Goal: Task Accomplishment & Management: Manage account settings

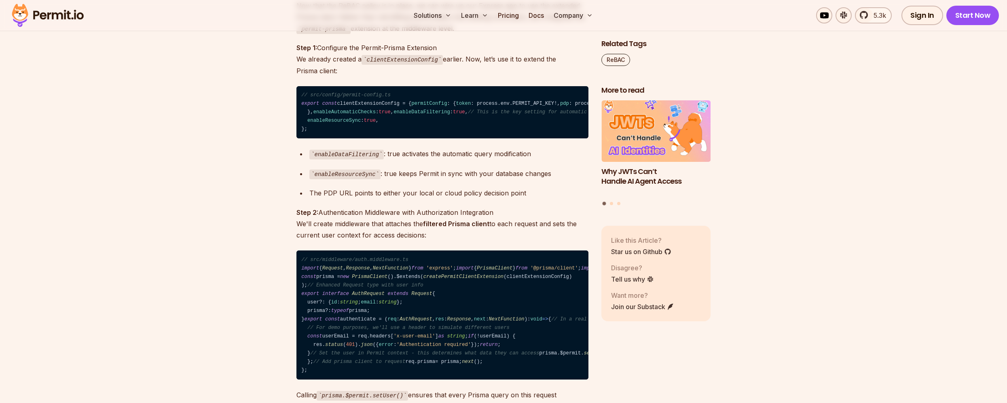
scroll to position [4839, 0]
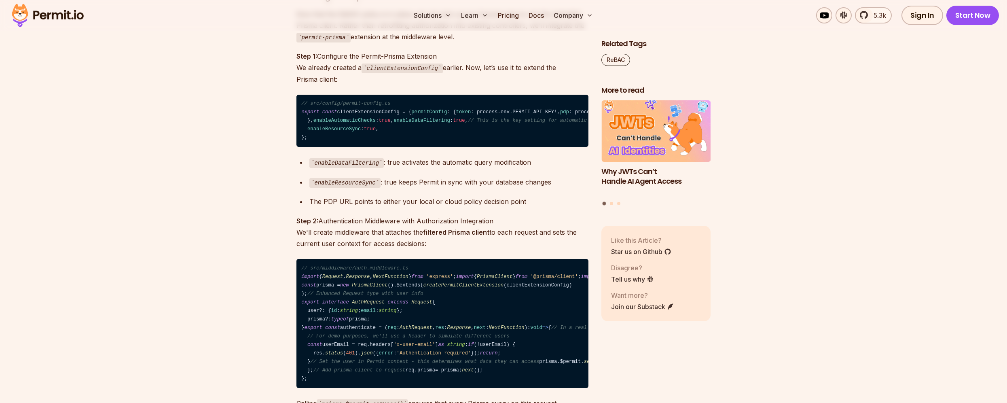
drag, startPoint x: 302, startPoint y: 93, endPoint x: 373, endPoint y: 92, distance: 71.6
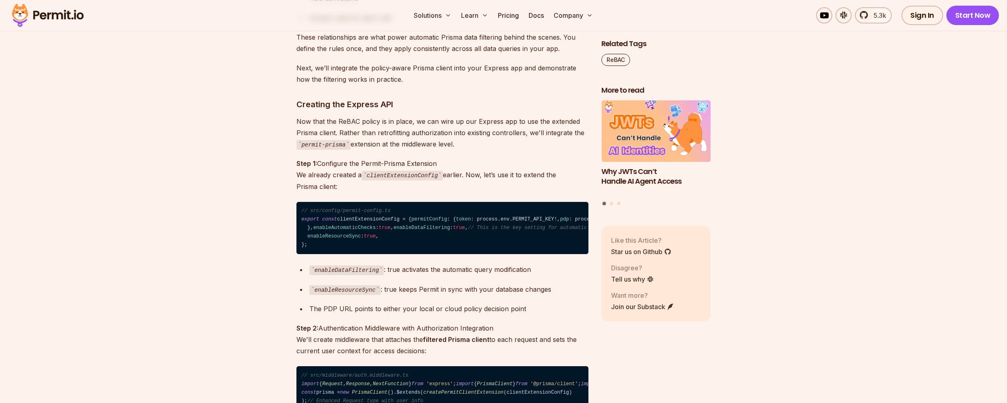
scroll to position [4692, 0]
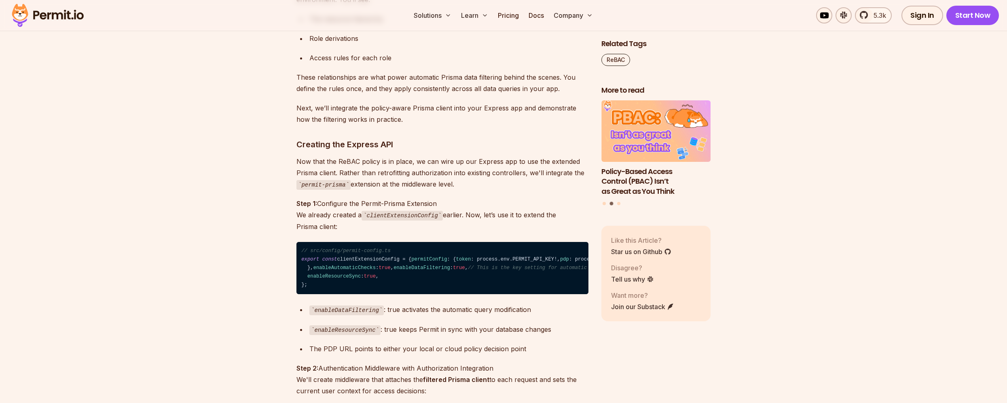
copy code "permit login"
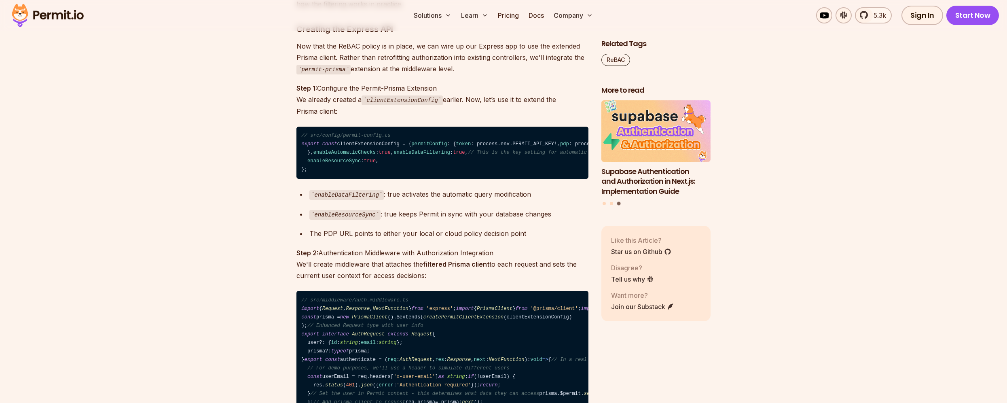
scroll to position [4776, 0]
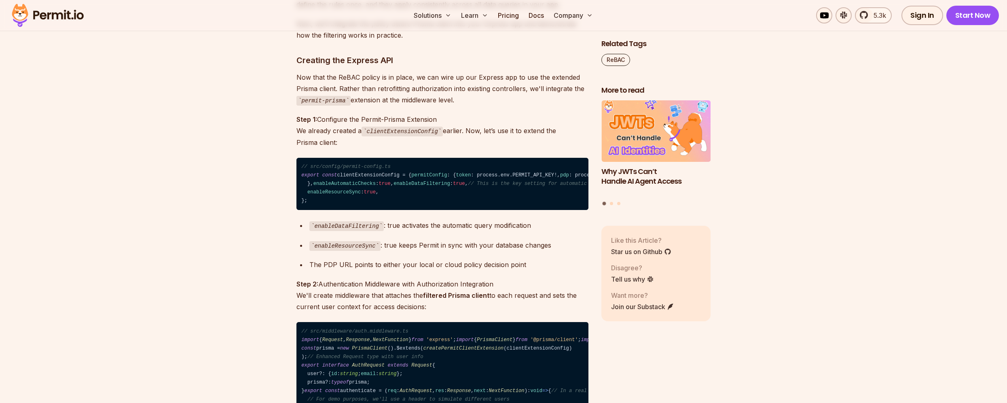
drag, startPoint x: 351, startPoint y: 106, endPoint x: 384, endPoint y: 107, distance: 33.2
drag, startPoint x: 390, startPoint y: 109, endPoint x: 350, endPoint y: 108, distance: 39.7
copy code "permitio/cli"
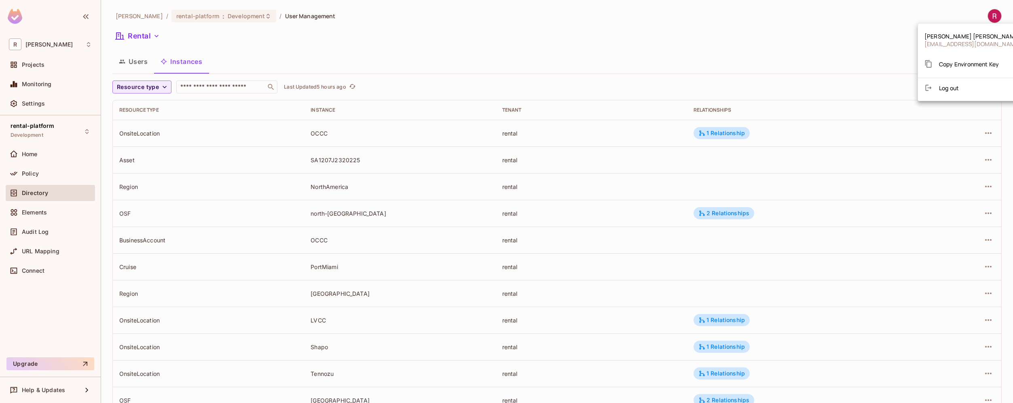
click at [138, 63] on div at bounding box center [506, 201] width 1013 height 403
click at [138, 63] on button "Users" at bounding box center [133, 61] width 42 height 20
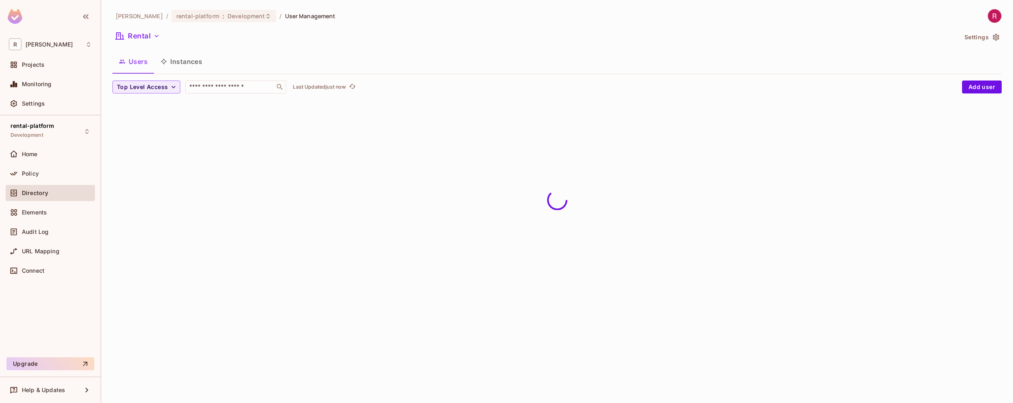
click at [206, 174] on div "[PERSON_NAME]-poc / rental-platform : Development / User Management Rental Sett…" at bounding box center [557, 201] width 912 height 403
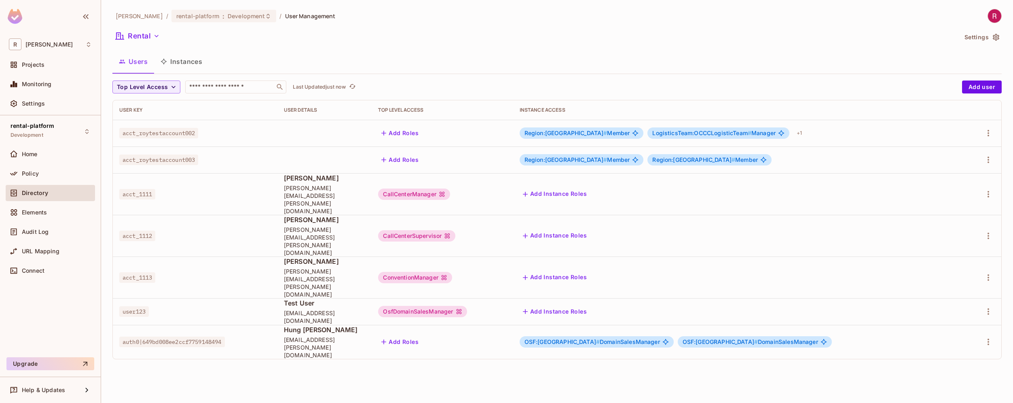
click at [148, 133] on span "acct_roytestaccount002" at bounding box center [158, 133] width 79 height 11
copy span "acct_roytestaccount002"
click at [644, 136] on div "Region:NorthAmerica # Member" at bounding box center [582, 132] width 124 height 11
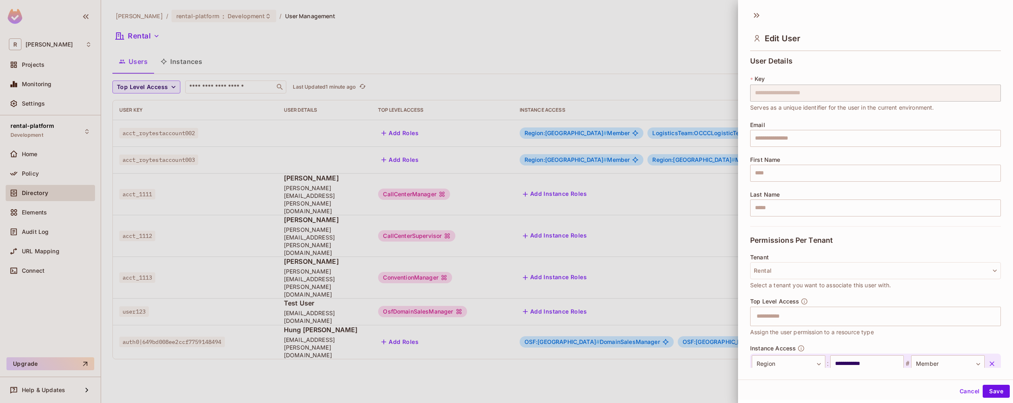
click at [174, 60] on div at bounding box center [506, 201] width 1013 height 403
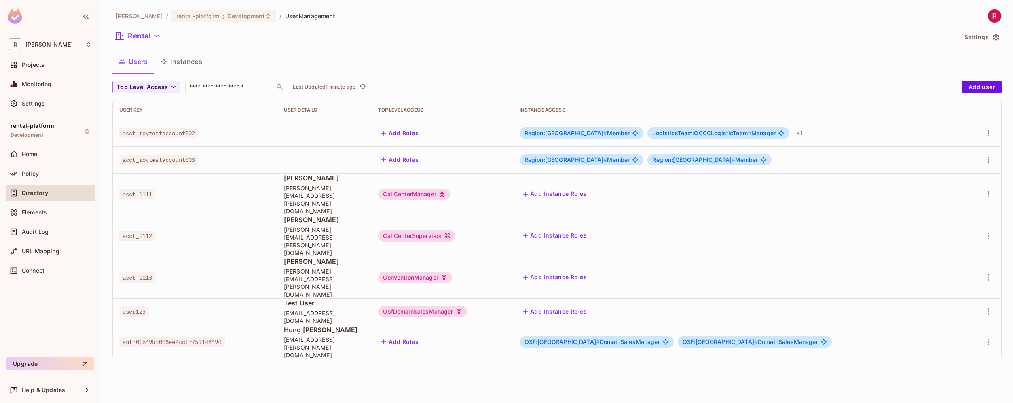
click at [184, 60] on button "Instances" at bounding box center [181, 61] width 55 height 20
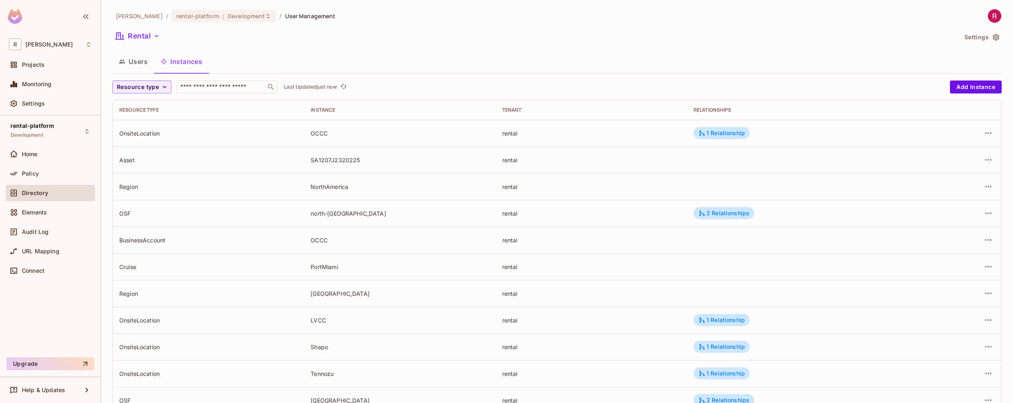
click at [320, 131] on div "OCCC" at bounding box center [400, 133] width 178 height 8
copy div "OCCC"
click at [143, 131] on div "OnsiteLocation" at bounding box center [208, 133] width 178 height 8
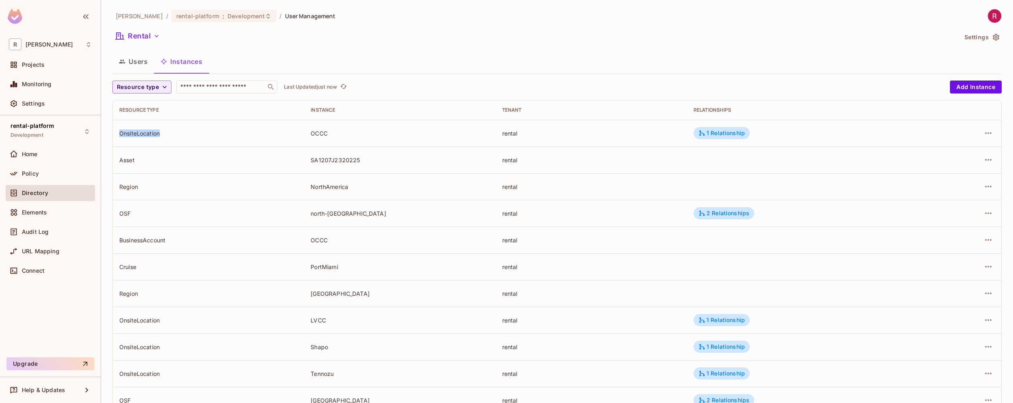
copy div "OnsiteLocation"
click at [269, 132] on div "OnsiteLocation" at bounding box center [208, 133] width 178 height 8
click at [140, 132] on div "OnsiteLocation" at bounding box center [208, 133] width 178 height 8
click at [509, 133] on div "rental" at bounding box center [591, 133] width 178 height 8
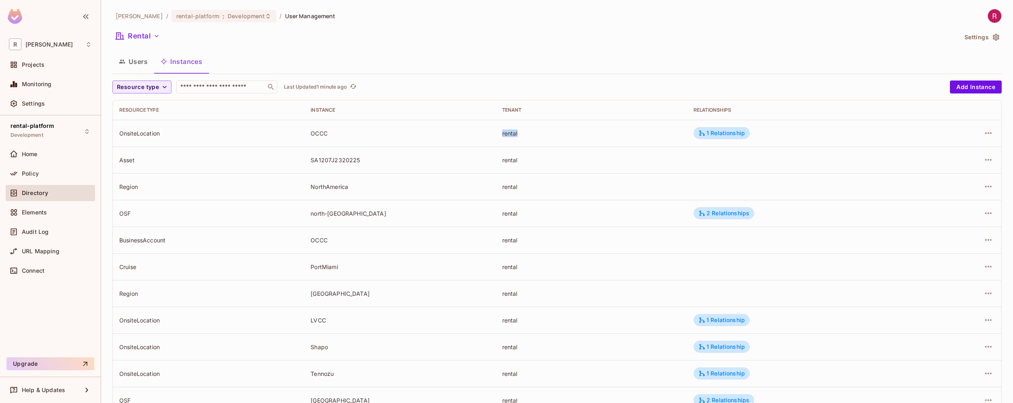
click at [509, 133] on div "rental" at bounding box center [591, 133] width 178 height 8
click at [726, 146] on td "1 Relationship" at bounding box center [803, 133] width 233 height 27
click at [736, 133] on div "1 Relationship" at bounding box center [722, 132] width 47 height 7
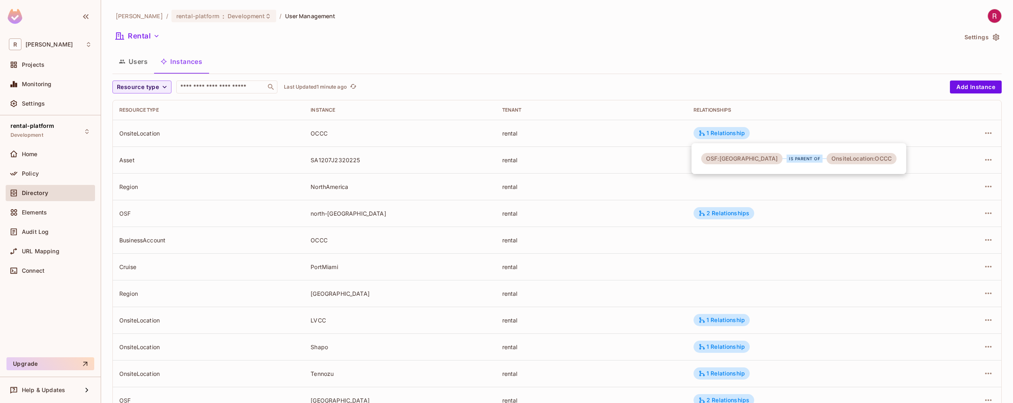
click at [581, 180] on div at bounding box center [506, 201] width 1013 height 403
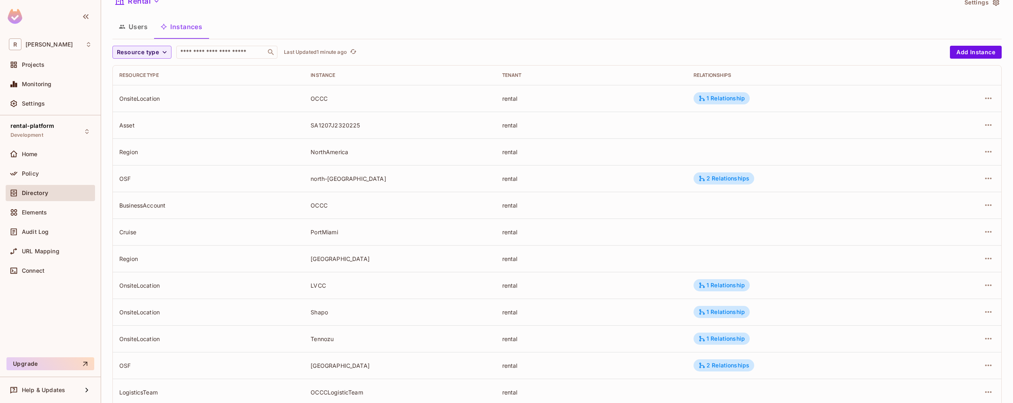
scroll to position [32, 0]
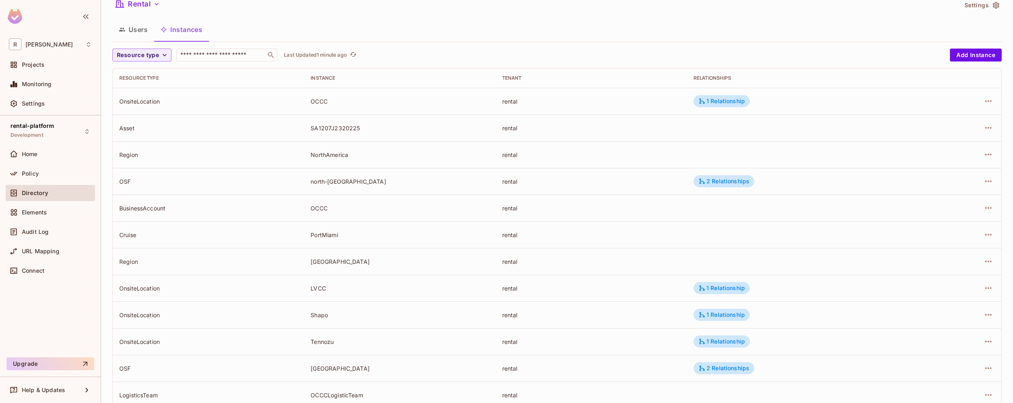
click at [335, 155] on div "NorthAmerica" at bounding box center [400, 155] width 178 height 8
copy div "NorthAmerica"
click at [392, 173] on td "north-[GEOGRAPHIC_DATA]" at bounding box center [399, 181] width 191 height 27
click at [157, 104] on div "OnsiteLocation" at bounding box center [208, 101] width 178 height 8
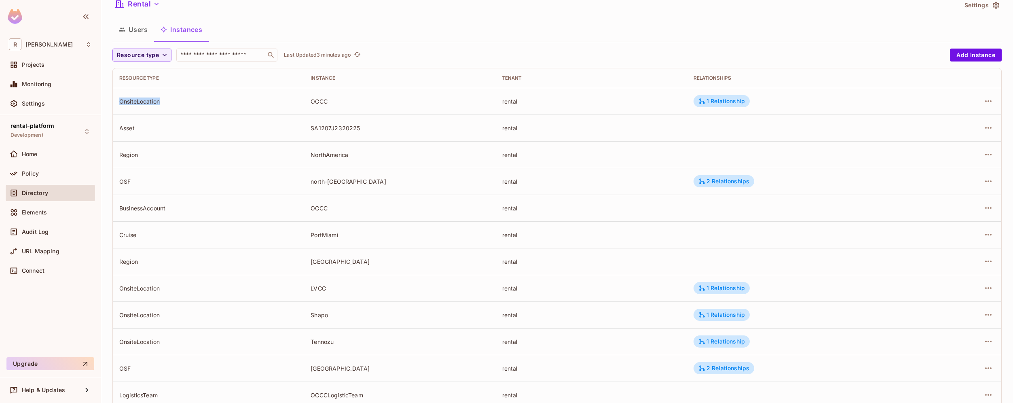
click at [157, 104] on div "OnsiteLocation" at bounding box center [208, 101] width 178 height 8
copy div "OnsiteLocation"
click at [148, 148] on td "Region" at bounding box center [208, 154] width 191 height 27
click at [130, 153] on div "Region" at bounding box center [208, 155] width 178 height 8
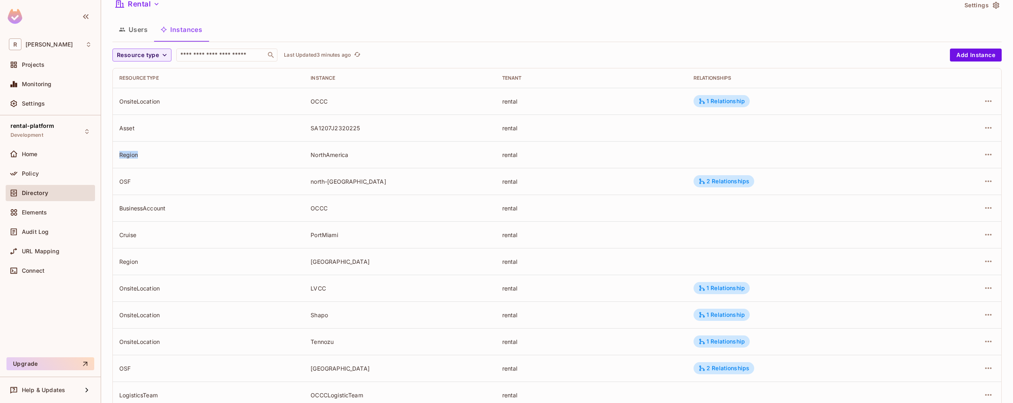
copy div "Region"
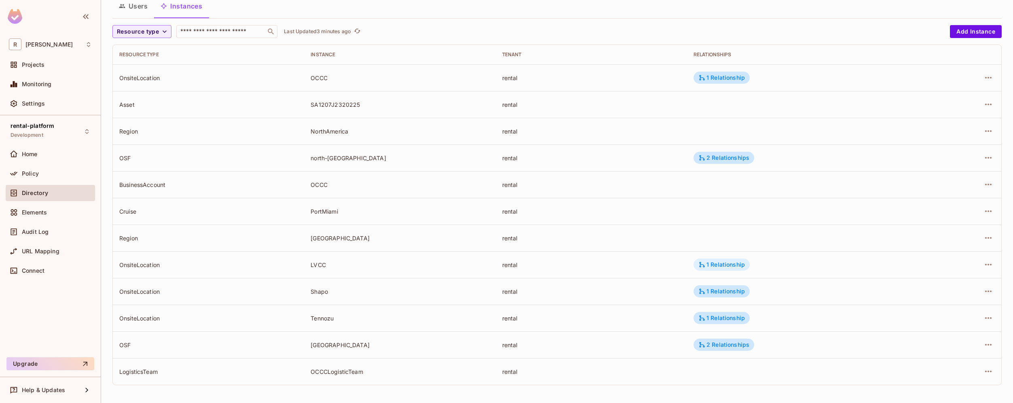
click at [724, 267] on div "1 Relationship" at bounding box center [722, 264] width 47 height 7
click at [590, 240] on div at bounding box center [506, 201] width 1013 height 403
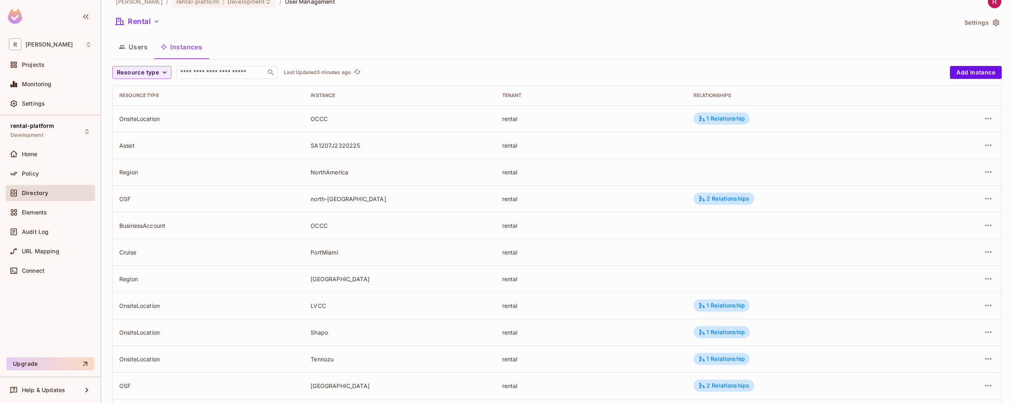
scroll to position [0, 0]
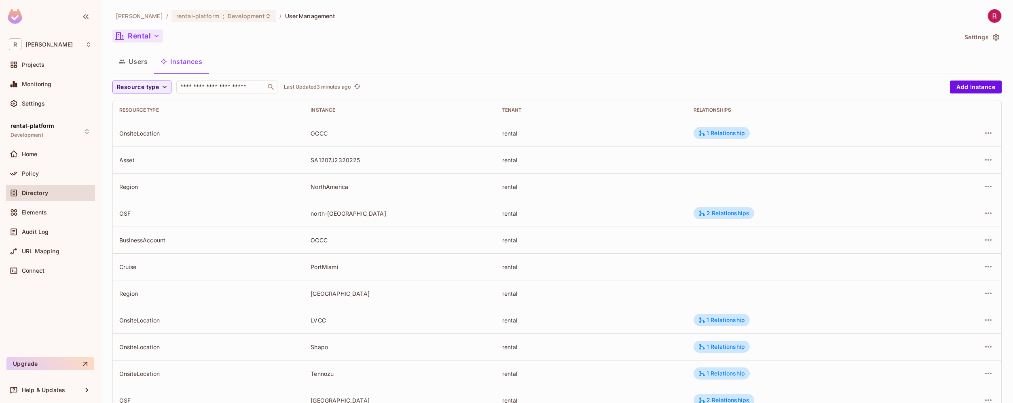
click at [148, 37] on button "Rental" at bounding box center [137, 36] width 51 height 13
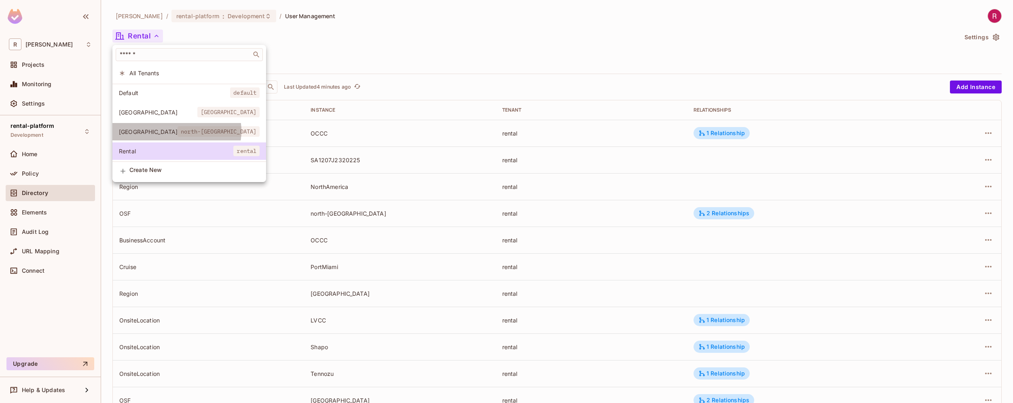
click at [178, 131] on span "north-[GEOGRAPHIC_DATA]" at bounding box center [219, 131] width 82 height 11
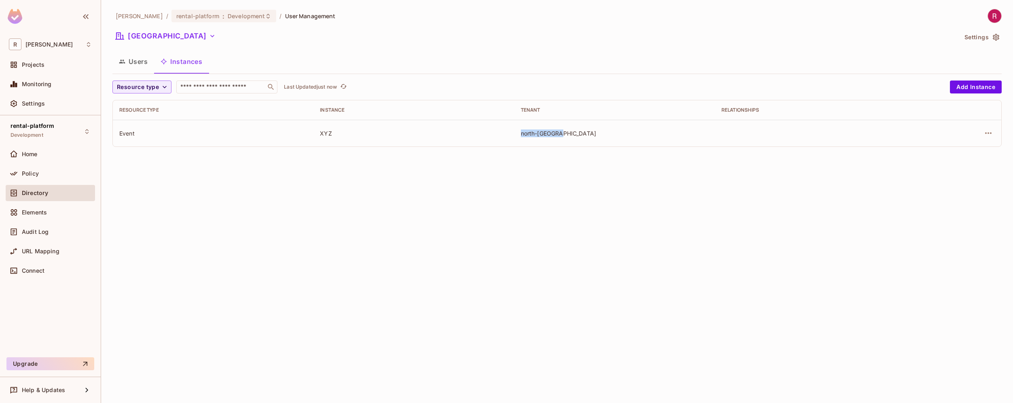
drag, startPoint x: 522, startPoint y: 135, endPoint x: 586, endPoint y: 135, distance: 64.3
click at [586, 135] on div "north-[GEOGRAPHIC_DATA]" at bounding box center [615, 133] width 188 height 8
copy div "north-[GEOGRAPHIC_DATA]"
click at [128, 135] on div "Event" at bounding box center [213, 133] width 188 height 8
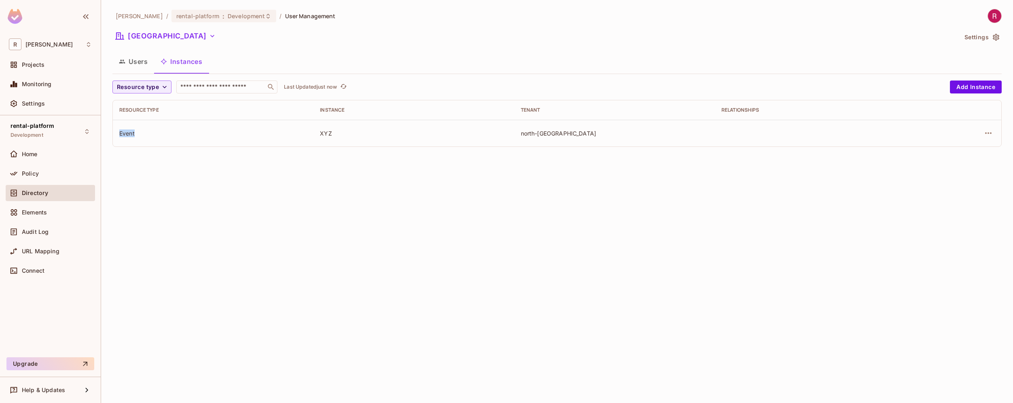
copy div "Event"
click at [132, 58] on button "Users" at bounding box center [133, 61] width 42 height 20
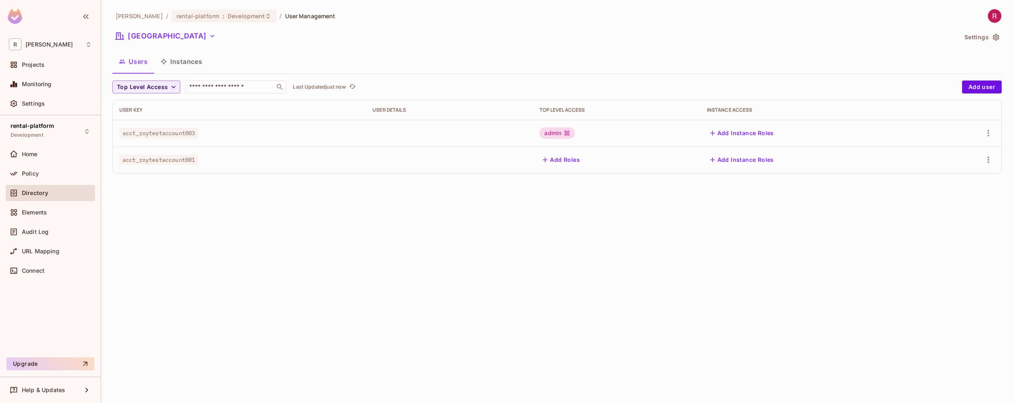
click at [187, 61] on button "Instances" at bounding box center [181, 61] width 55 height 20
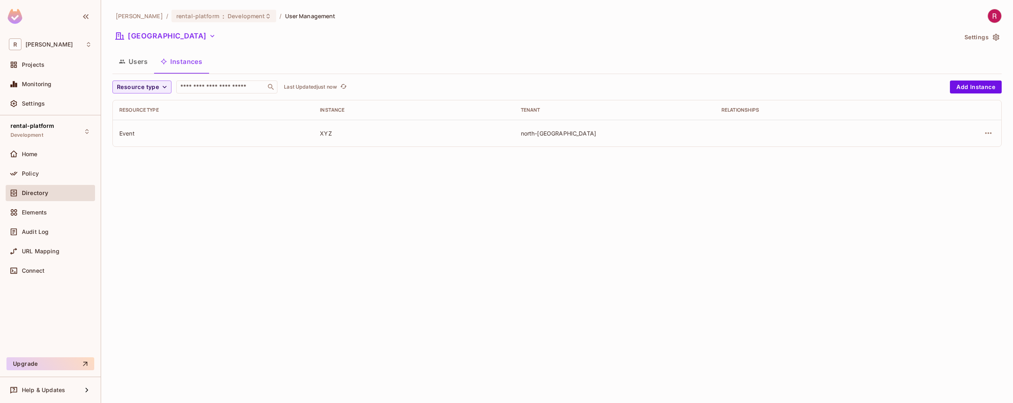
click at [140, 62] on button "Users" at bounding box center [133, 61] width 42 height 20
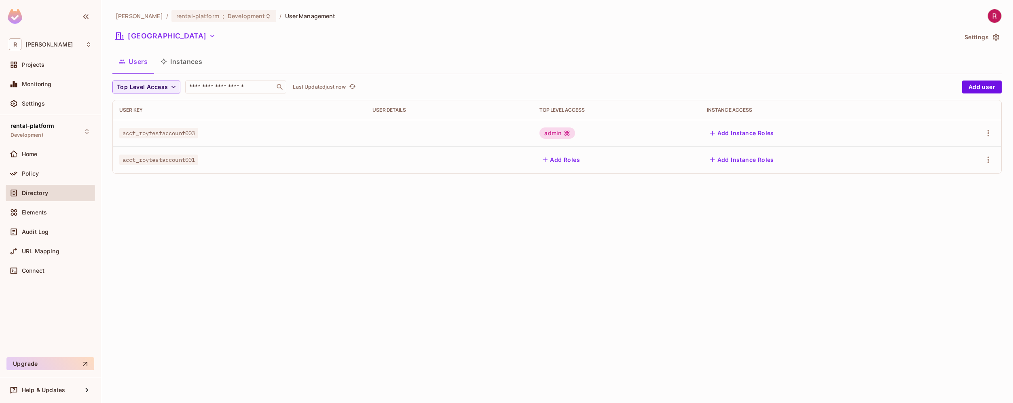
click at [179, 135] on span "acct_roytestaccount003" at bounding box center [158, 133] width 79 height 11
click at [49, 269] on div "Connect" at bounding box center [57, 270] width 70 height 6
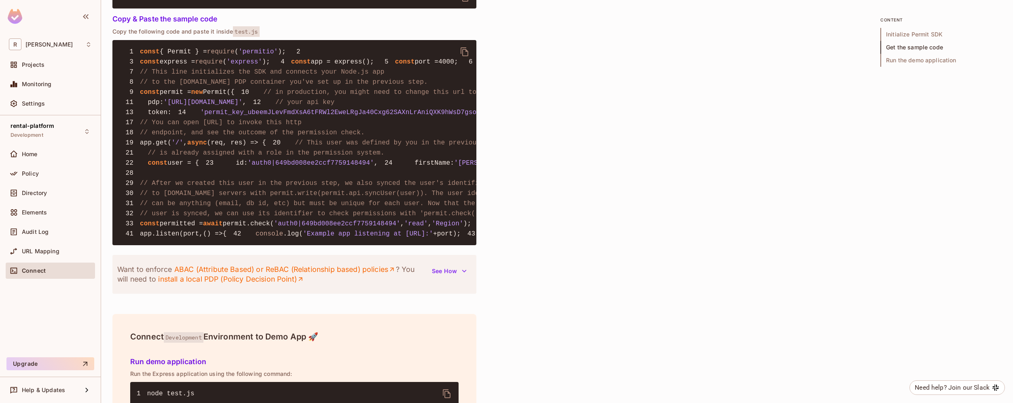
scroll to position [616, 0]
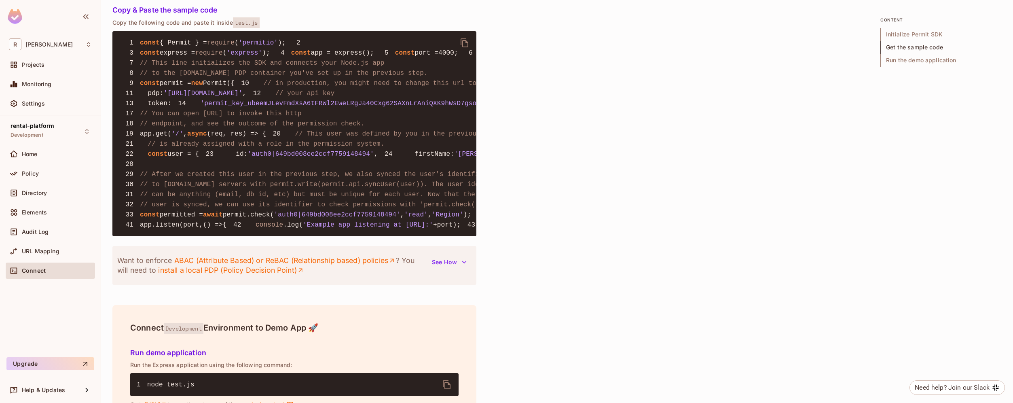
click at [81, 331] on div "rental-platform Development Home Policy Directory Elements Audit Log URL Mappin…" at bounding box center [50, 234] width 101 height 239
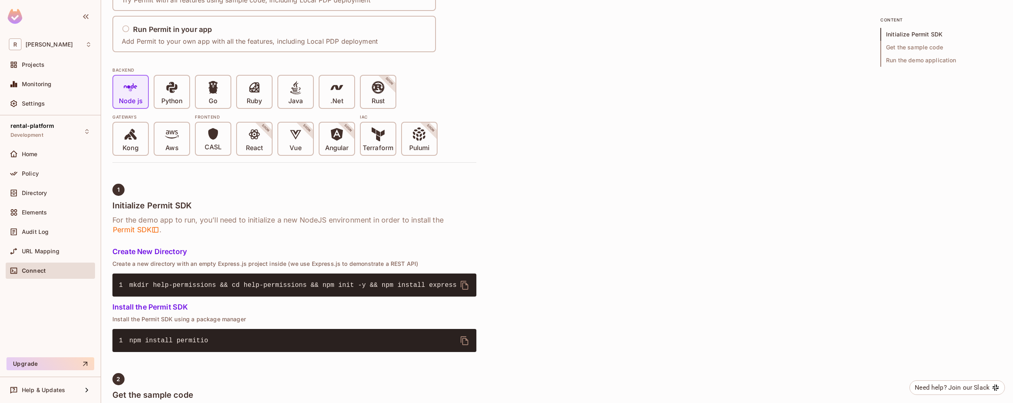
scroll to position [0, 0]
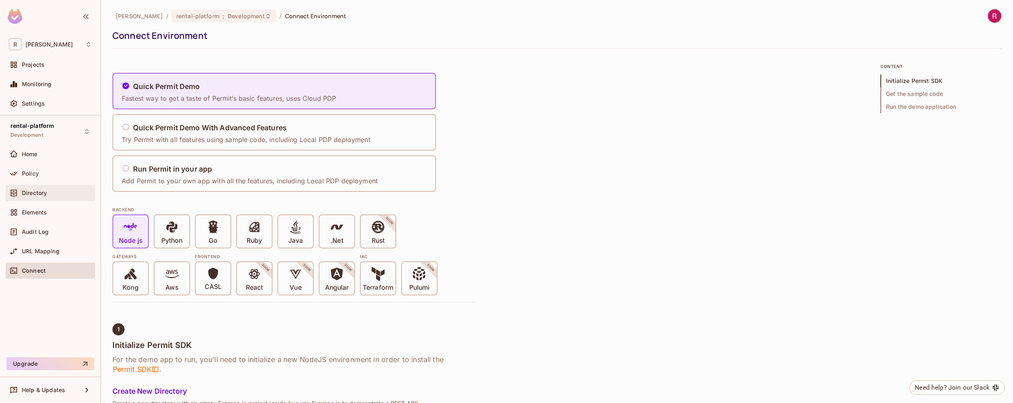
click at [37, 189] on div "Directory" at bounding box center [50, 193] width 83 height 10
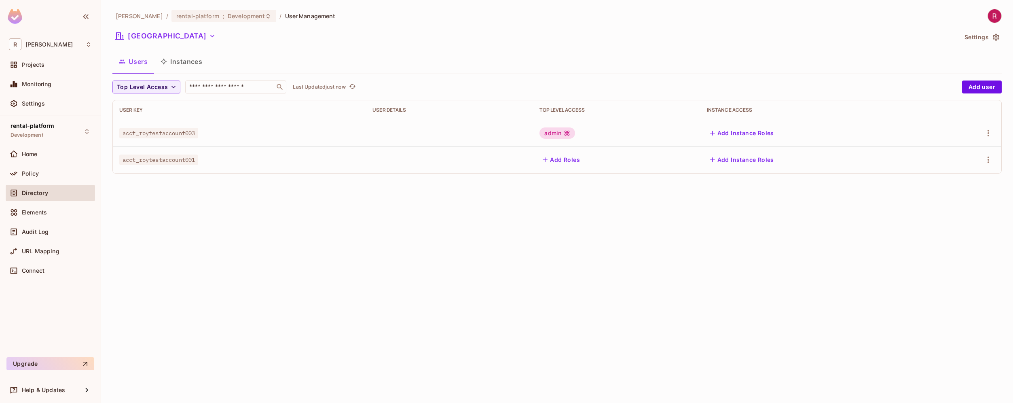
click at [183, 136] on span "acct_roytestaccount003" at bounding box center [158, 133] width 79 height 11
copy span "acct_roytestaccount003"
click at [562, 132] on div "admin" at bounding box center [558, 132] width 36 height 11
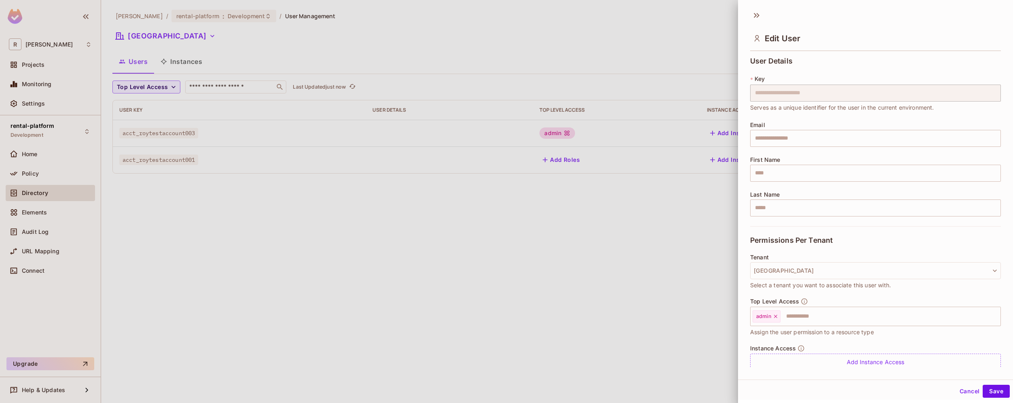
click at [41, 174] on div at bounding box center [506, 201] width 1013 height 403
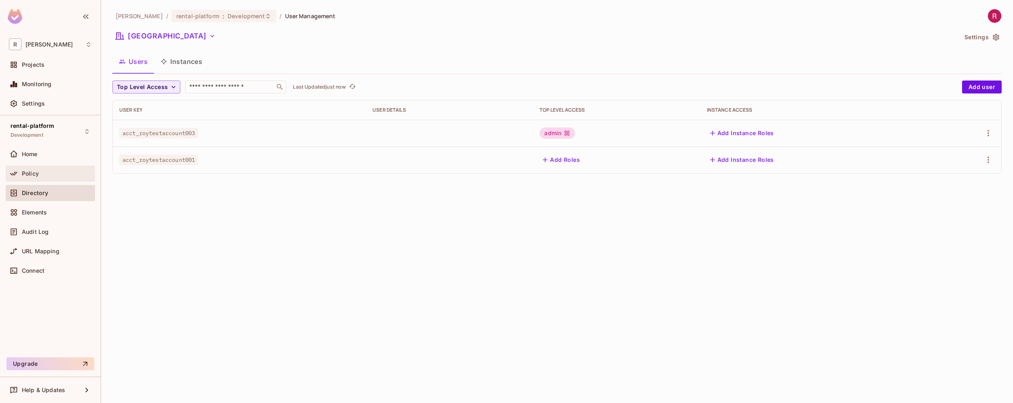
click at [31, 173] on span "Policy" at bounding box center [30, 173] width 17 height 6
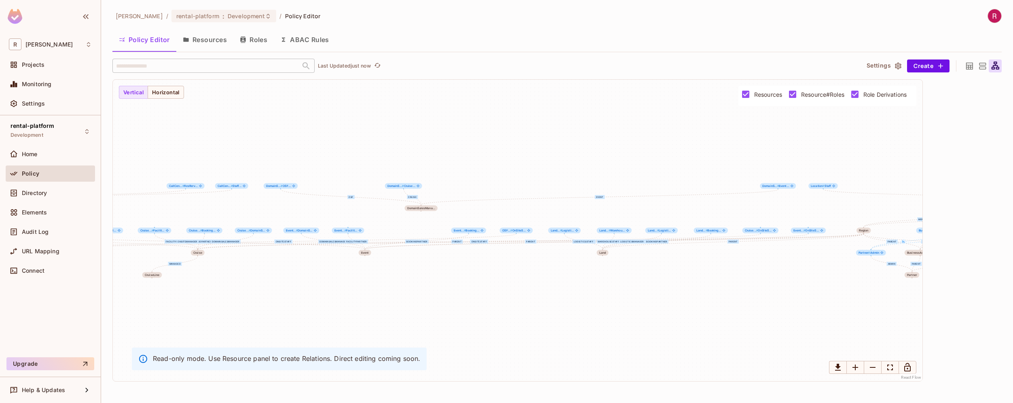
click at [970, 70] on icon at bounding box center [970, 66] width 10 height 10
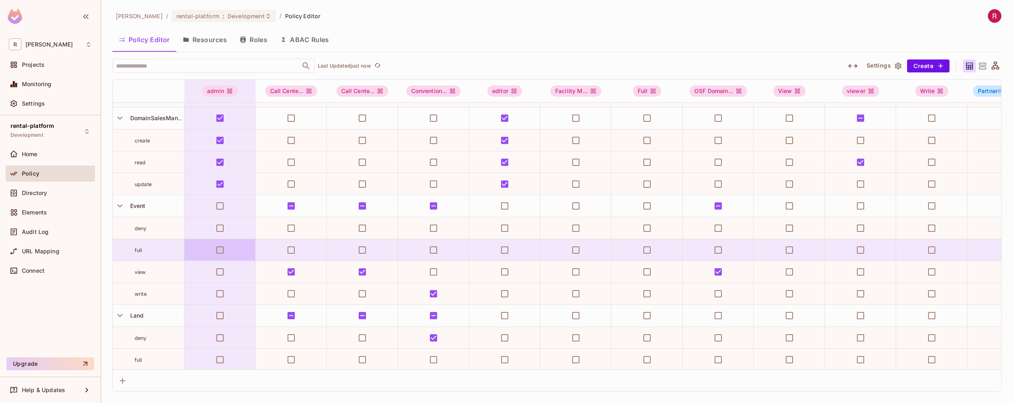
scroll to position [720, 0]
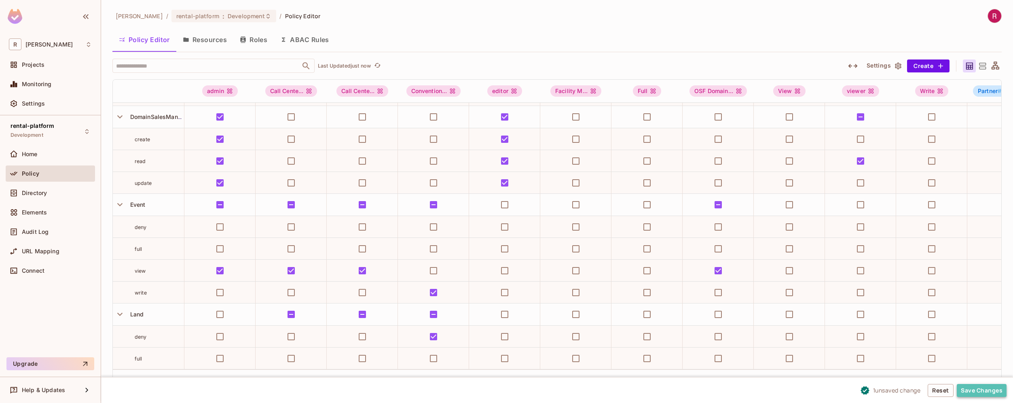
click at [974, 388] on button "Save Changes" at bounding box center [982, 390] width 50 height 13
click at [39, 195] on span "Directory" at bounding box center [34, 193] width 25 height 6
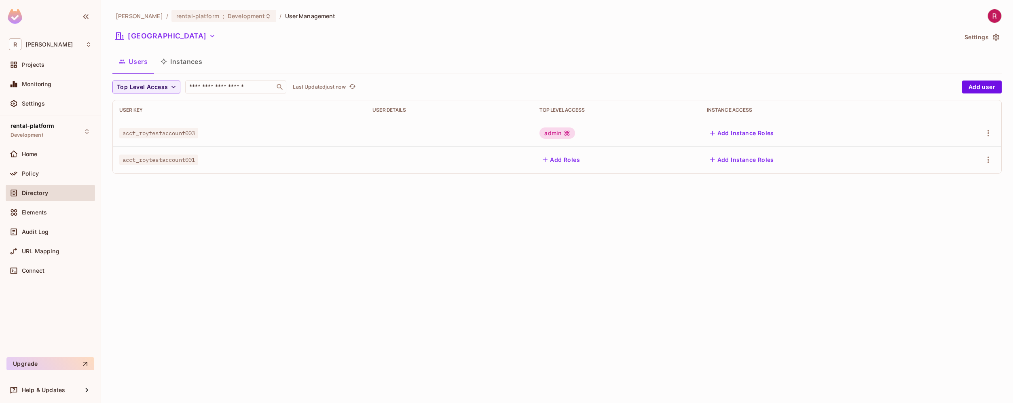
click at [767, 163] on button "Add Instance Roles" at bounding box center [742, 159] width 70 height 13
click at [748, 160] on button "Add Instance Roles" at bounding box center [742, 159] width 70 height 13
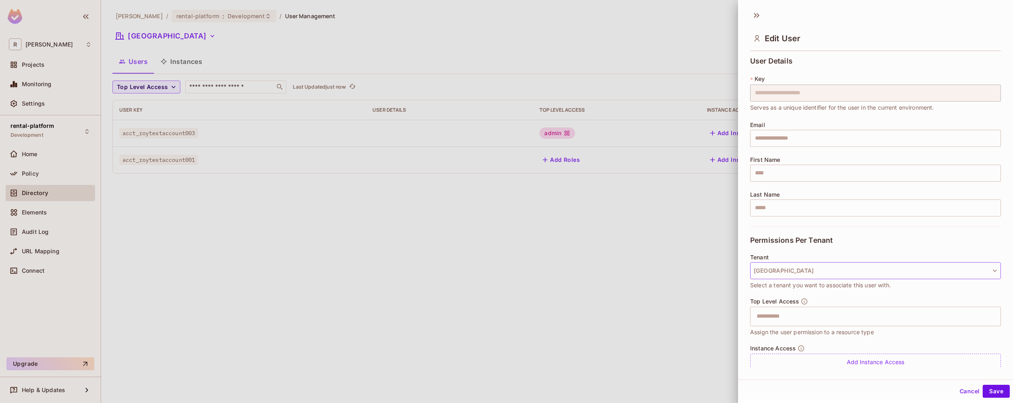
scroll to position [28, 0]
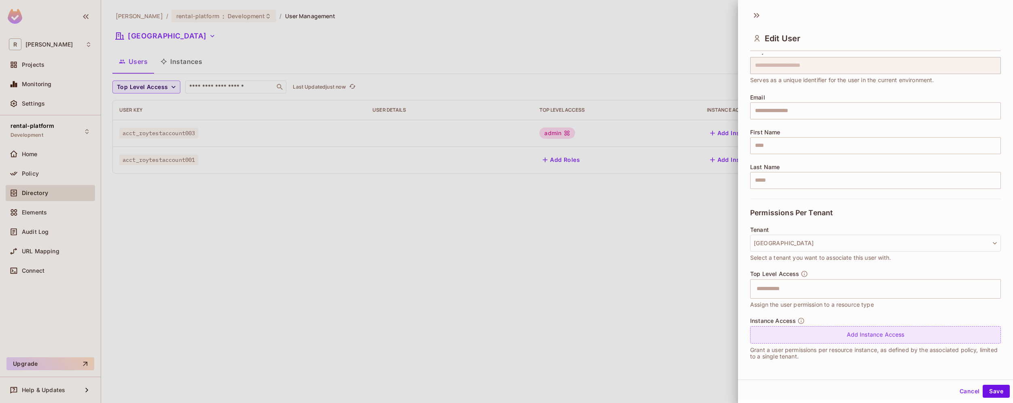
click at [827, 339] on div "Add Instance Access" at bounding box center [875, 334] width 251 height 17
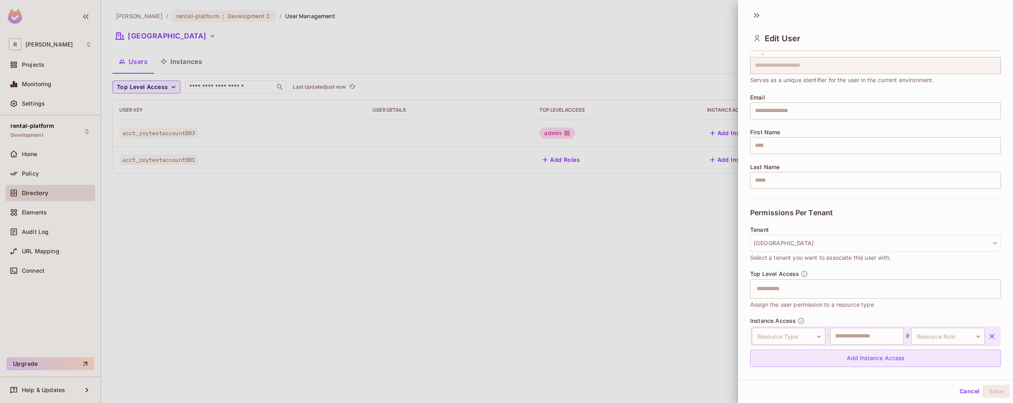
scroll to position [51, 0]
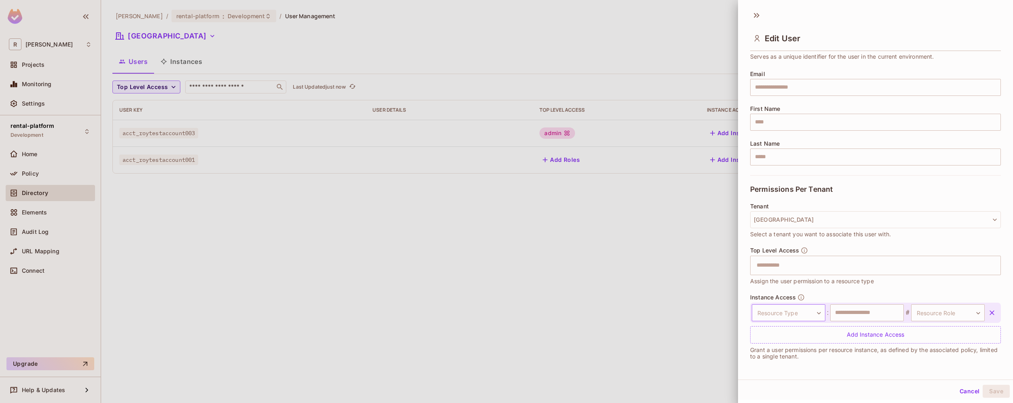
click at [806, 312] on body "**********" at bounding box center [506, 201] width 1013 height 403
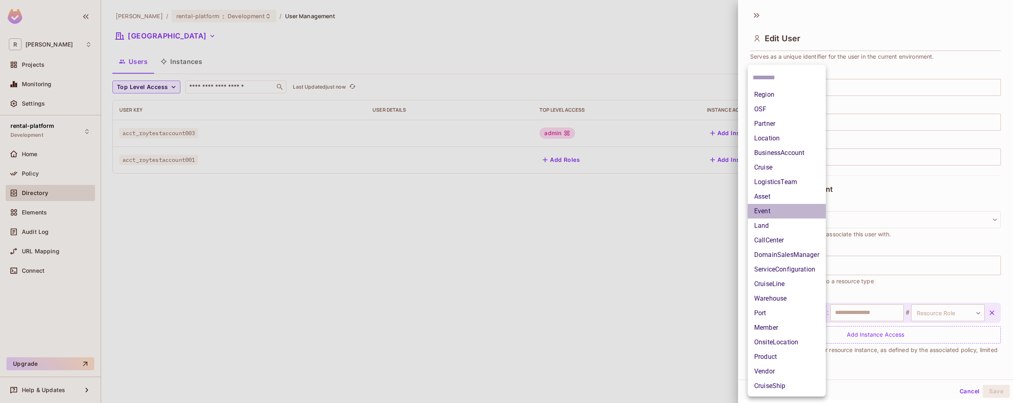
click at [782, 214] on li "Event" at bounding box center [787, 211] width 78 height 15
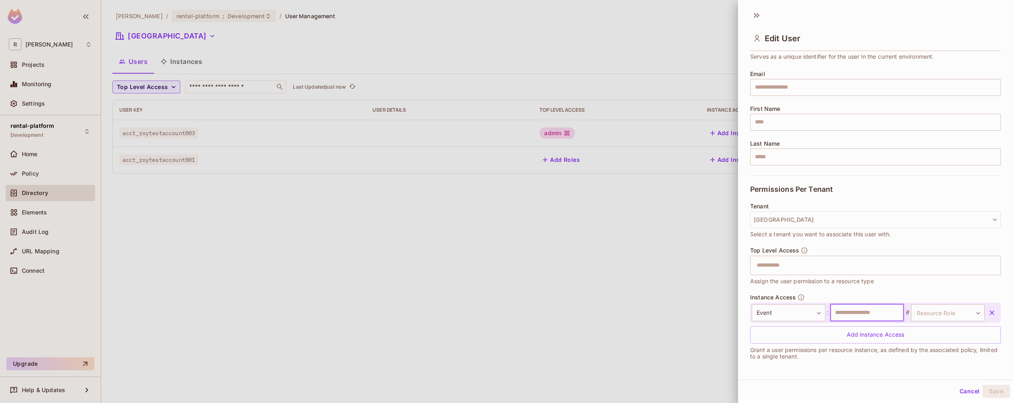
click at [877, 316] on input "text" at bounding box center [867, 312] width 74 height 17
click at [919, 316] on body "**********" at bounding box center [506, 201] width 1013 height 403
click at [934, 328] on li "DomainSalesManager" at bounding box center [938, 327] width 78 height 15
type input "**********"
click at [864, 311] on input "text" at bounding box center [865, 312] width 72 height 17
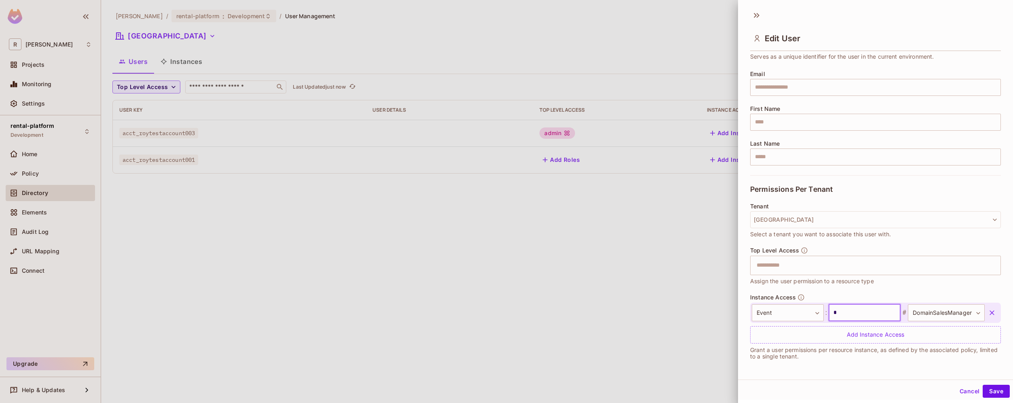
click at [868, 314] on input "*" at bounding box center [865, 312] width 72 height 17
type input "***"
click at [986, 388] on button "Save" at bounding box center [996, 391] width 27 height 13
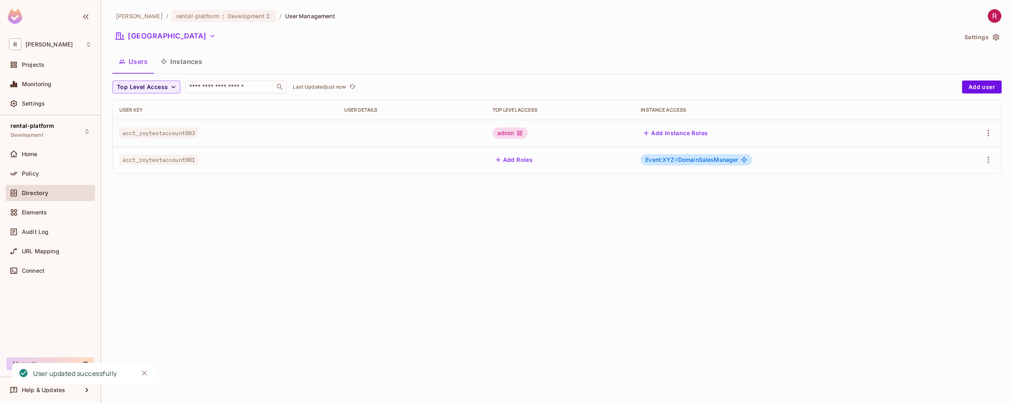
click at [797, 320] on div "roy-poc / rental-platform : Development / User Management North America Setting…" at bounding box center [557, 201] width 912 height 403
click at [177, 161] on span "acct_roytestaccount001" at bounding box center [158, 160] width 79 height 11
copy span "acct_roytestaccount001"
drag, startPoint x: 649, startPoint y: 159, endPoint x: 676, endPoint y: 161, distance: 27.5
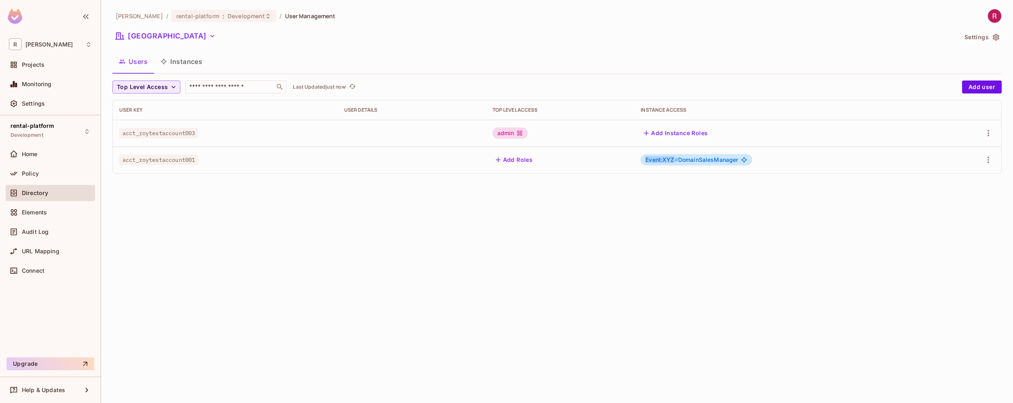
click at [676, 161] on span "Event:XYZ #" at bounding box center [662, 159] width 33 height 7
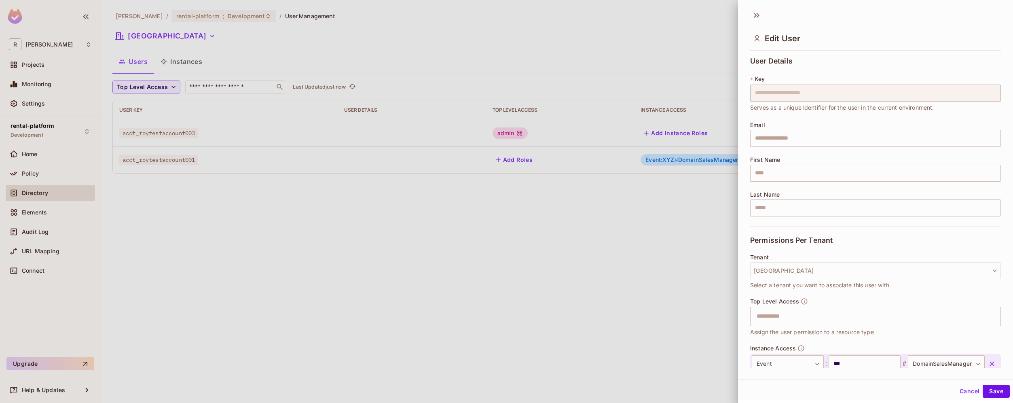
click at [646, 205] on div at bounding box center [506, 201] width 1013 height 403
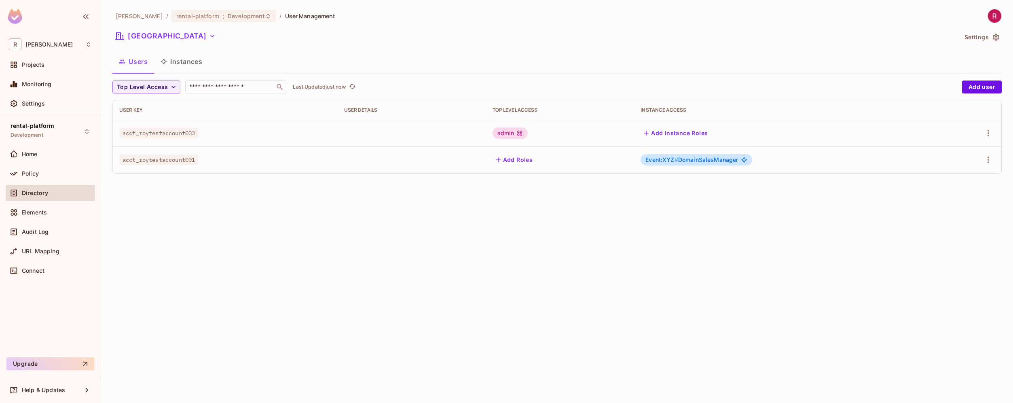
click at [678, 163] on div "Event:XYZ # DomainSalesManager" at bounding box center [696, 159] width 111 height 11
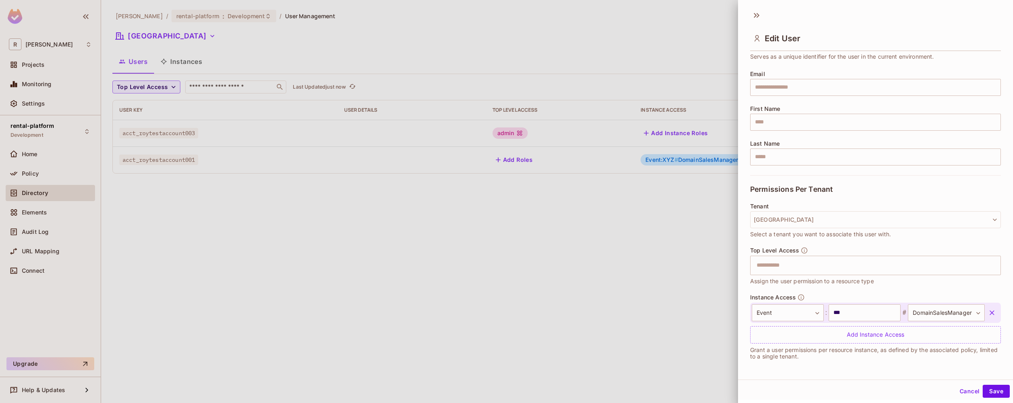
click at [504, 266] on div at bounding box center [506, 201] width 1013 height 403
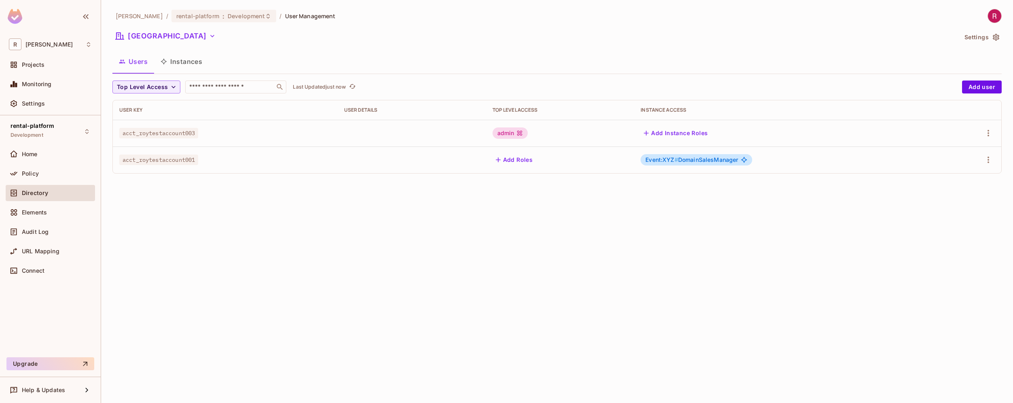
click at [188, 65] on button "Instances" at bounding box center [181, 61] width 55 height 20
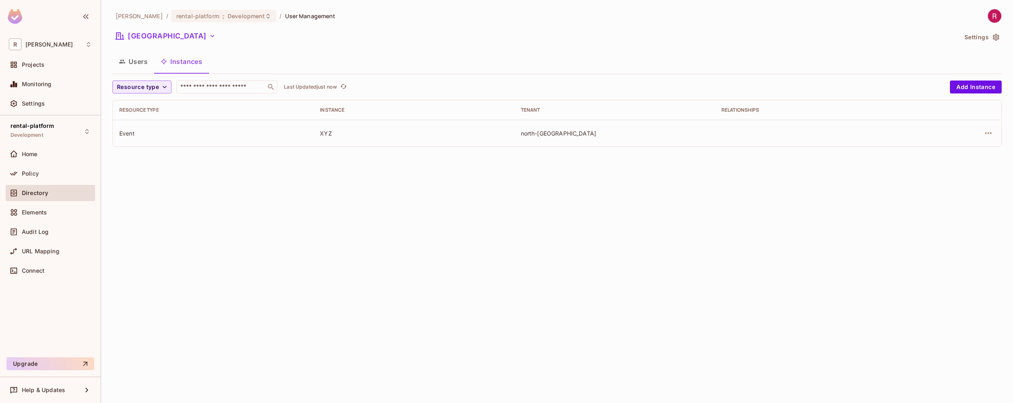
click at [132, 132] on div "Event" at bounding box center [213, 133] width 188 height 8
click at [328, 135] on div "XYZ" at bounding box center [414, 133] width 188 height 8
drag, startPoint x: 521, startPoint y: 136, endPoint x: 604, endPoint y: 136, distance: 82.1
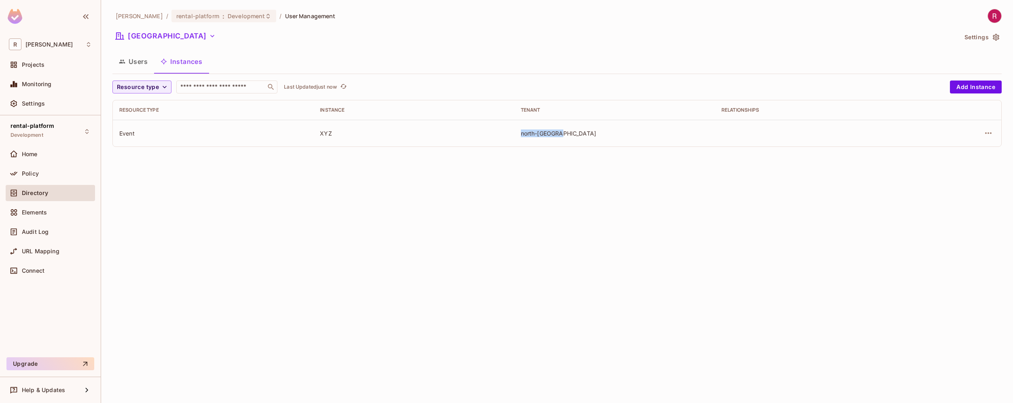
click at [604, 136] on div "north-[GEOGRAPHIC_DATA]" at bounding box center [615, 133] width 188 height 8
click at [46, 265] on div "Connect" at bounding box center [50, 271] width 89 height 16
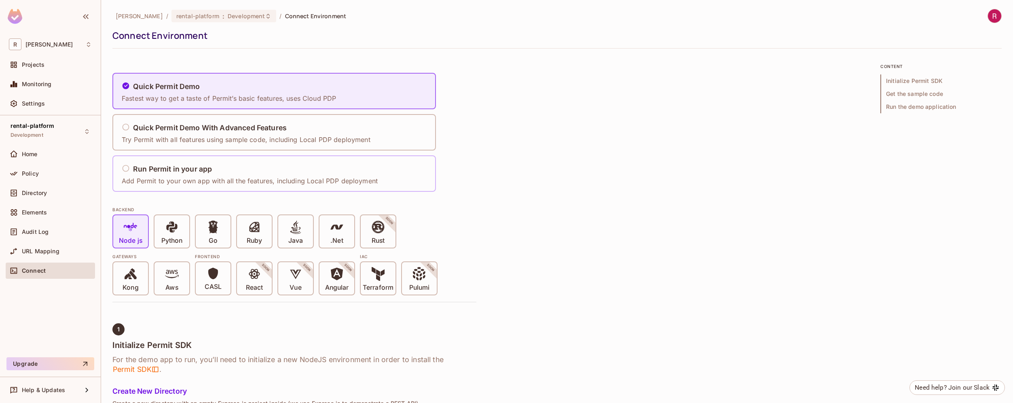
click at [257, 171] on div "Run Permit in your app" at bounding box center [250, 169] width 256 height 10
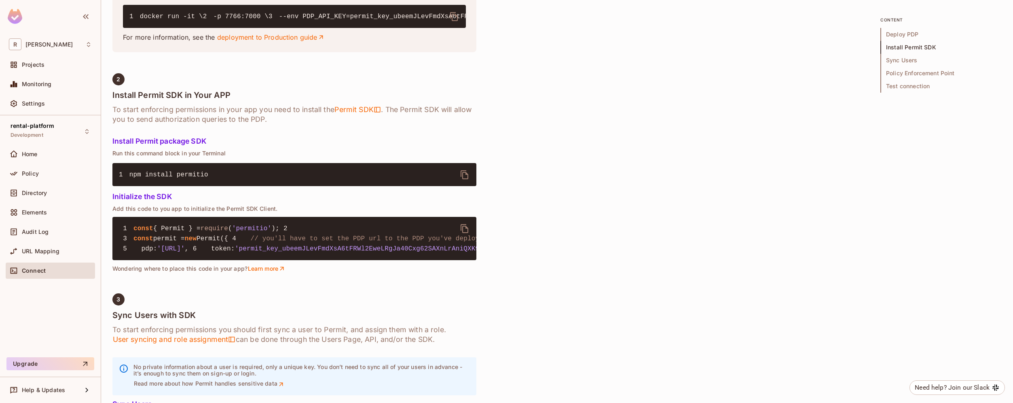
scroll to position [521, 0]
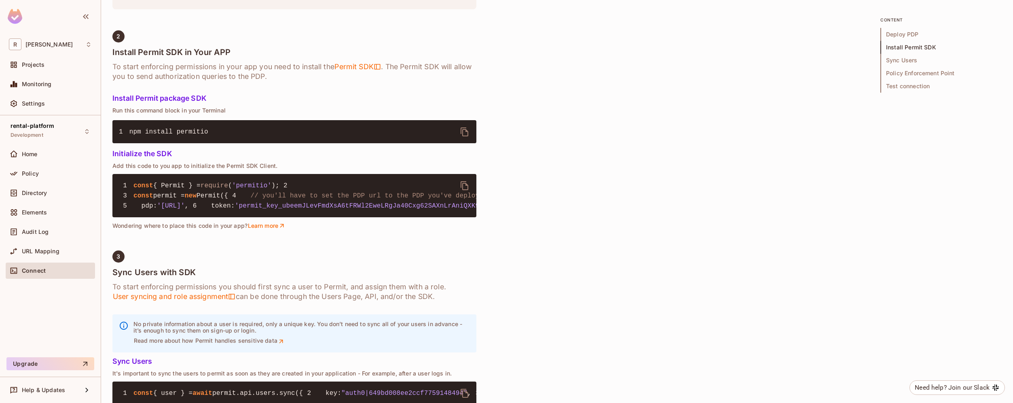
click at [342, 217] on pre "1 const { Permit } = require ( 'permitio' ); 2 3 const permit = new Permit({ 4 …" at bounding box center [294, 195] width 364 height 43
click at [362, 210] on span "'permit_key_ubeemJLevFmdXsA6tFRWl2EweLRgJa40Cxg62SAXnLrAniQXK9hWsD7gsoBngwwg6Cu…" at bounding box center [430, 205] width 390 height 7
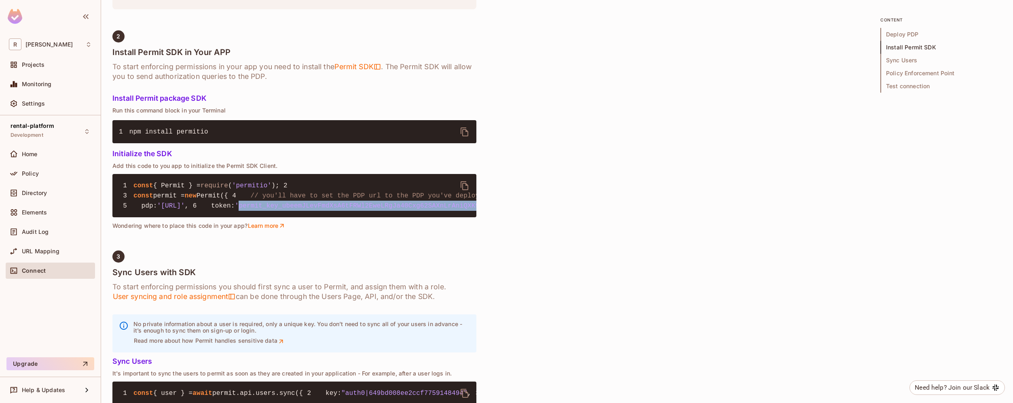
click at [362, 210] on span "'permit_key_ubeemJLevFmdXsA6tFRWl2EweLRgJa40Cxg62SAXnLrAniQXK9hWsD7gsoBngwwg6Cu…" at bounding box center [430, 205] width 390 height 7
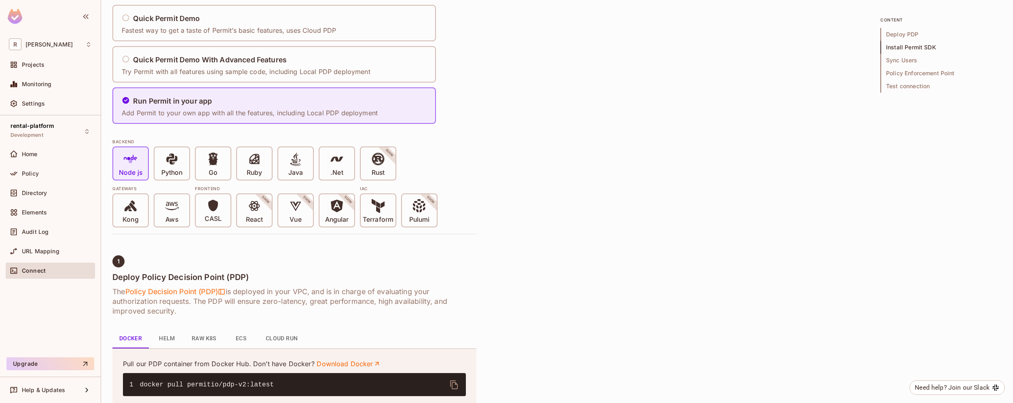
scroll to position [49, 0]
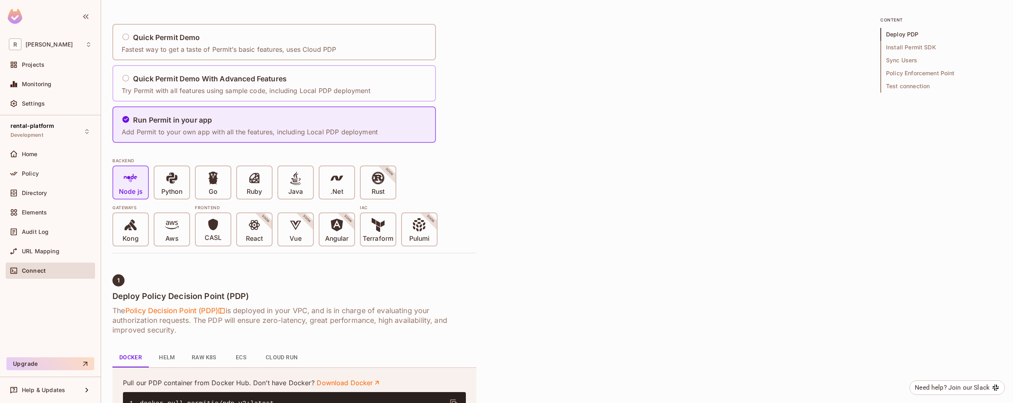
click at [258, 88] on p "Try Permit with all features using sample code, including Local PDP deployment" at bounding box center [246, 90] width 249 height 9
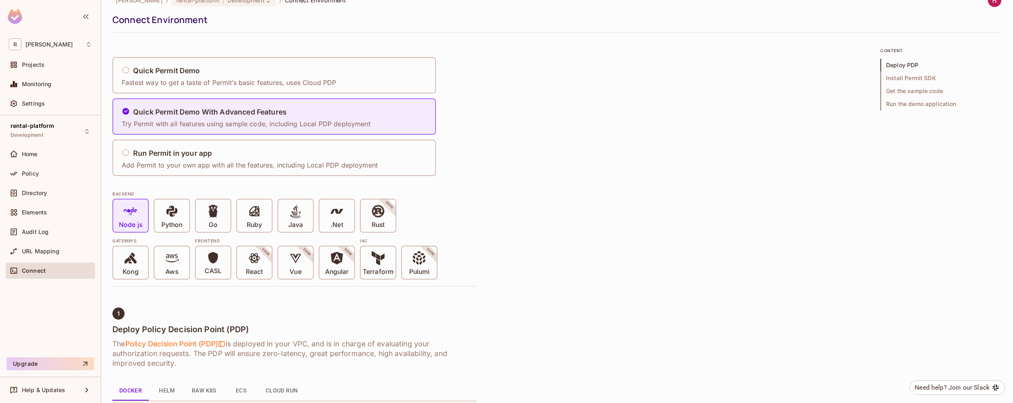
scroll to position [0, 0]
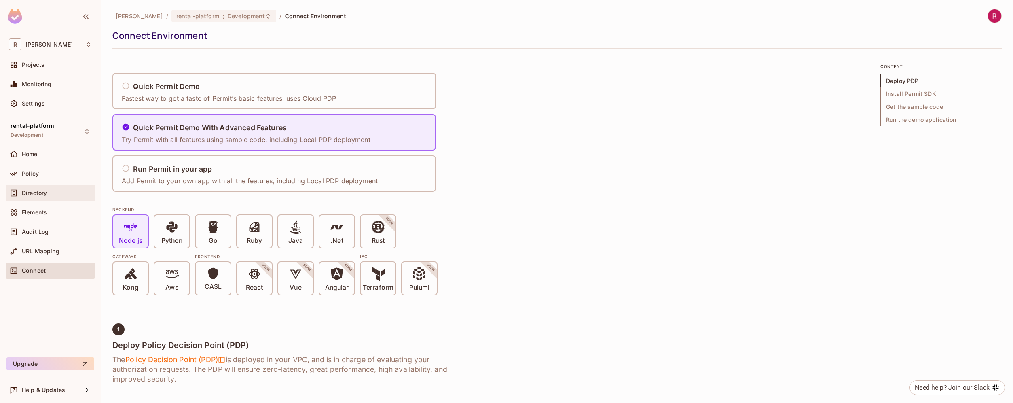
click at [45, 194] on span "Directory" at bounding box center [34, 193] width 25 height 6
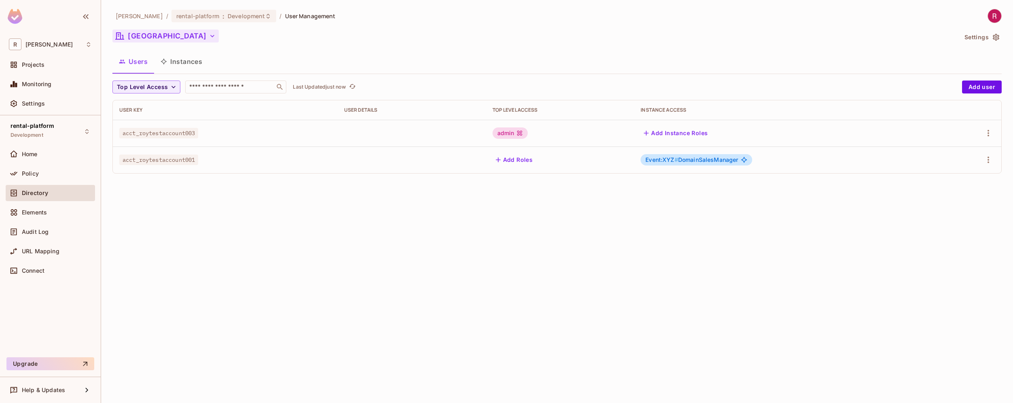
click at [178, 37] on button "North America" at bounding box center [165, 36] width 106 height 13
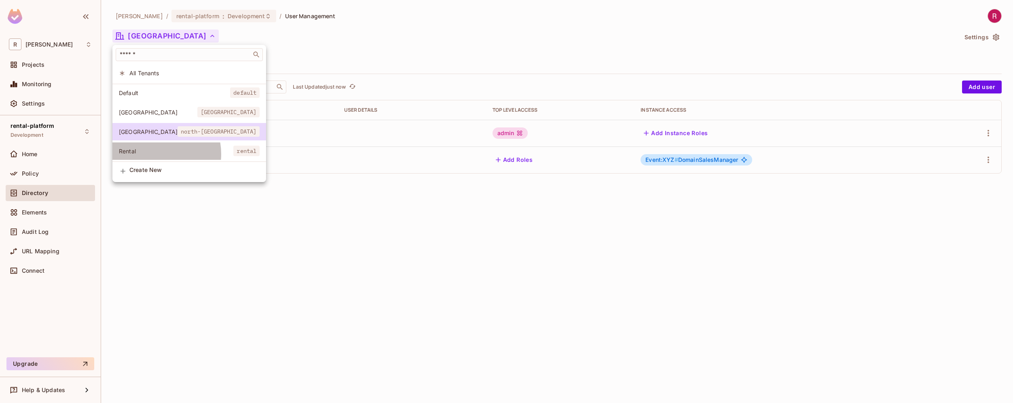
click at [154, 154] on span "Rental" at bounding box center [176, 151] width 114 height 8
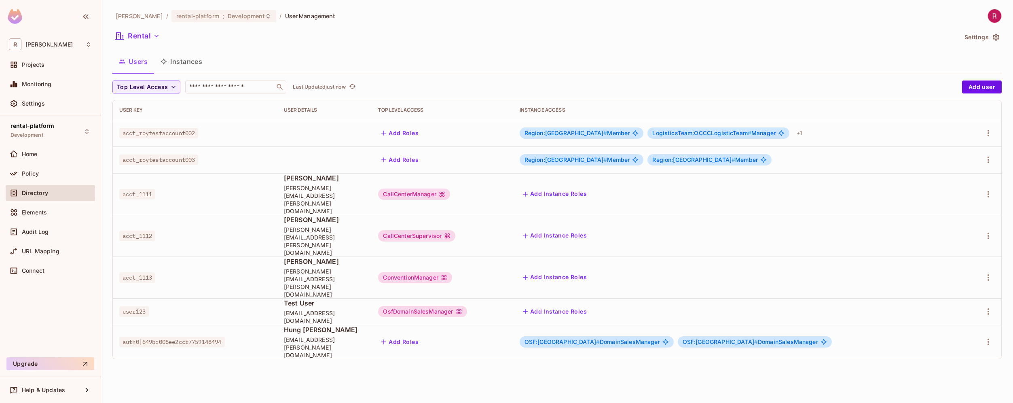
click at [195, 61] on button "Instances" at bounding box center [181, 61] width 55 height 20
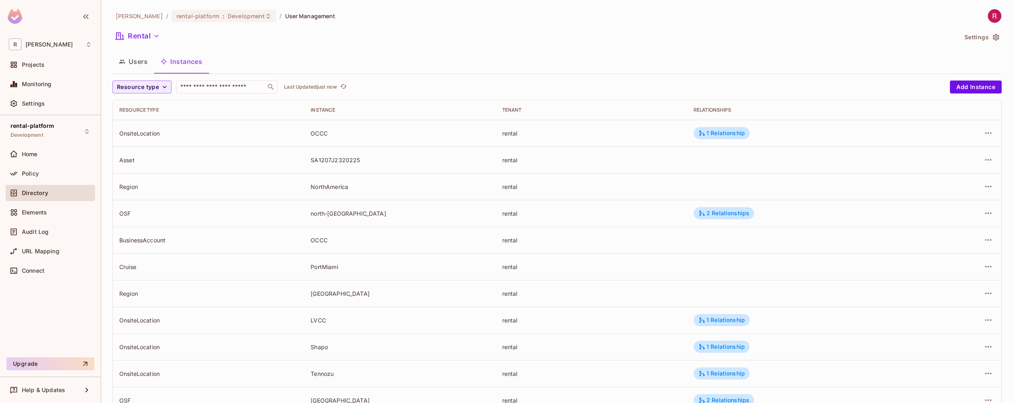
click at [510, 132] on div "rental" at bounding box center [591, 133] width 178 height 8
click at [132, 66] on button "Users" at bounding box center [133, 61] width 42 height 20
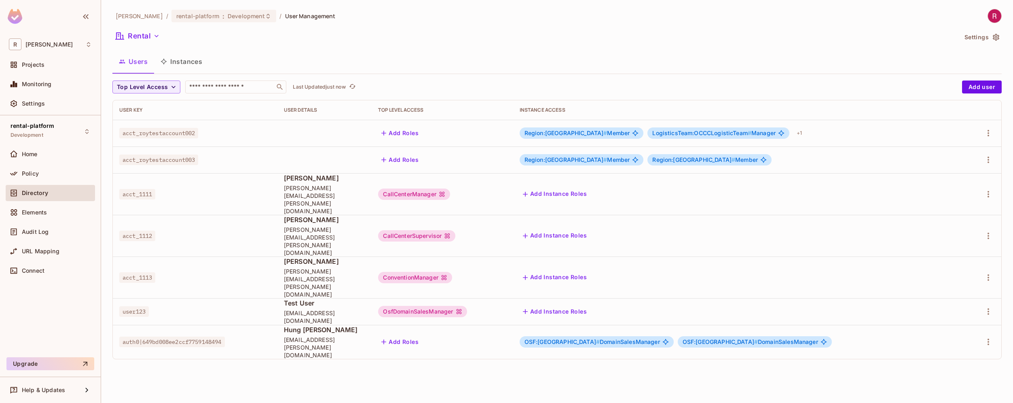
click at [176, 133] on span "acct_roytestaccount002" at bounding box center [158, 133] width 79 height 11
click at [190, 66] on button "Instances" at bounding box center [181, 61] width 55 height 20
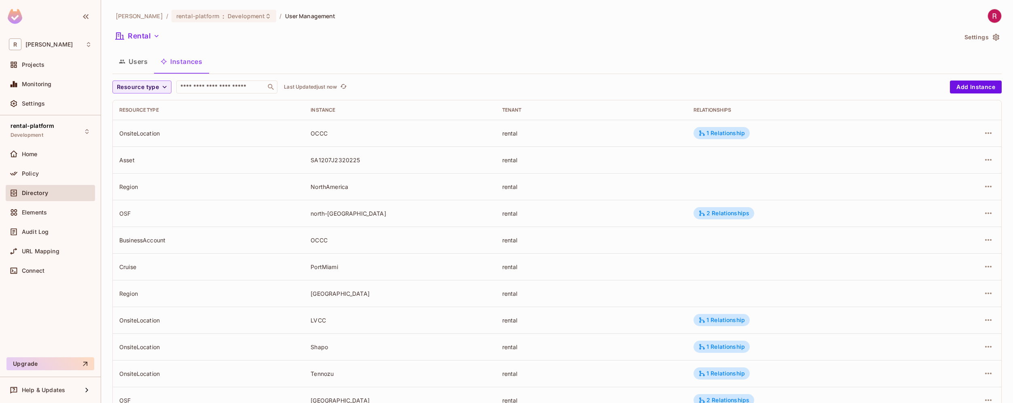
click at [129, 187] on div "Region" at bounding box center [208, 187] width 178 height 8
click at [330, 188] on div "NorthAmerica" at bounding box center [400, 187] width 178 height 8
click at [129, 187] on div "Region" at bounding box center [208, 187] width 178 height 8
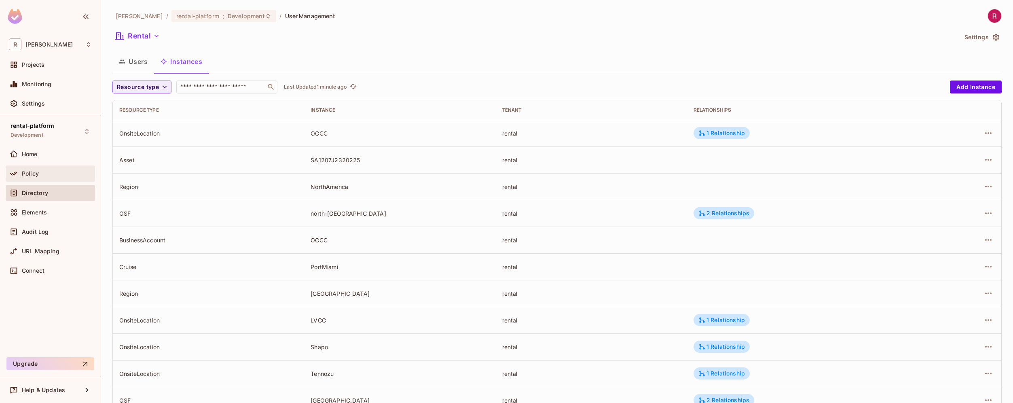
click at [35, 176] on span "Policy" at bounding box center [30, 173] width 17 height 6
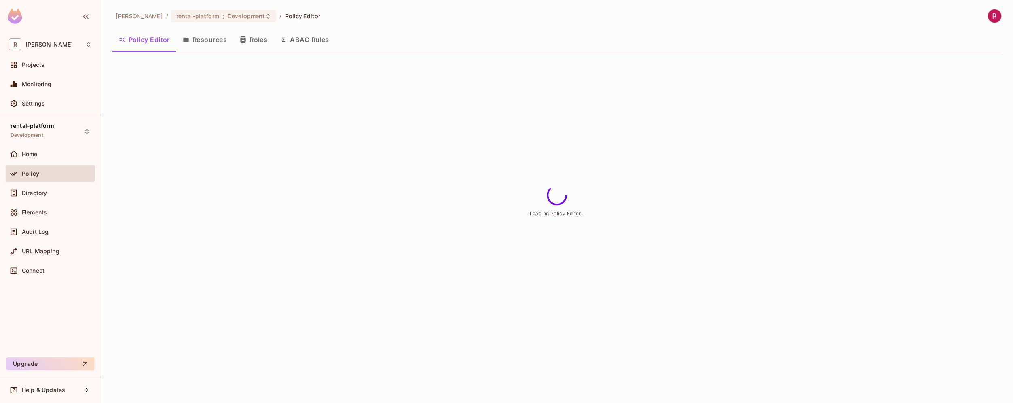
click at [246, 41] on icon "button" at bounding box center [243, 39] width 6 height 6
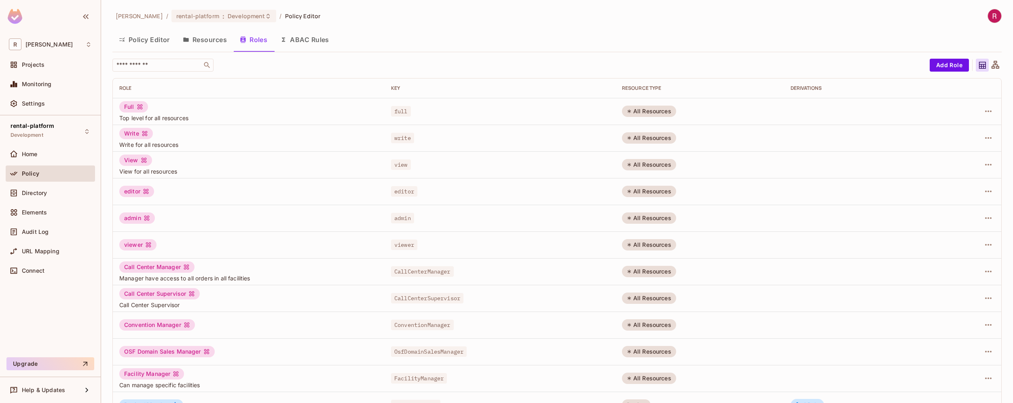
scroll to position [129, 0]
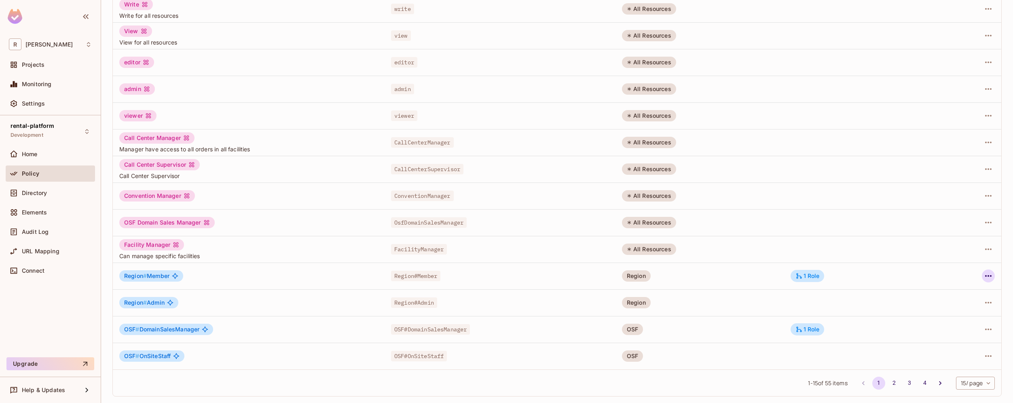
click at [984, 279] on icon "button" at bounding box center [989, 276] width 10 height 10
click at [958, 295] on div "Edit Role" at bounding box center [946, 294] width 24 height 8
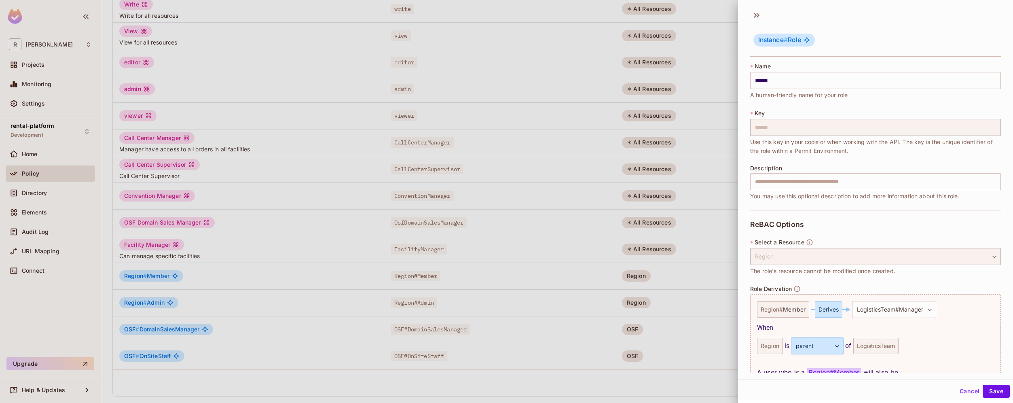
scroll to position [59, 0]
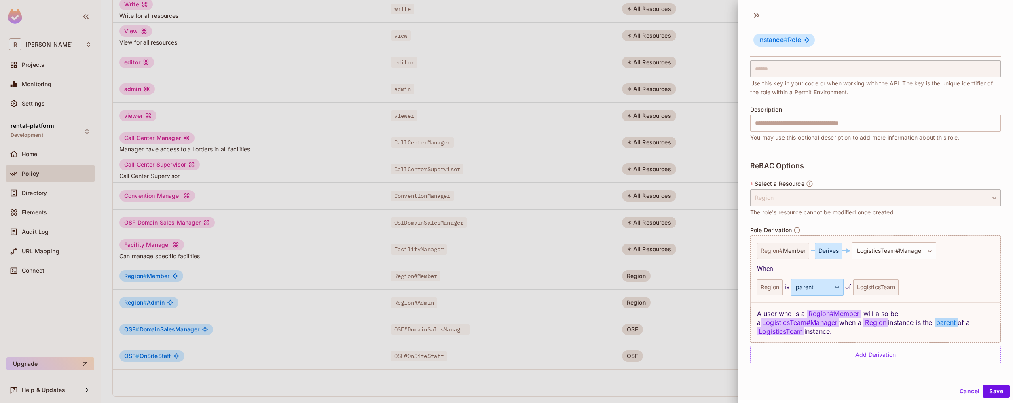
click at [705, 260] on div at bounding box center [506, 201] width 1013 height 403
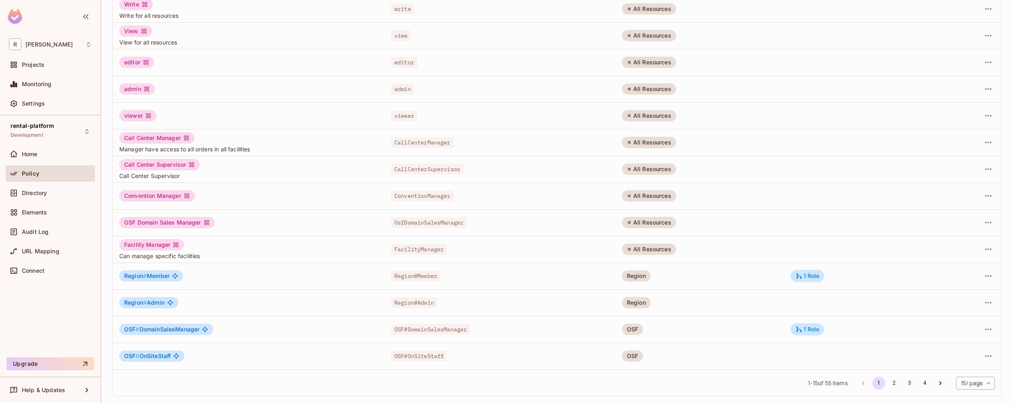
scroll to position [0, 0]
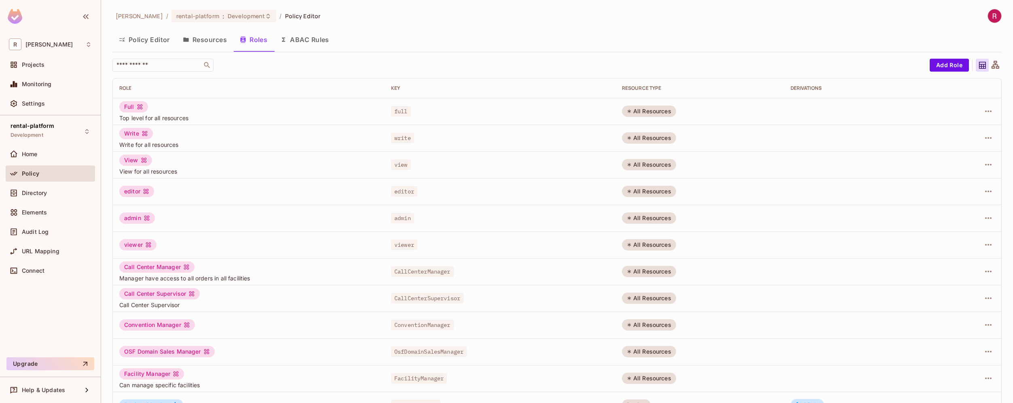
click at [220, 44] on button "Resources" at bounding box center [204, 40] width 57 height 20
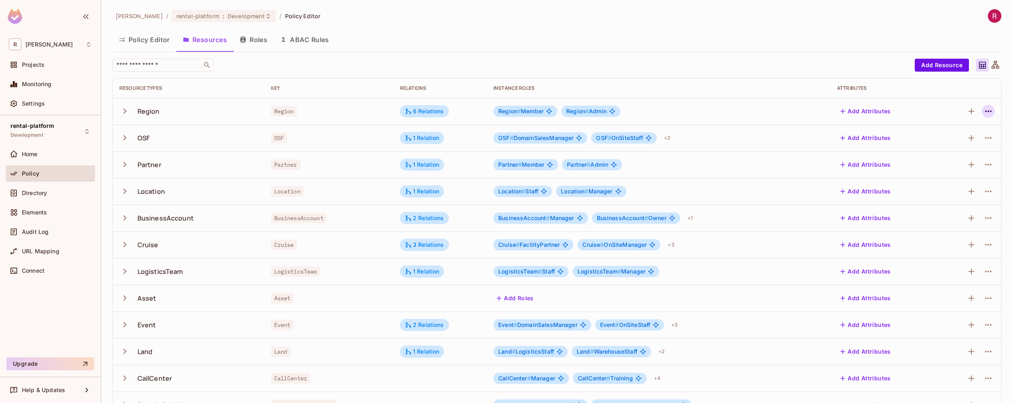
click at [984, 113] on icon "button" at bounding box center [989, 111] width 10 height 10
click at [946, 144] on div "Edit Resource" at bounding box center [947, 143] width 38 height 8
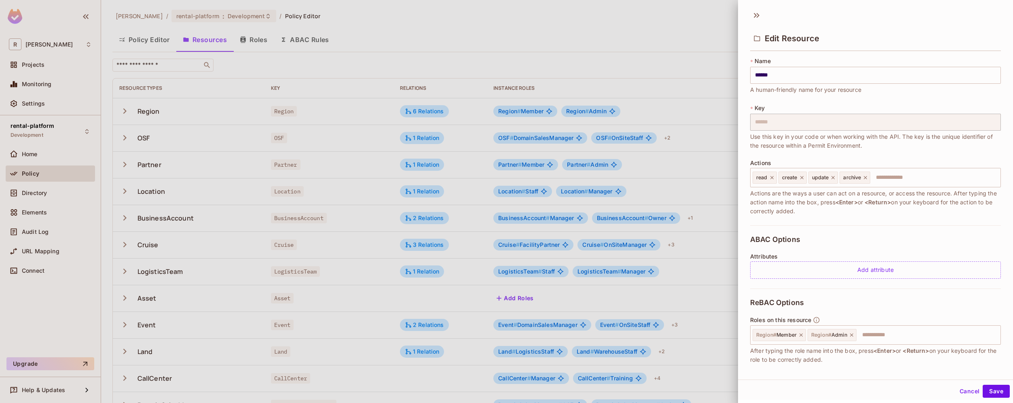
click at [48, 83] on div at bounding box center [506, 201] width 1013 height 403
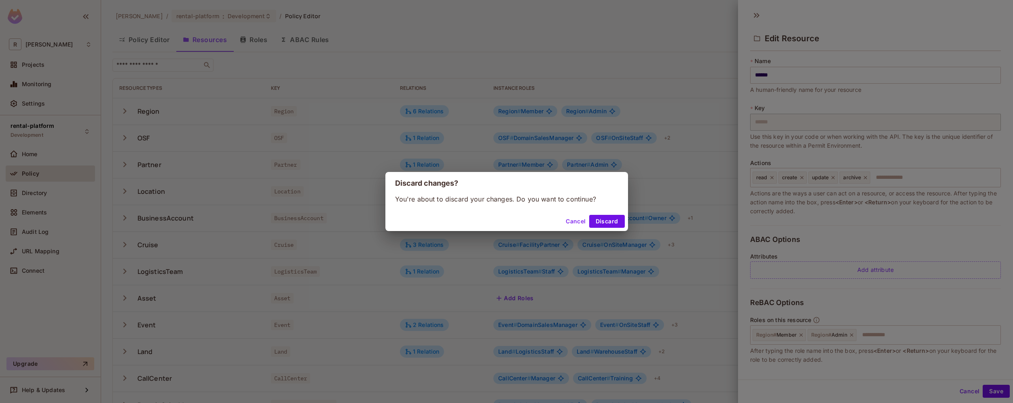
click at [40, 84] on div "Discard changes? You're about to discard your changes. Do you want to continue?…" at bounding box center [506, 201] width 1013 height 403
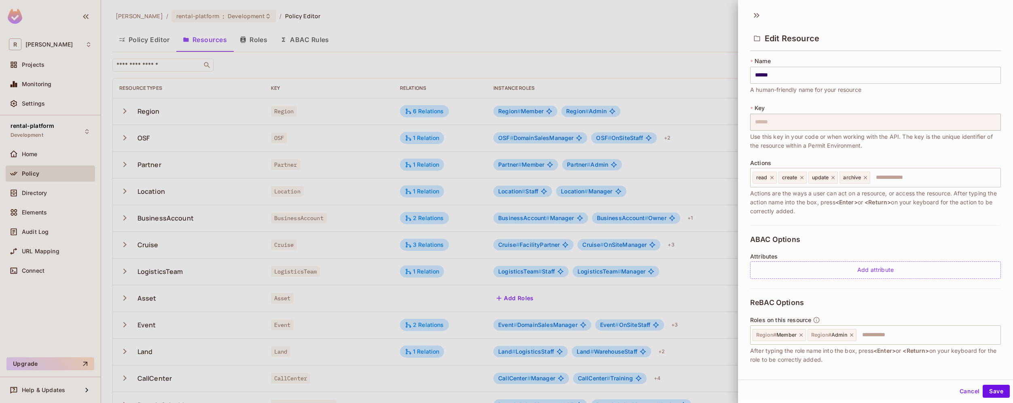
click at [959, 390] on button "Cancel" at bounding box center [970, 391] width 26 height 13
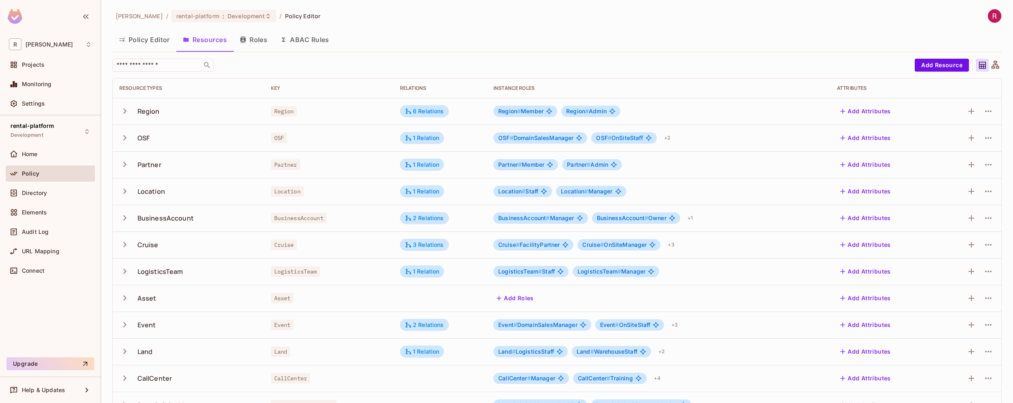
click at [534, 109] on span "Region # Member" at bounding box center [520, 111] width 45 height 6
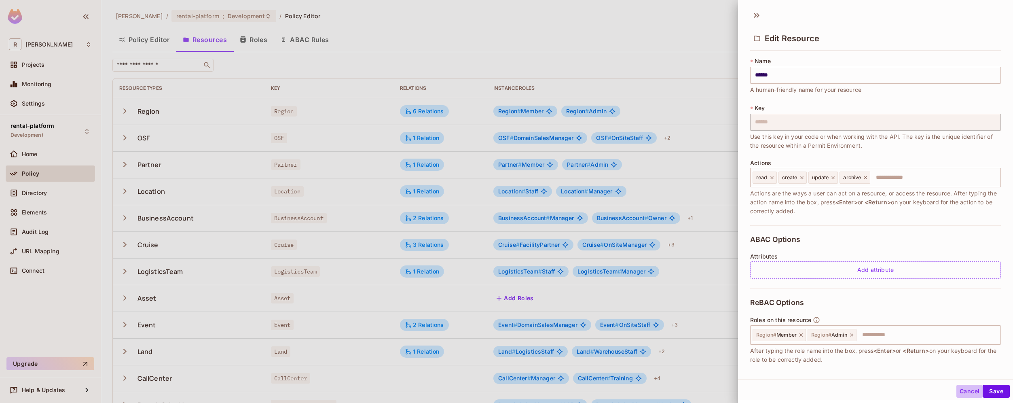
click at [964, 388] on button "Cancel" at bounding box center [970, 391] width 26 height 13
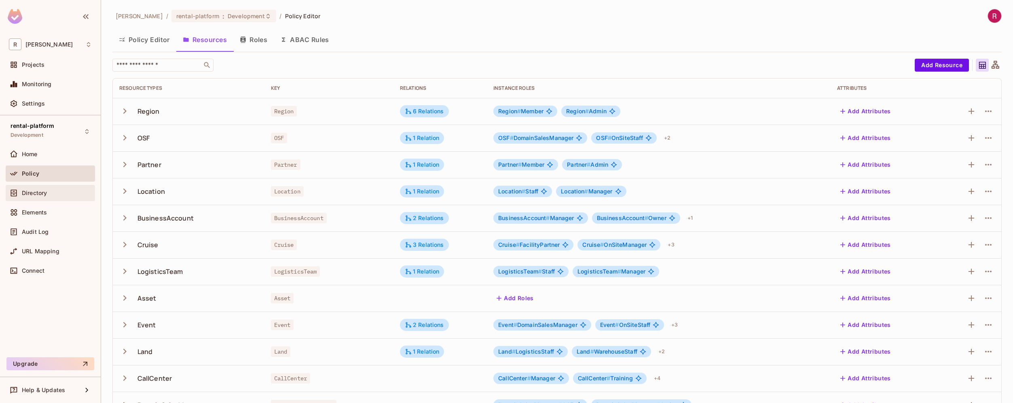
click at [33, 193] on span "Directory" at bounding box center [34, 193] width 25 height 6
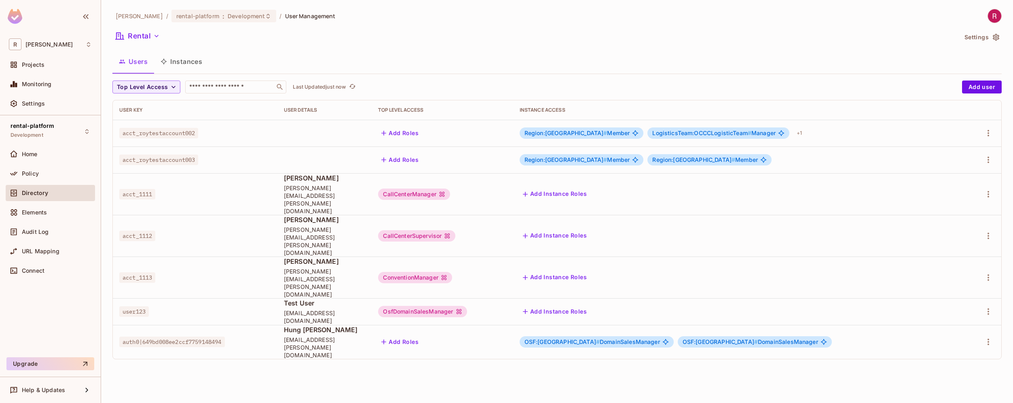
click at [179, 72] on div "Users Instances" at bounding box center [557, 62] width 890 height 22
click at [185, 65] on button "Instances" at bounding box center [181, 61] width 55 height 20
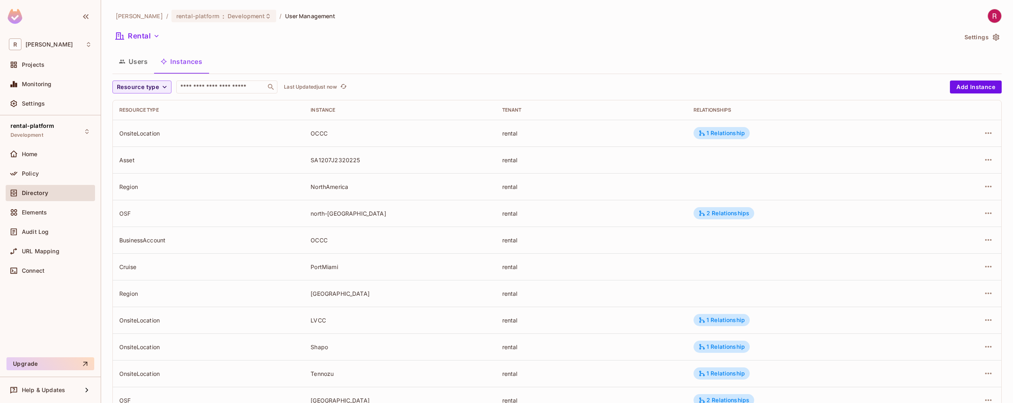
click at [135, 189] on div "Region" at bounding box center [208, 187] width 178 height 8
drag, startPoint x: 528, startPoint y: 189, endPoint x: 405, endPoint y: 186, distance: 123.4
click at [402, 188] on tr "Region NorthAmerica rental" at bounding box center [557, 186] width 889 height 27
click at [987, 182] on icon "button" at bounding box center [989, 187] width 10 height 10
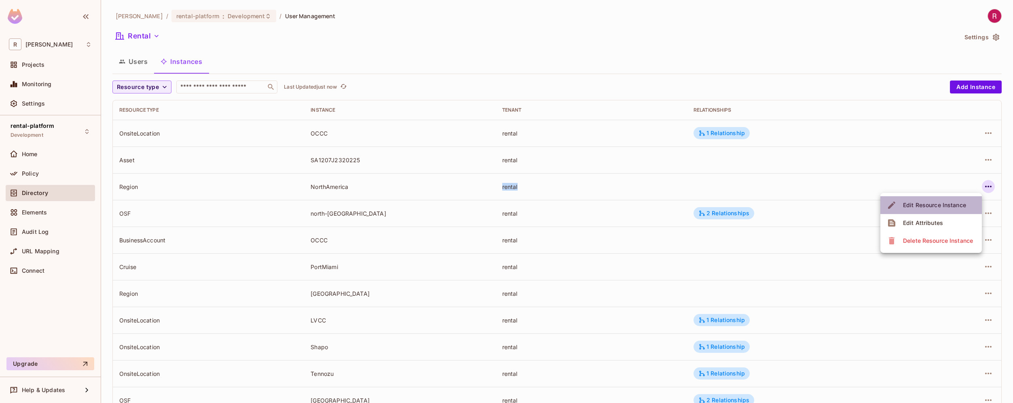
click at [962, 203] on div "Edit Resource Instance" at bounding box center [934, 205] width 63 height 8
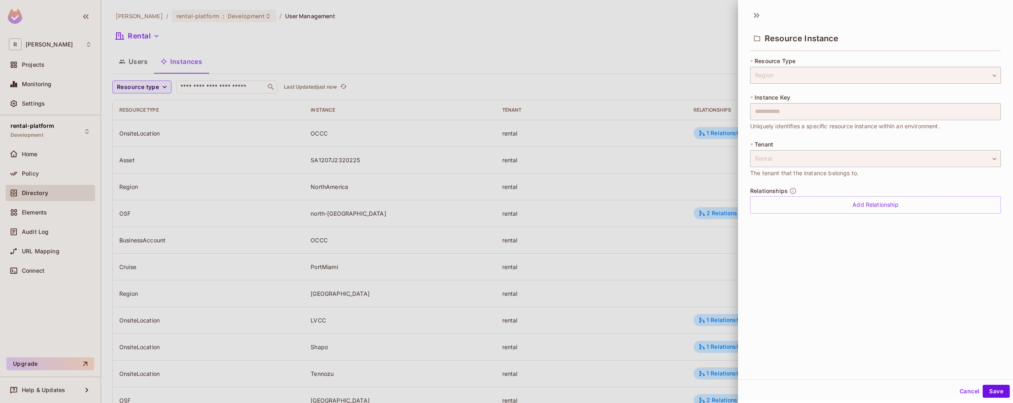
click at [915, 278] on div "**********" at bounding box center [875, 193] width 275 height 374
click at [757, 157] on div "Rental" at bounding box center [875, 158] width 251 height 17
click at [827, 274] on div "**********" at bounding box center [875, 193] width 275 height 374
click at [763, 157] on div "Rental" at bounding box center [875, 158] width 251 height 17
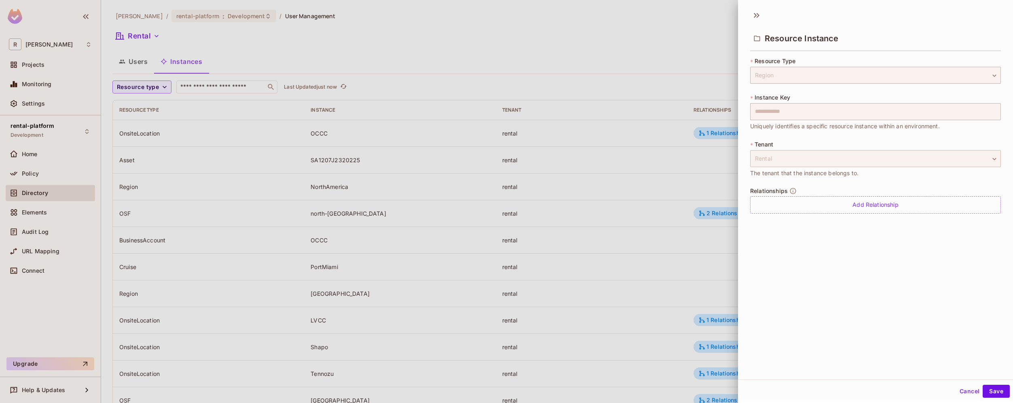
drag, startPoint x: 758, startPoint y: 157, endPoint x: 789, endPoint y: 157, distance: 31.1
click at [789, 157] on div "Rental" at bounding box center [875, 158] width 251 height 17
click at [229, 128] on div at bounding box center [506, 201] width 1013 height 403
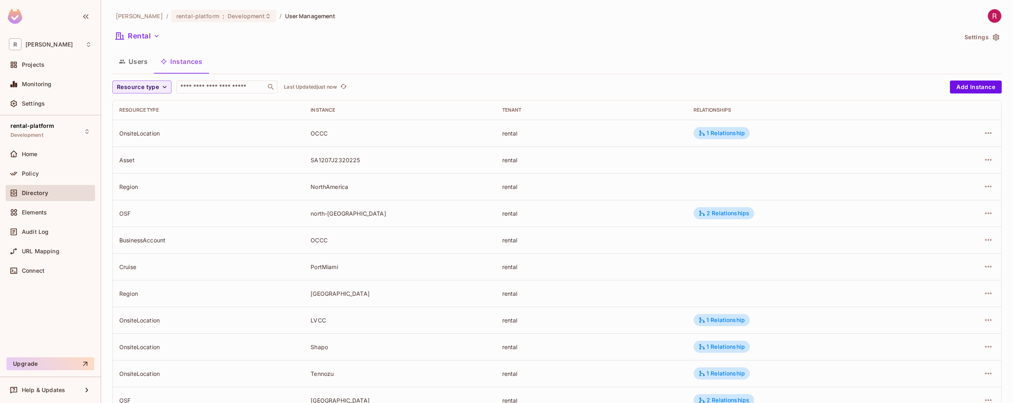
click at [139, 58] on button "Users" at bounding box center [133, 61] width 42 height 20
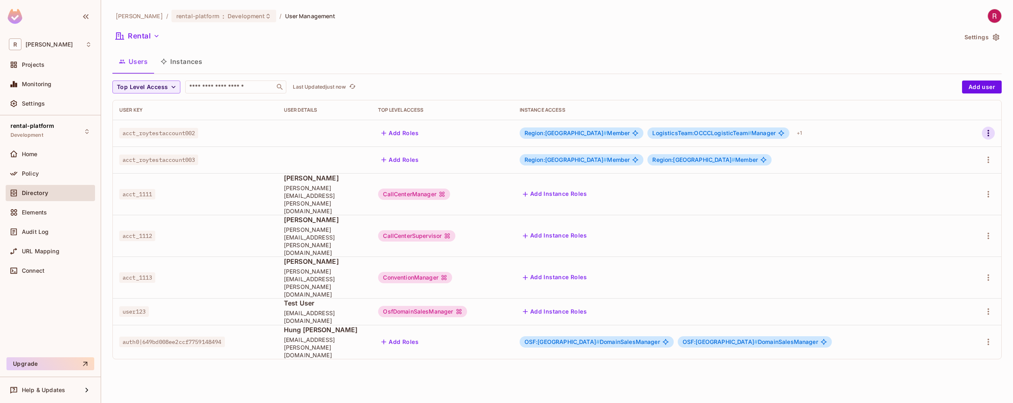
click at [987, 137] on icon "button" at bounding box center [989, 133] width 10 height 10
click at [951, 150] on span "Edit" at bounding box center [946, 151] width 16 height 13
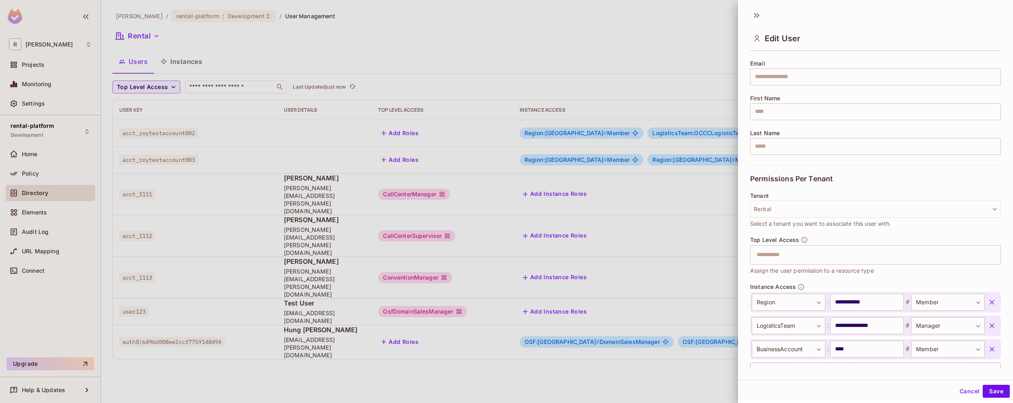
scroll to position [98, 0]
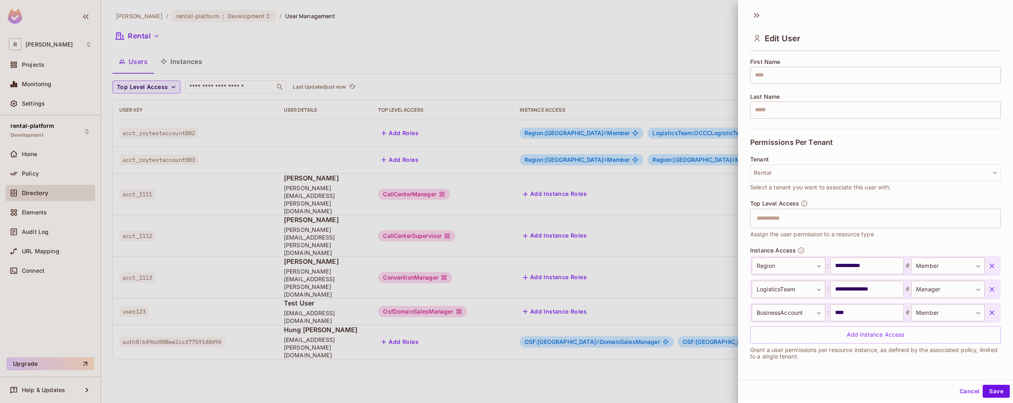
click at [958, 389] on button "Cancel" at bounding box center [970, 391] width 26 height 13
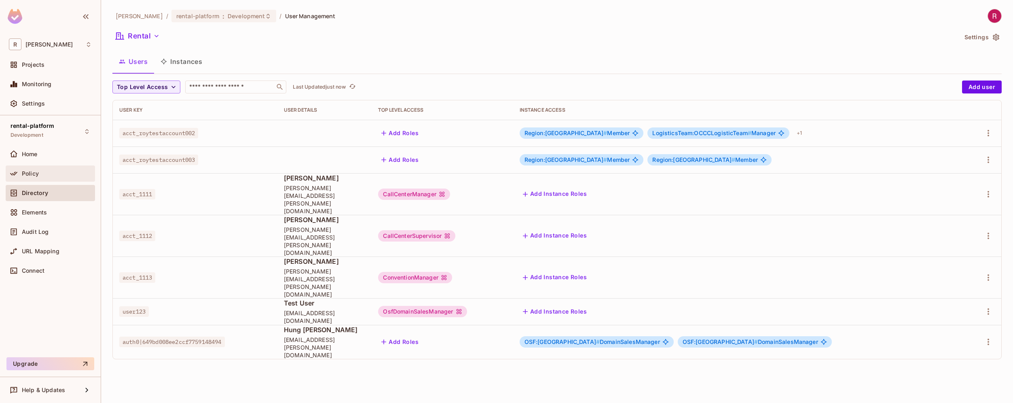
click at [38, 172] on span "Policy" at bounding box center [30, 173] width 17 height 6
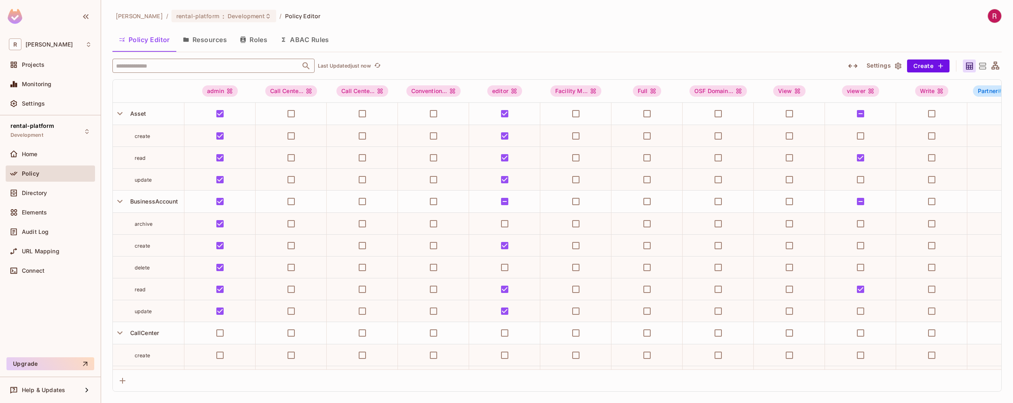
click at [251, 66] on input "text" at bounding box center [206, 66] width 185 height 14
type input "******"
click at [280, 101] on li "Member Member" at bounding box center [213, 106] width 202 height 15
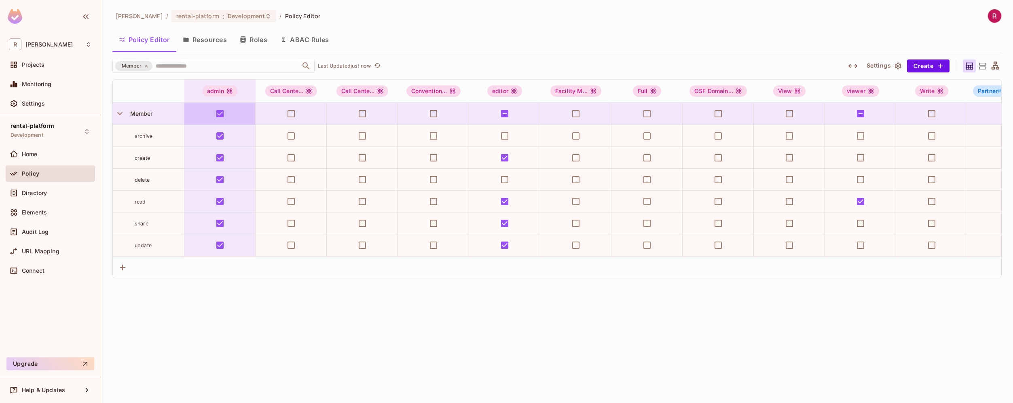
click at [240, 109] on td at bounding box center [219, 114] width 71 height 22
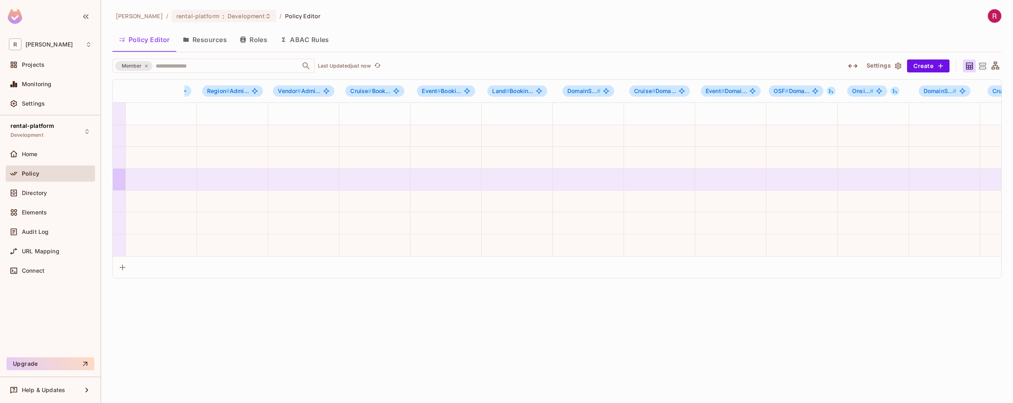
scroll to position [0, 852]
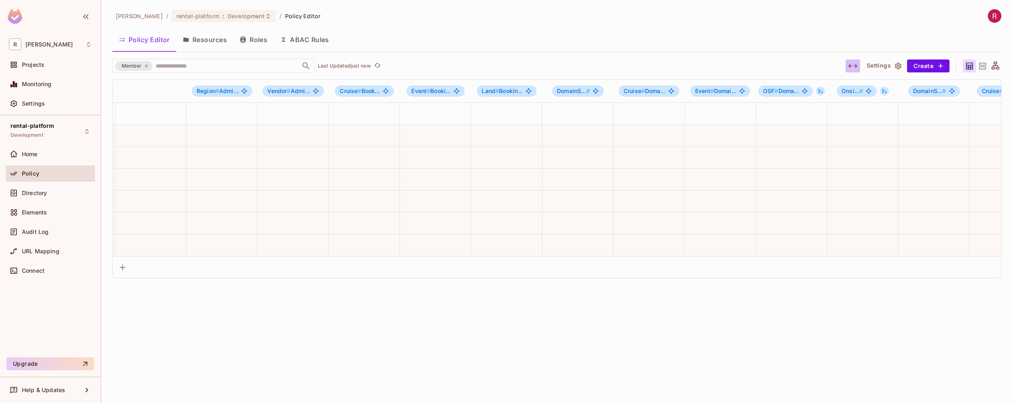
click at [853, 66] on icon "button" at bounding box center [853, 66] width 10 height 10
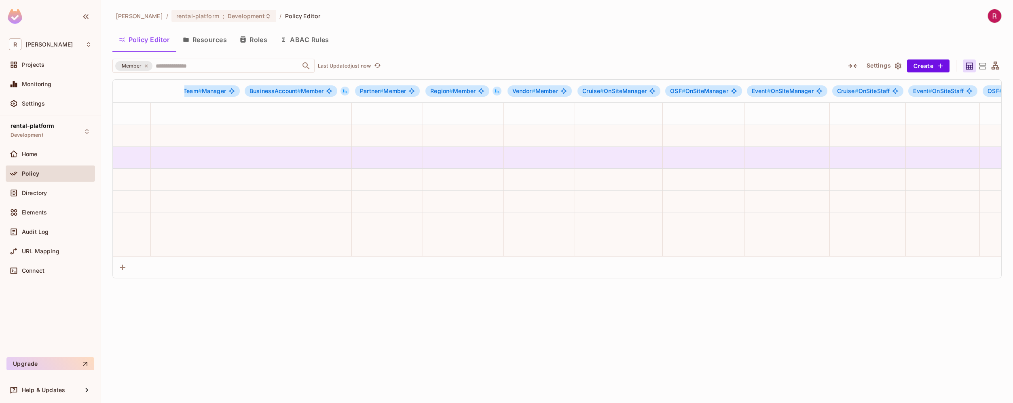
scroll to position [0, 2700]
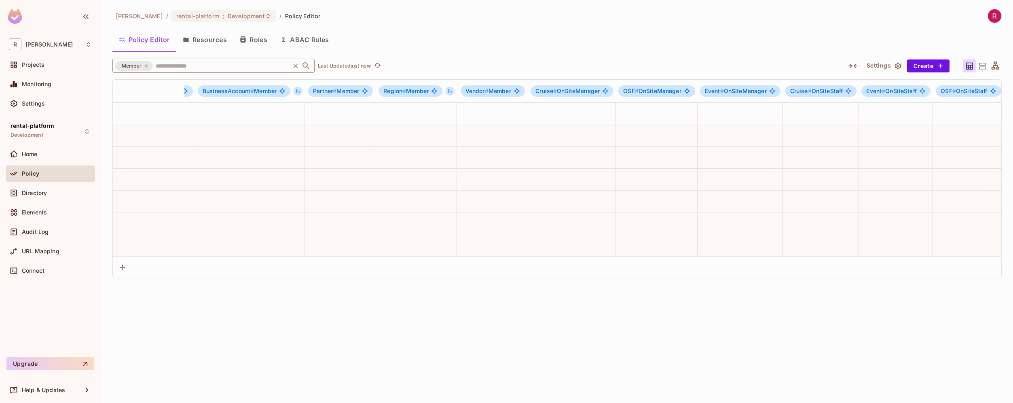
click at [186, 67] on input "text" at bounding box center [221, 66] width 135 height 14
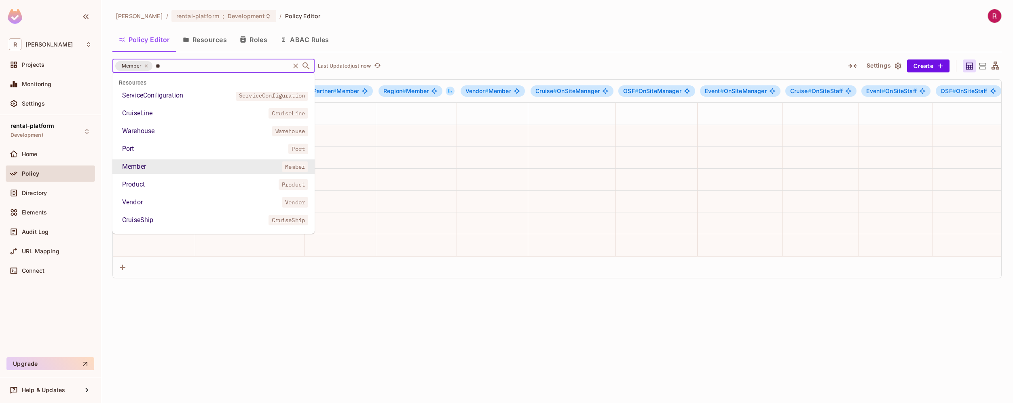
scroll to position [0, 0]
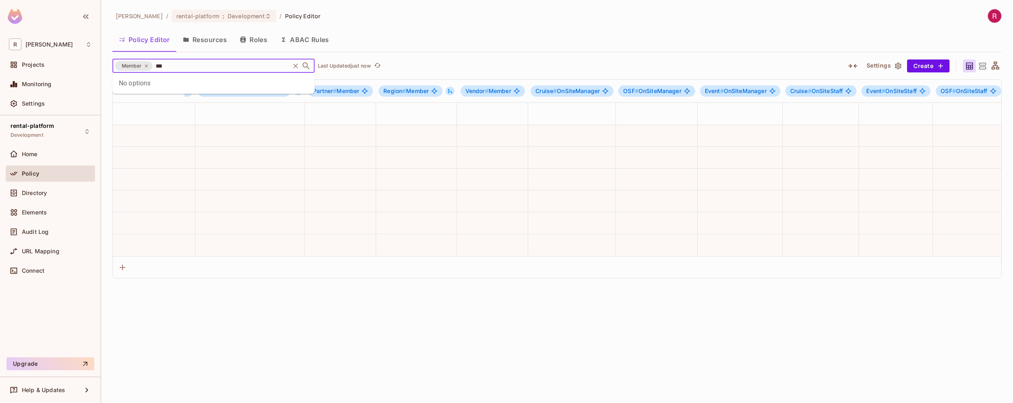
type input "**"
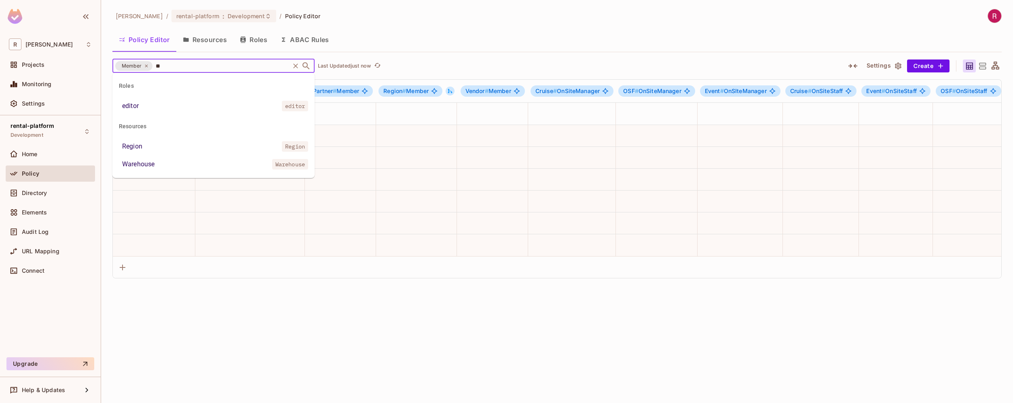
click at [131, 144] on div "Region" at bounding box center [132, 147] width 20 height 10
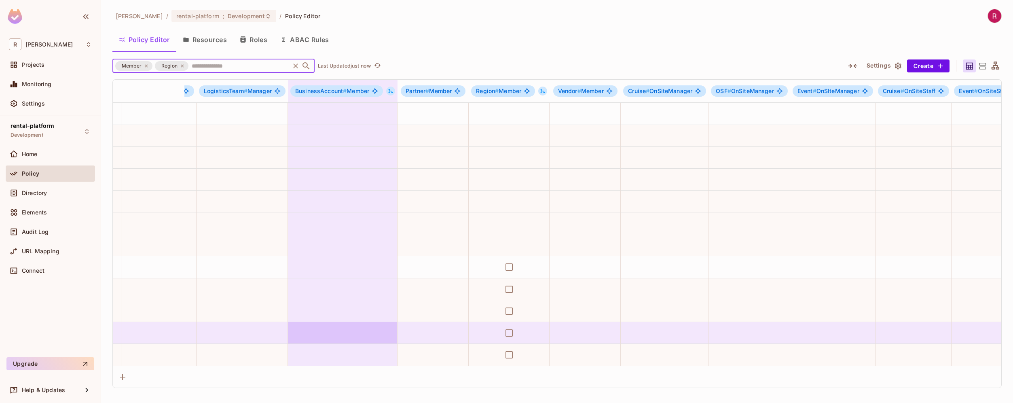
scroll to position [2, 2613]
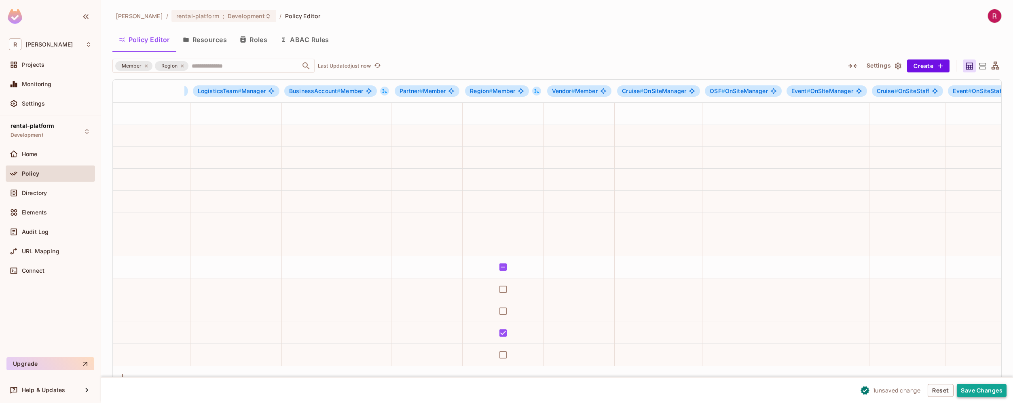
click at [980, 392] on button "Save Changes" at bounding box center [982, 390] width 50 height 13
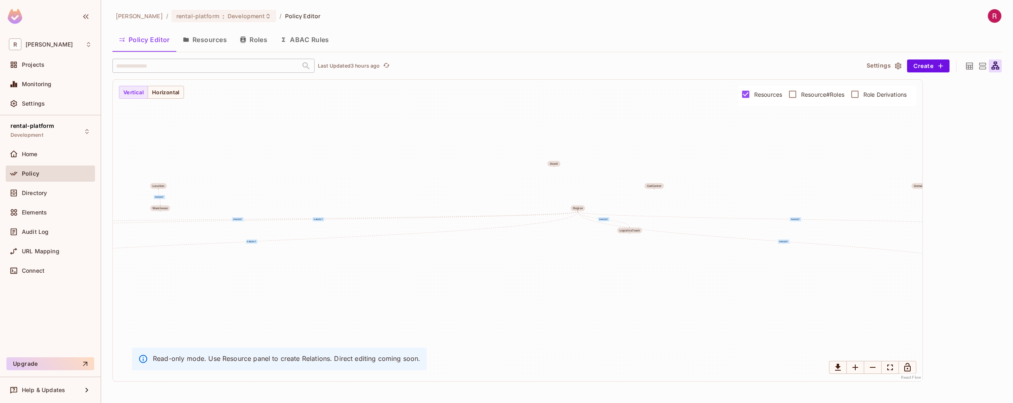
click at [208, 34] on button "Resources" at bounding box center [204, 40] width 57 height 20
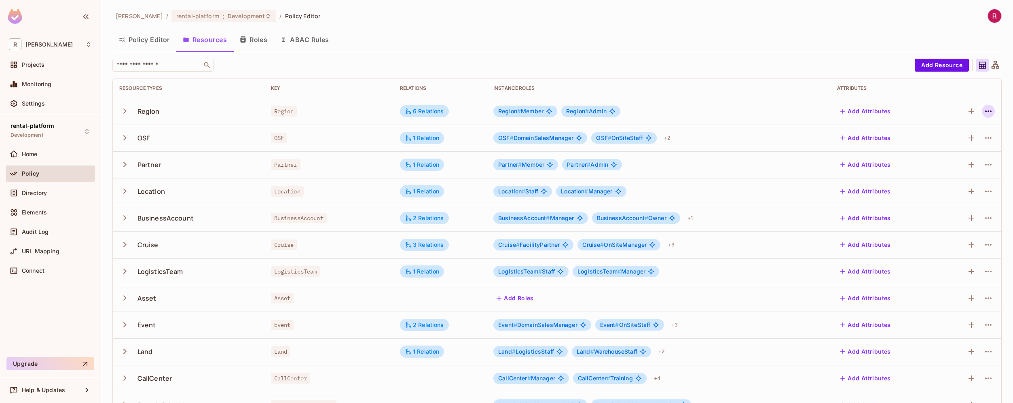
click at [989, 112] on button "button" at bounding box center [988, 111] width 13 height 13
click at [949, 140] on div "Edit Resource" at bounding box center [947, 143] width 38 height 8
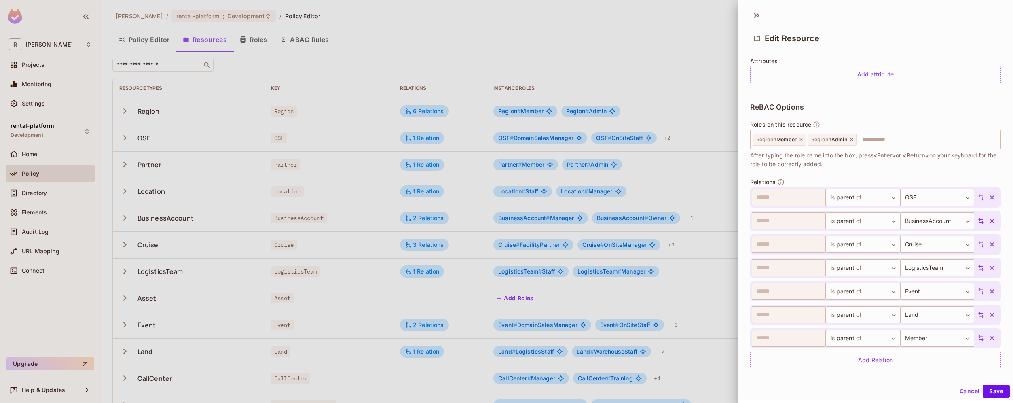
scroll to position [206, 0]
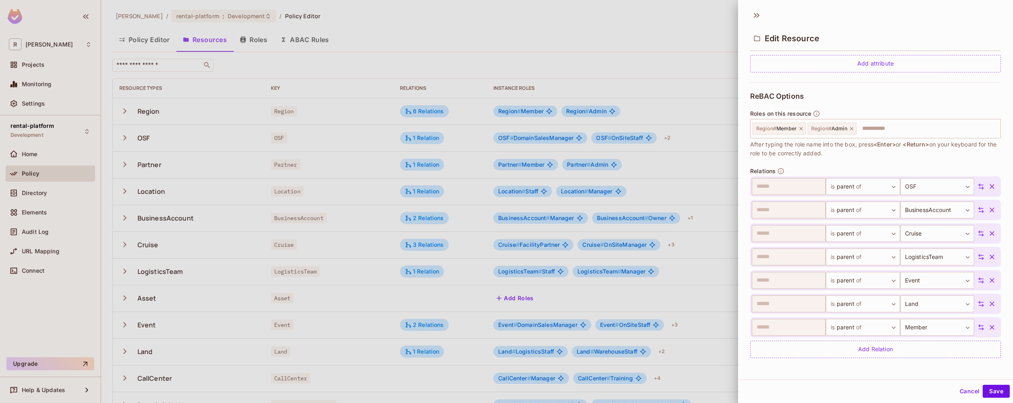
click at [66, 193] on div at bounding box center [506, 201] width 1013 height 403
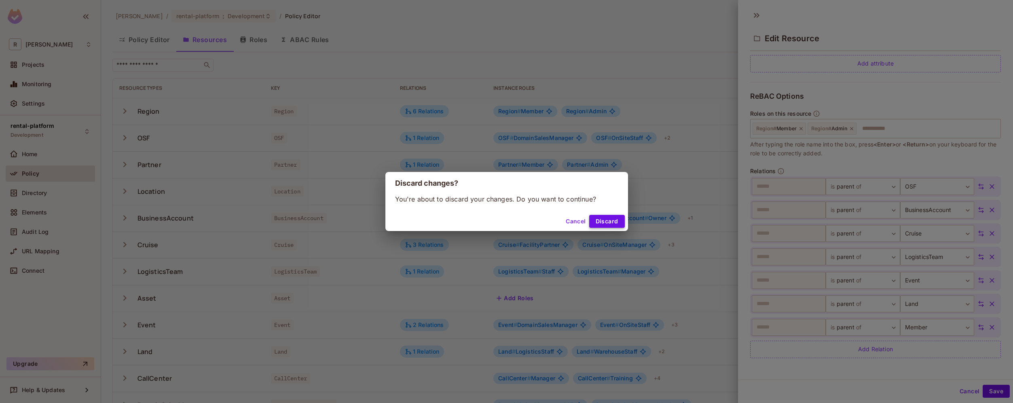
click at [601, 220] on button "Discard" at bounding box center [607, 221] width 36 height 13
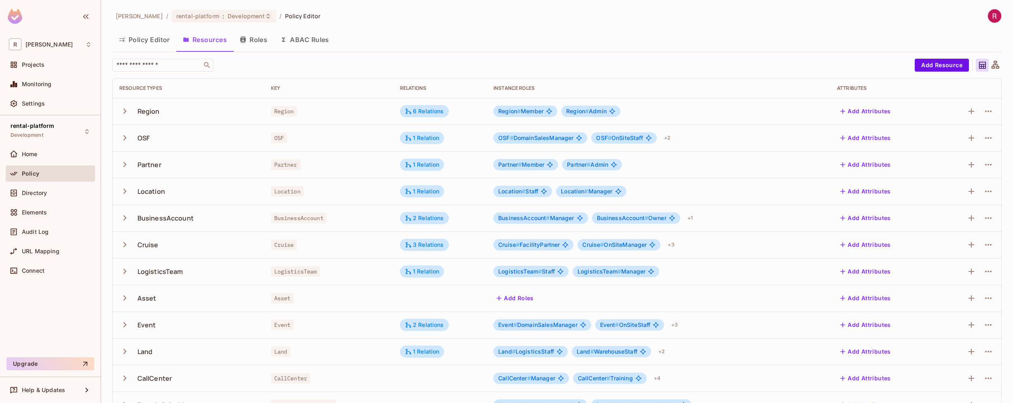
click at [124, 325] on icon "button" at bounding box center [124, 324] width 11 height 11
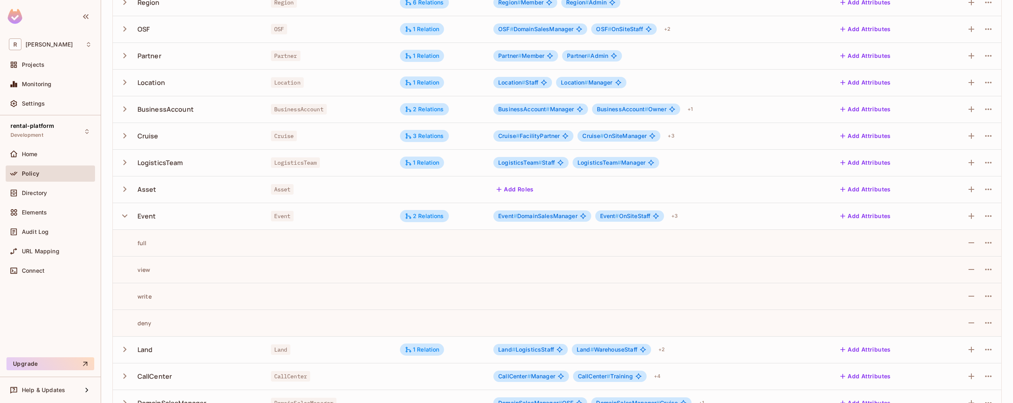
scroll to position [121, 0]
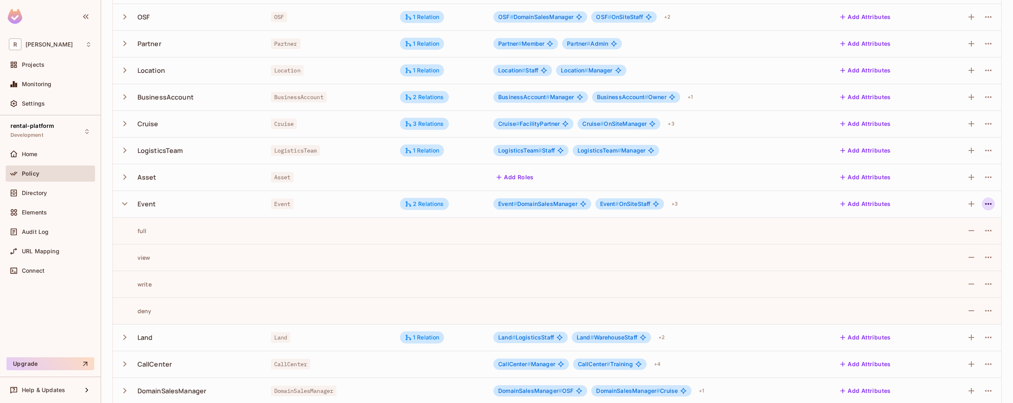
click at [984, 207] on icon "button" at bounding box center [989, 204] width 10 height 10
click at [949, 235] on div "Edit Resource" at bounding box center [947, 236] width 38 height 8
click at [986, 205] on icon "button" at bounding box center [989, 204] width 10 height 10
click at [949, 235] on div "Edit Resource" at bounding box center [947, 236] width 38 height 8
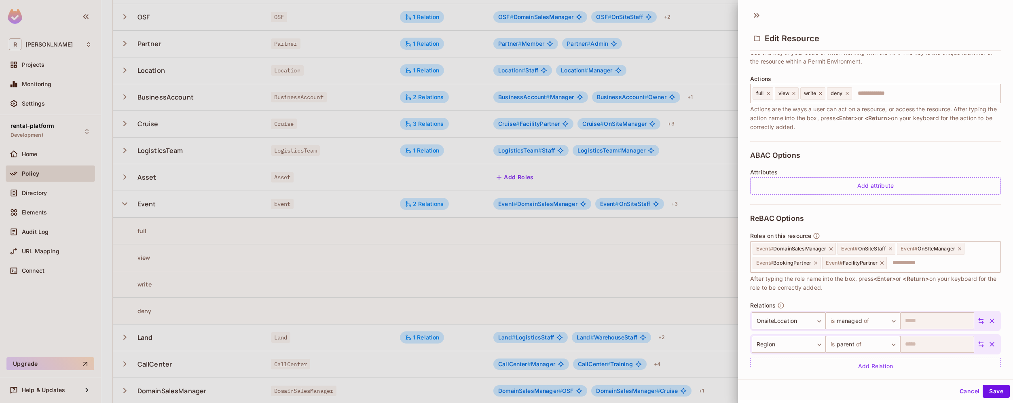
scroll to position [101, 0]
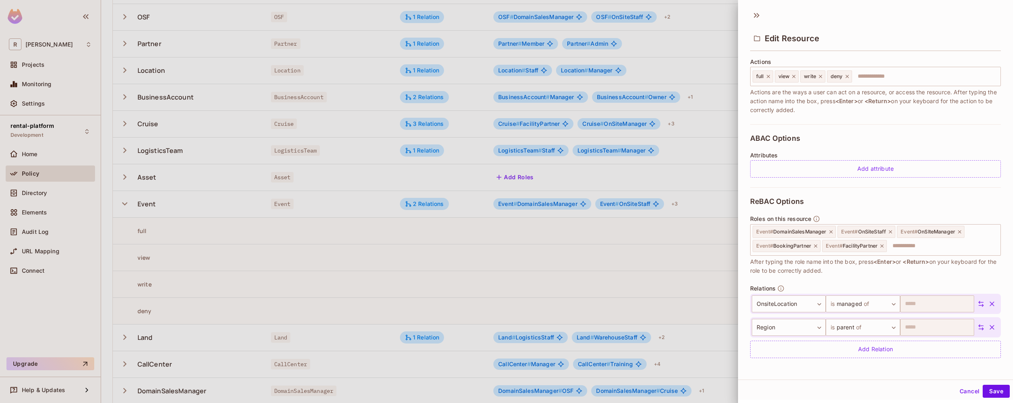
click at [470, 261] on div at bounding box center [506, 201] width 1013 height 403
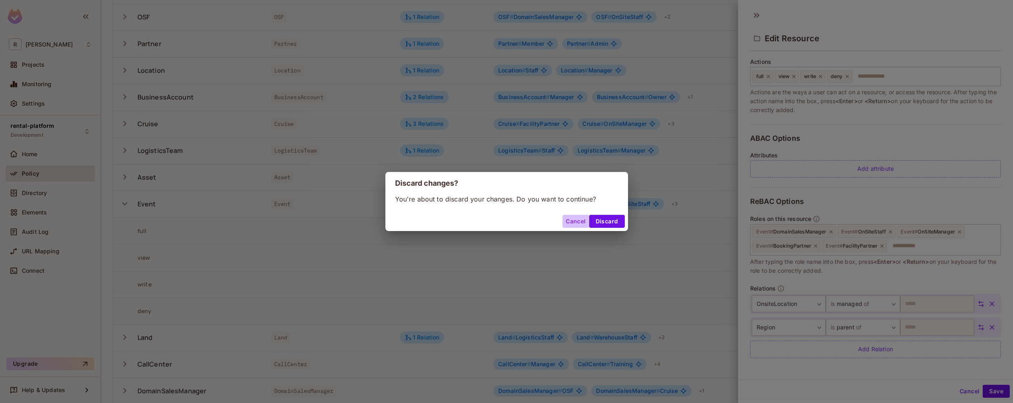
click at [578, 227] on button "Cancel" at bounding box center [576, 221] width 26 height 13
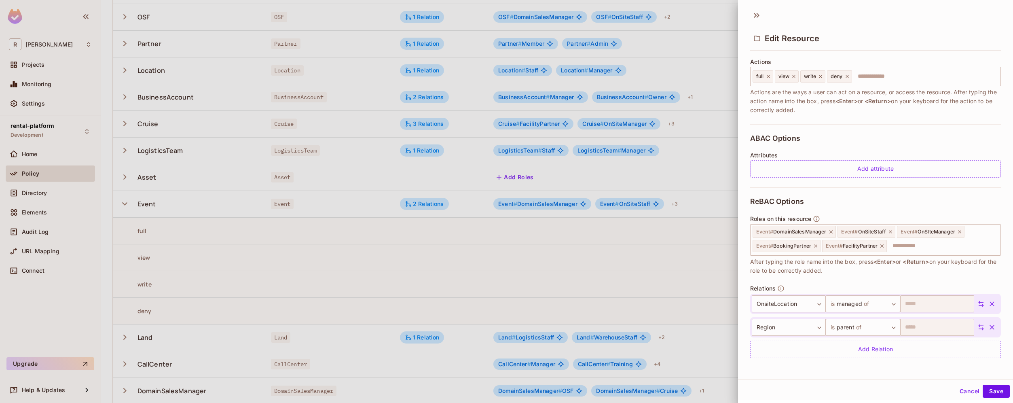
click at [33, 189] on div at bounding box center [506, 201] width 1013 height 403
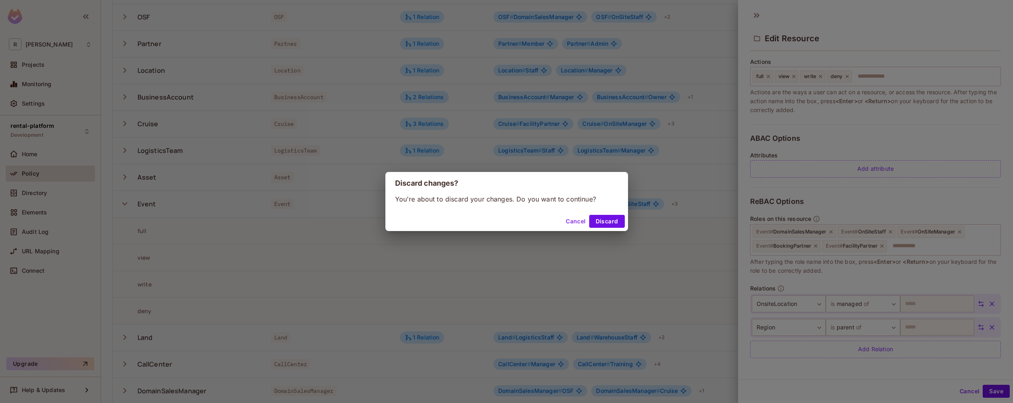
click at [33, 193] on div "Discard changes? You're about to discard your changes. Do you want to continue?…" at bounding box center [506, 201] width 1013 height 403
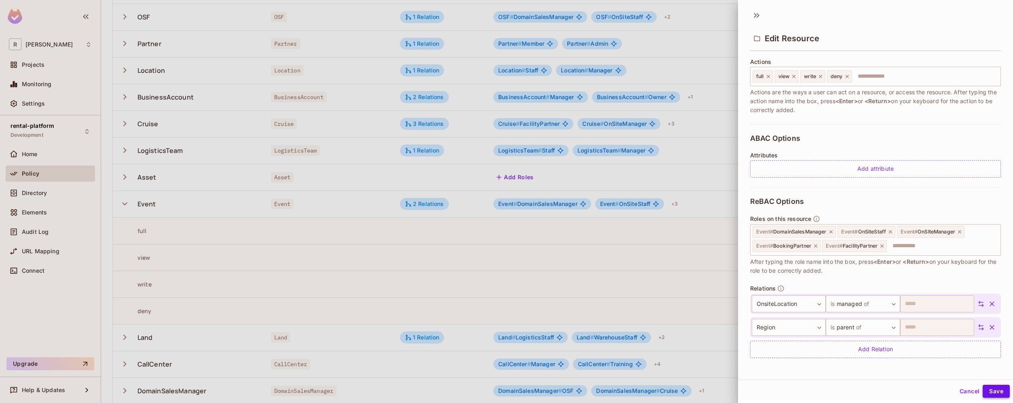
drag, startPoint x: 968, startPoint y: 389, endPoint x: 996, endPoint y: 386, distance: 29.0
click at [996, 386] on div "Cancel Save" at bounding box center [983, 391] width 53 height 13
click at [957, 396] on button "Cancel" at bounding box center [970, 391] width 26 height 13
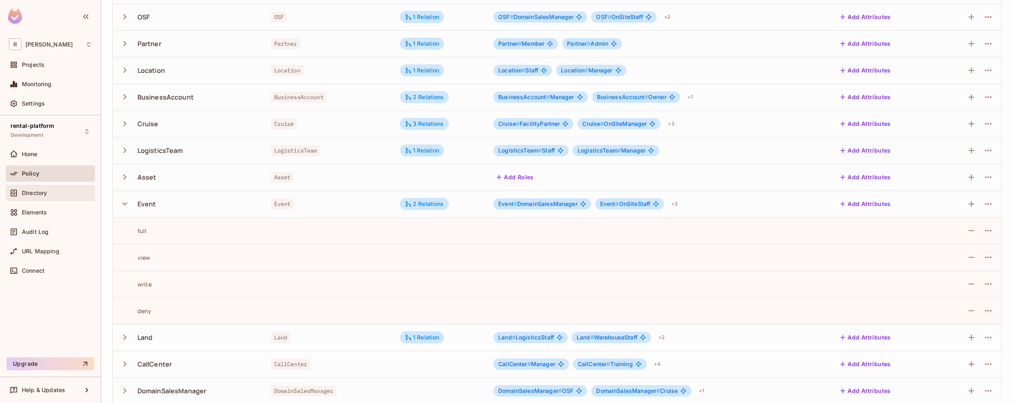
click at [45, 195] on span "Directory" at bounding box center [34, 193] width 25 height 6
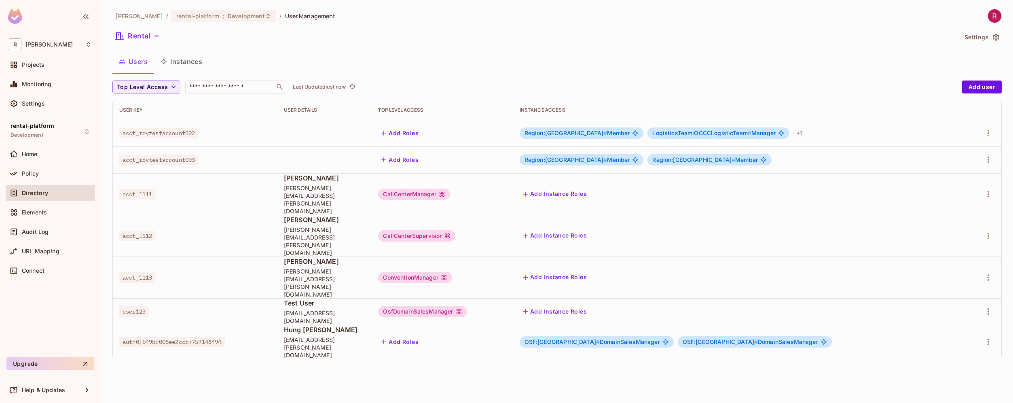
click at [181, 131] on span "acct_roytestaccount002" at bounding box center [158, 133] width 79 height 11
copy span "acct_roytestaccount002"
click at [144, 38] on button "Rental" at bounding box center [137, 36] width 51 height 13
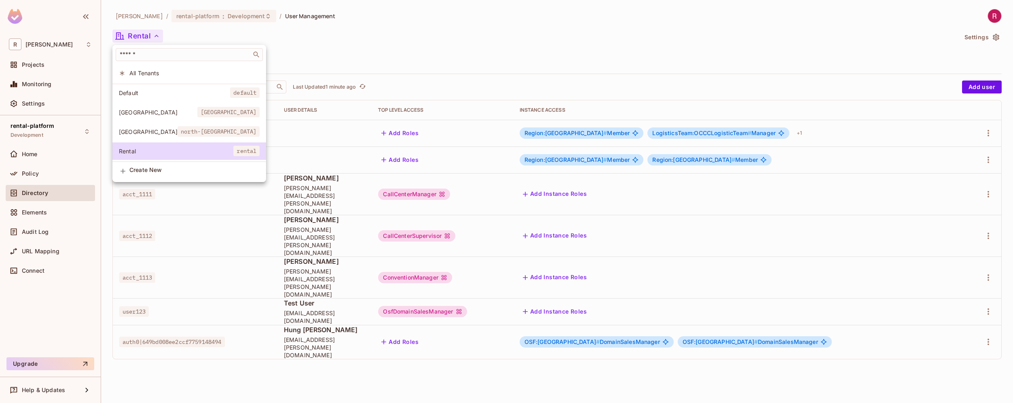
click at [157, 91] on span "Default" at bounding box center [174, 93] width 111 height 8
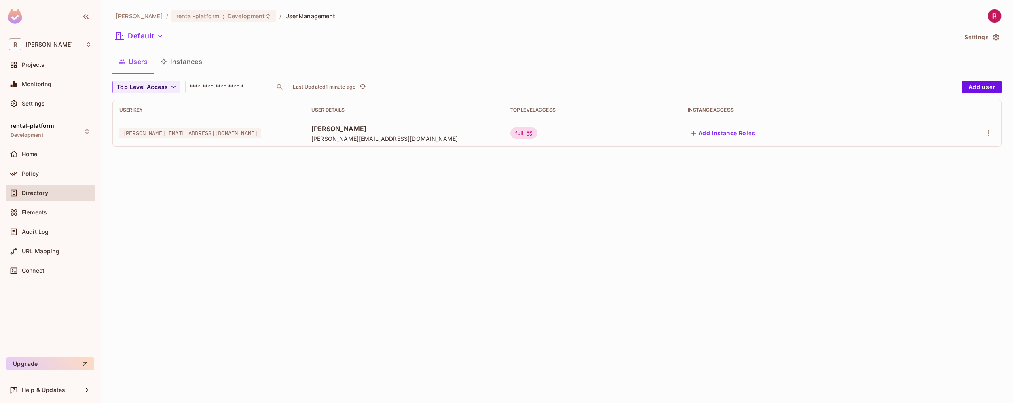
click at [184, 67] on button "Instances" at bounding box center [181, 61] width 55 height 20
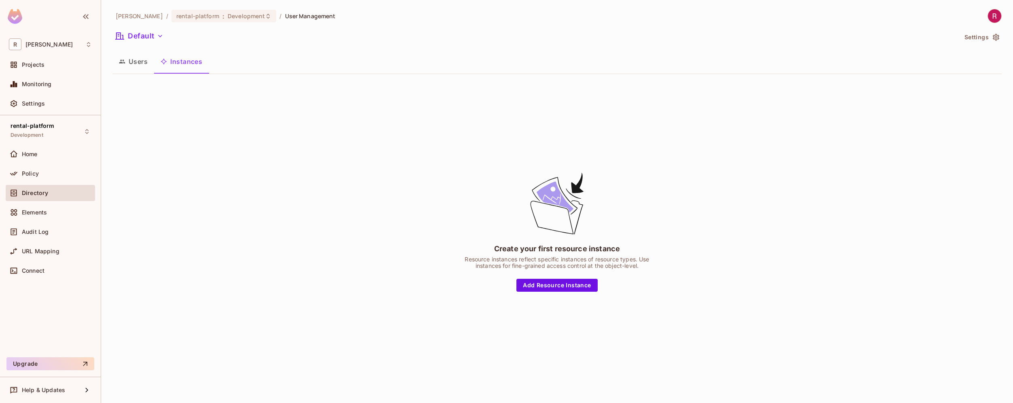
click at [130, 61] on button "Users" at bounding box center [133, 61] width 42 height 20
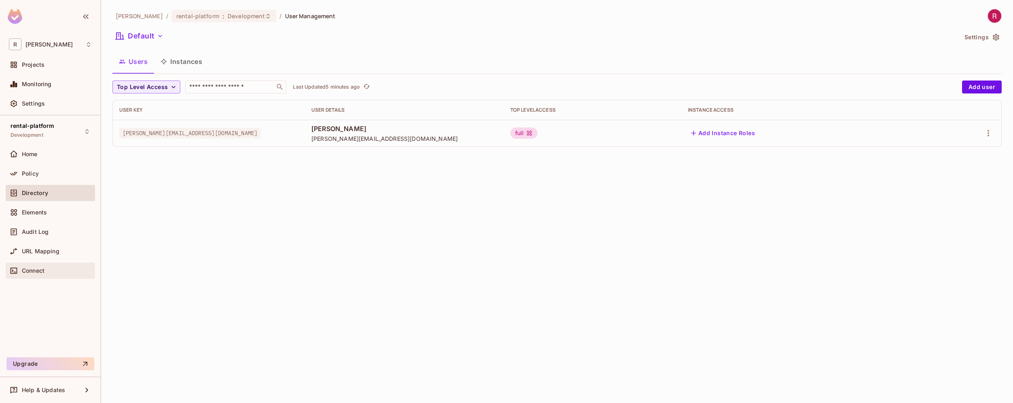
click at [36, 273] on span "Connect" at bounding box center [33, 270] width 23 height 6
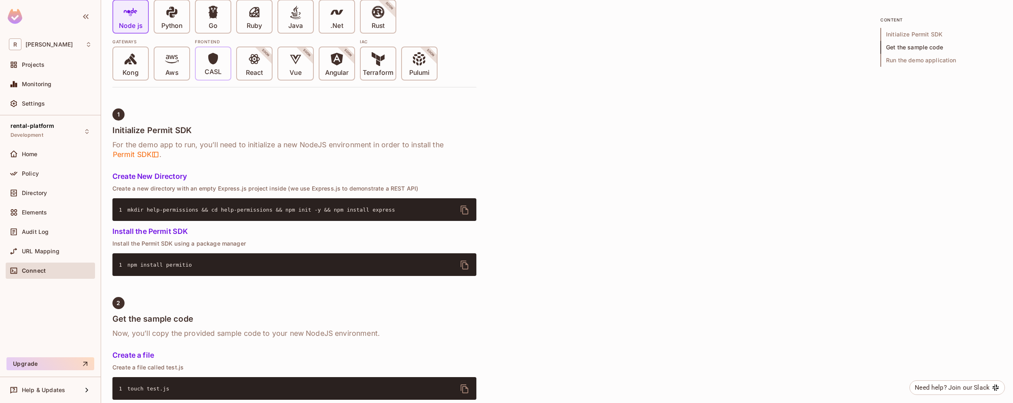
scroll to position [60, 0]
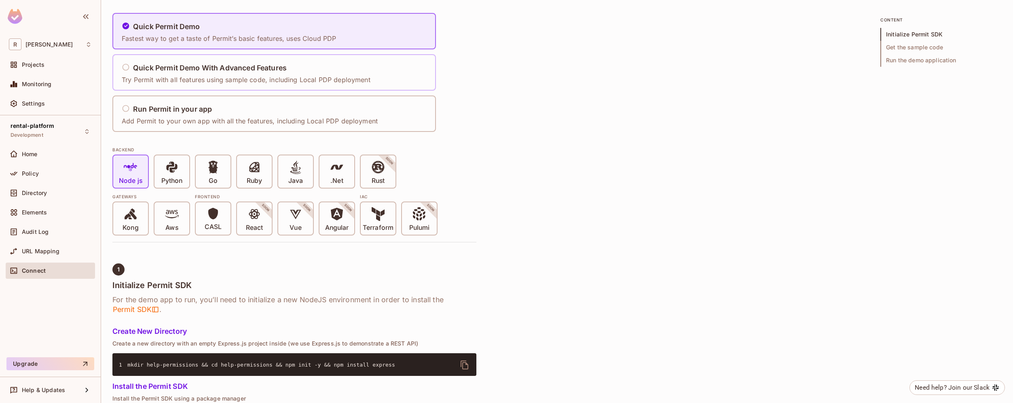
click at [295, 89] on div "Quick Permit Demo With Advanced Features Try Permit with all features using sam…" at bounding box center [274, 72] width 324 height 36
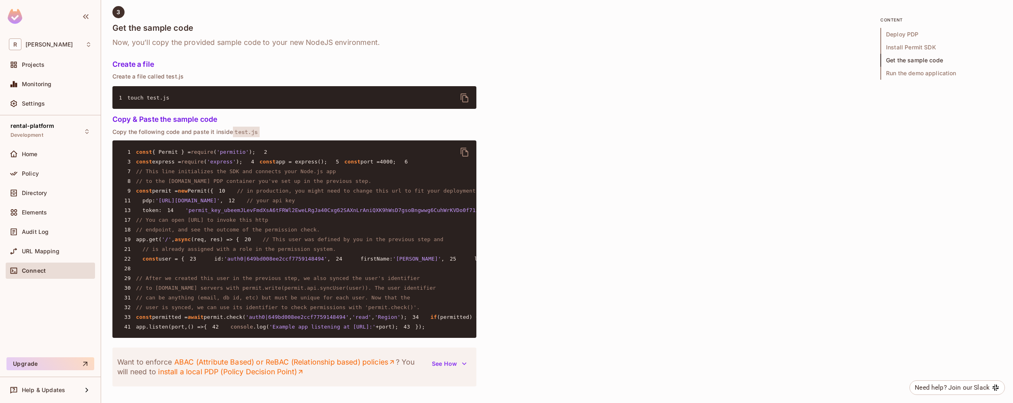
scroll to position [791, 0]
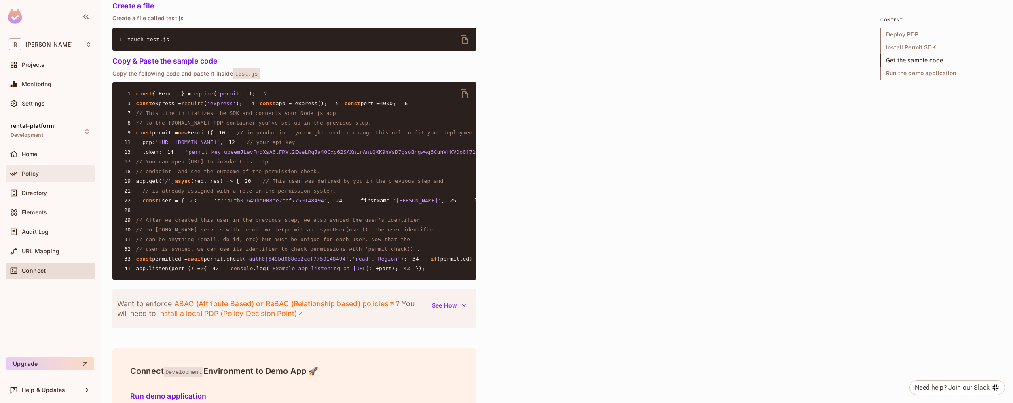
click at [42, 176] on div "Policy" at bounding box center [57, 173] width 70 height 6
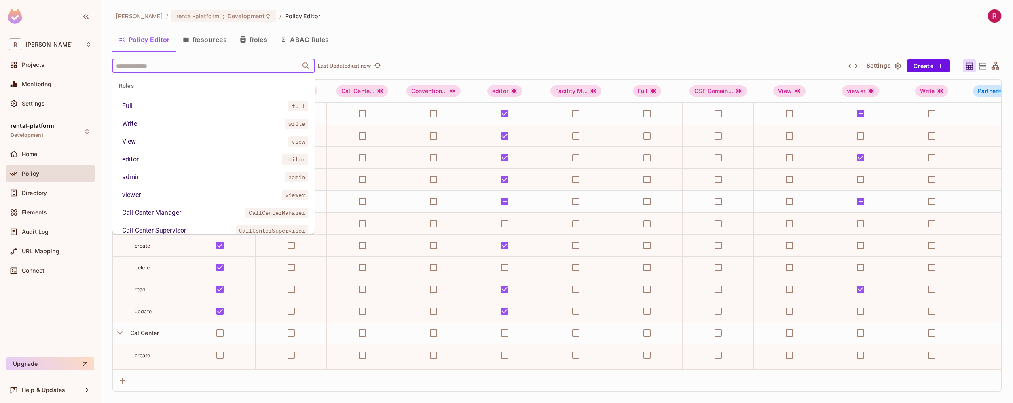
click at [215, 66] on input "text" at bounding box center [206, 66] width 185 height 14
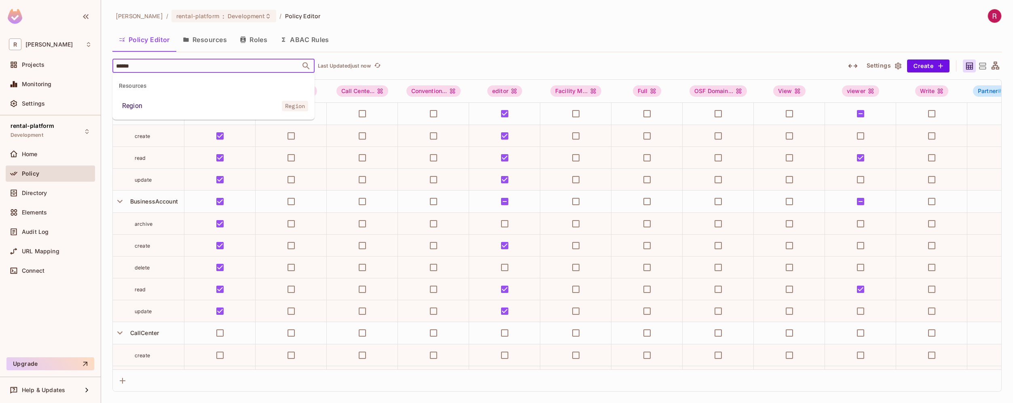
type input "******"
click at [222, 108] on li "Region Region" at bounding box center [213, 106] width 202 height 15
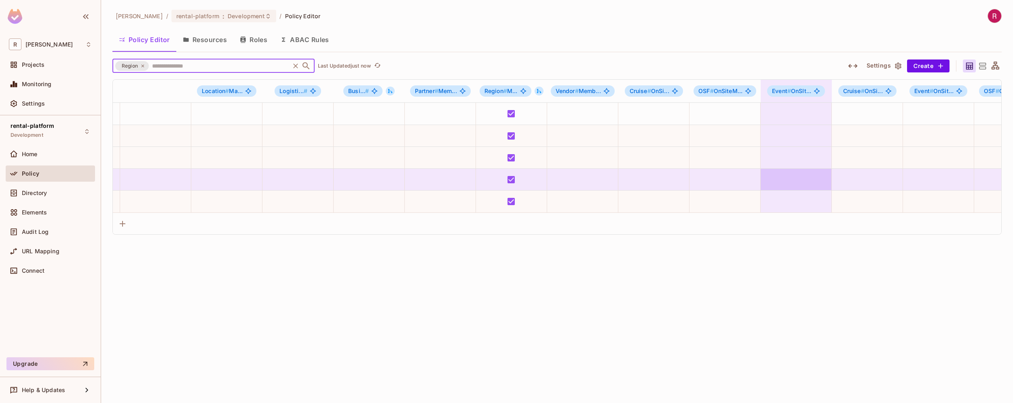
scroll to position [0, 2129]
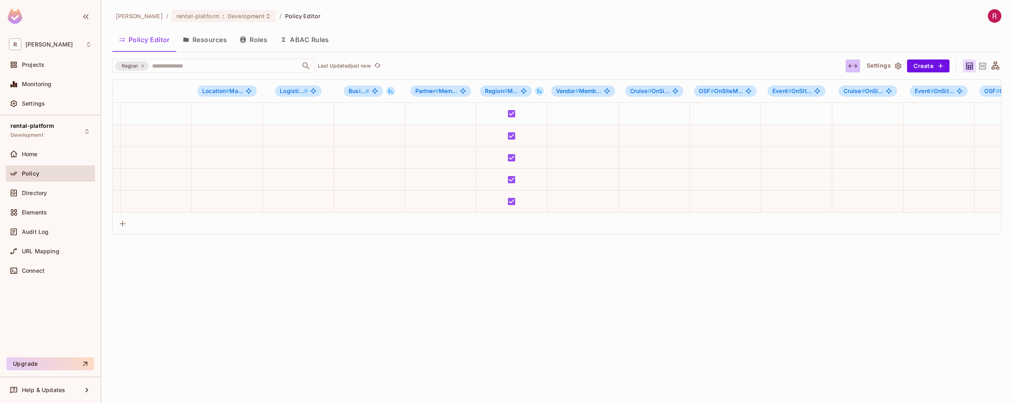
click at [856, 65] on icon "button" at bounding box center [853, 66] width 10 height 10
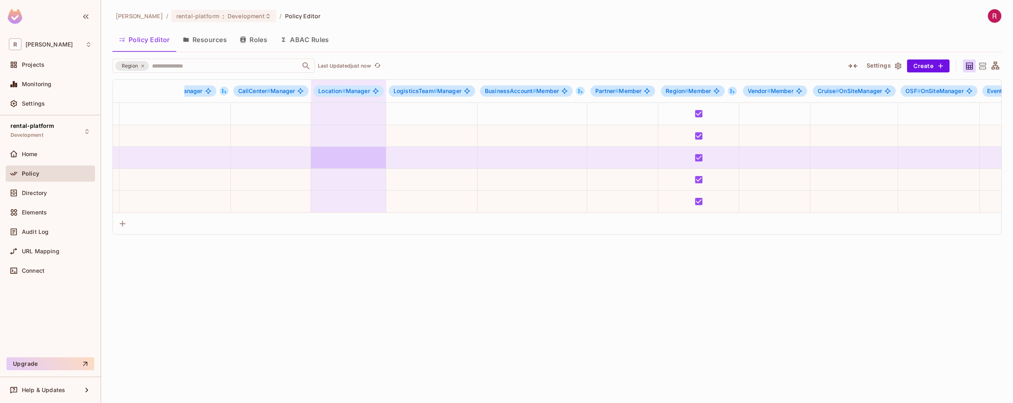
scroll to position [0, 2496]
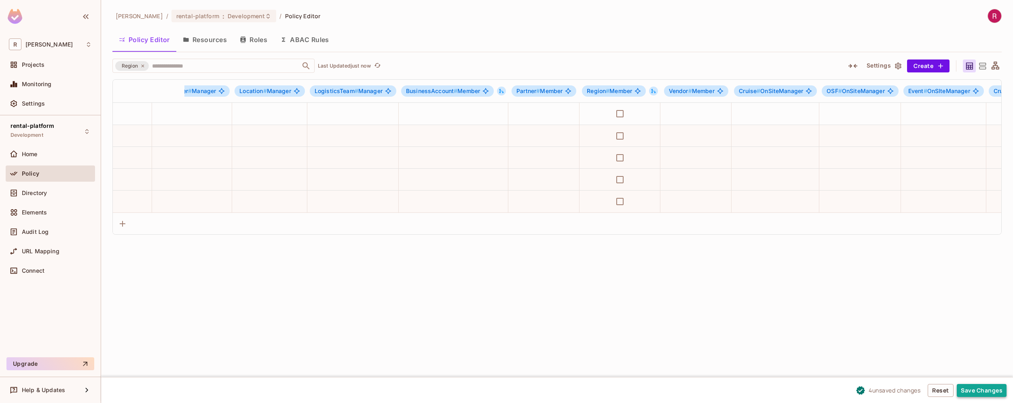
click at [990, 390] on button "Save Changes" at bounding box center [982, 390] width 50 height 13
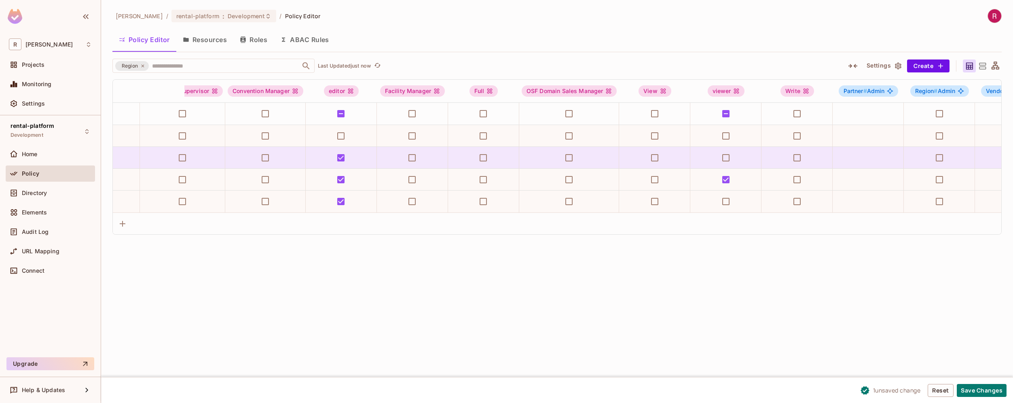
scroll to position [0, 0]
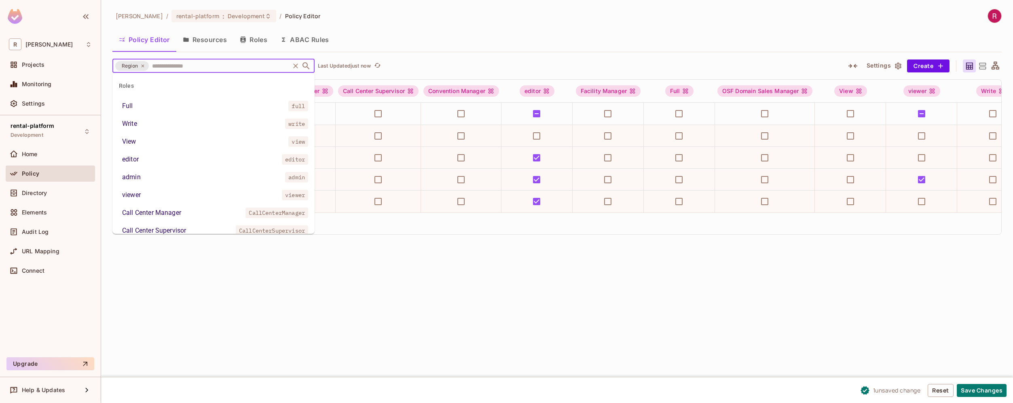
click at [222, 64] on input "text" at bounding box center [219, 66] width 138 height 14
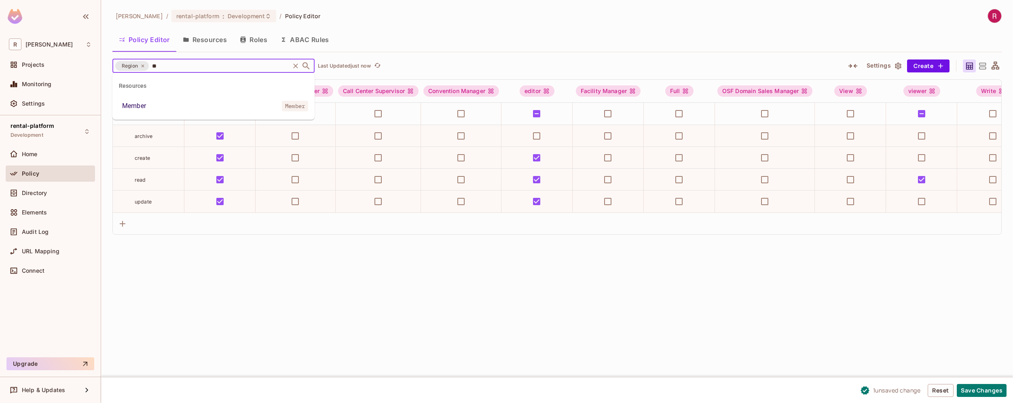
type input "***"
click at [190, 103] on li "Member Member" at bounding box center [213, 106] width 202 height 15
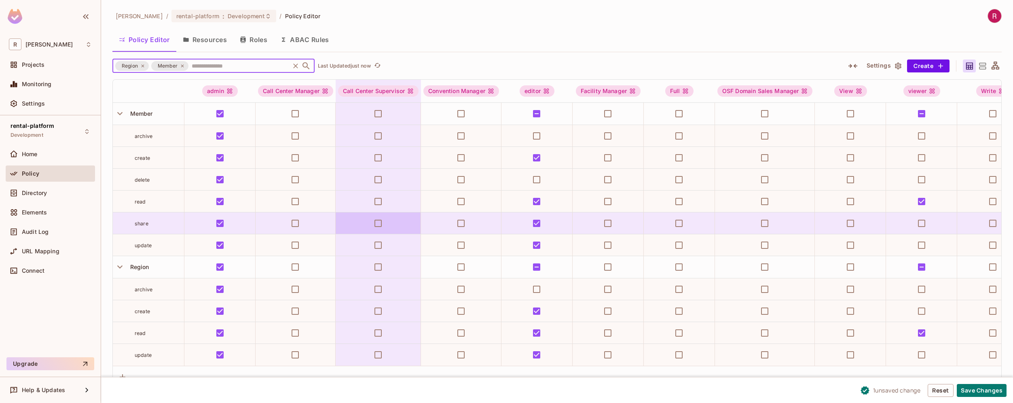
scroll to position [2, 0]
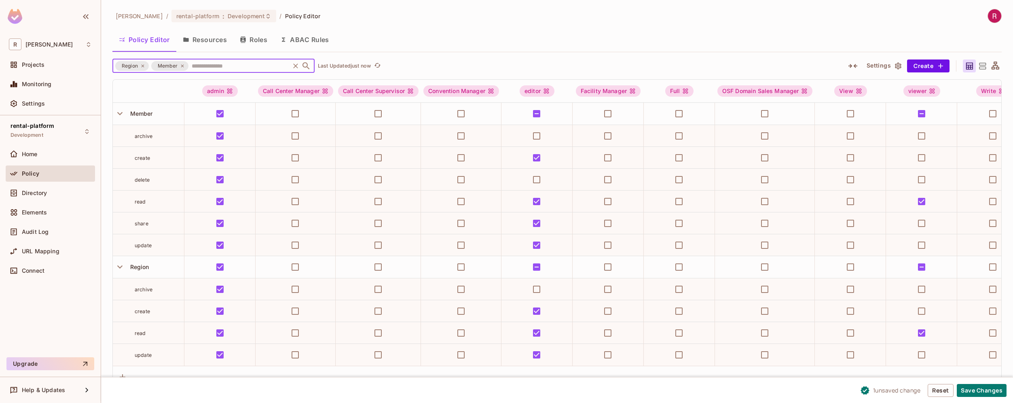
click at [182, 67] on icon at bounding box center [182, 66] width 5 height 5
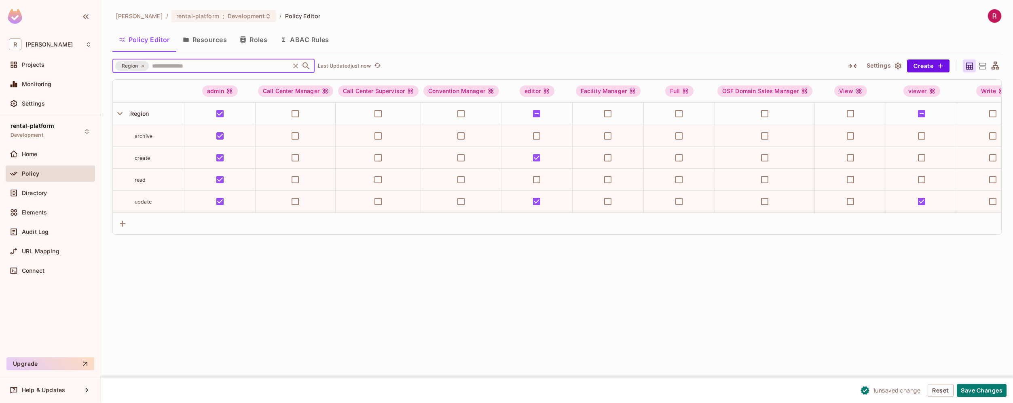
scroll to position [0, 0]
click at [139, 66] on span "Region" at bounding box center [130, 66] width 26 height 8
click at [145, 66] on icon at bounding box center [142, 66] width 5 height 5
click at [161, 66] on input "text" at bounding box center [219, 66] width 138 height 14
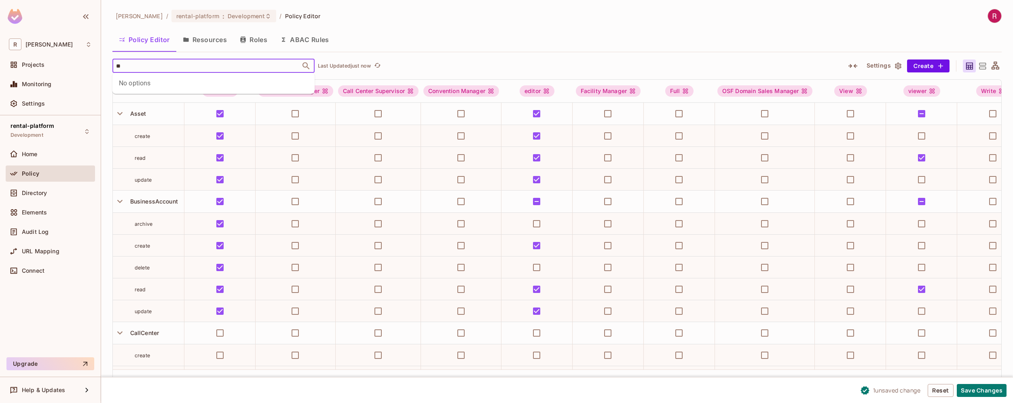
type input "*"
type input "***"
click at [143, 106] on li "Region Region" at bounding box center [213, 106] width 202 height 15
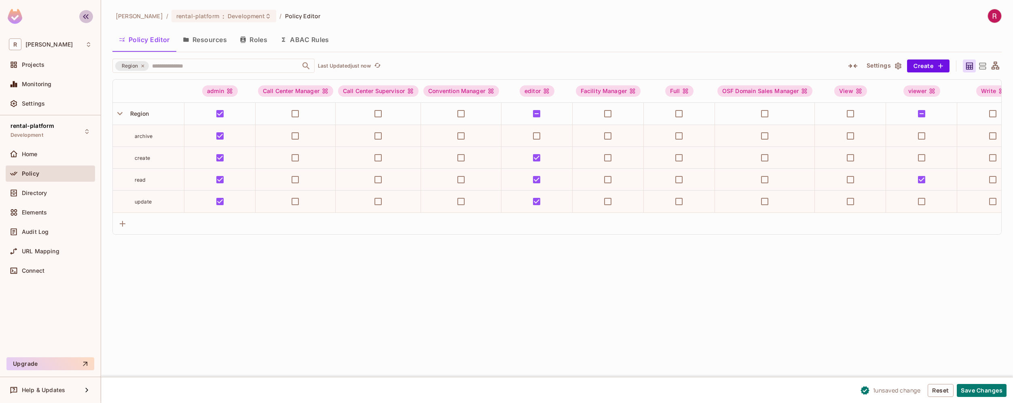
click at [85, 19] on icon "button" at bounding box center [86, 17] width 10 height 10
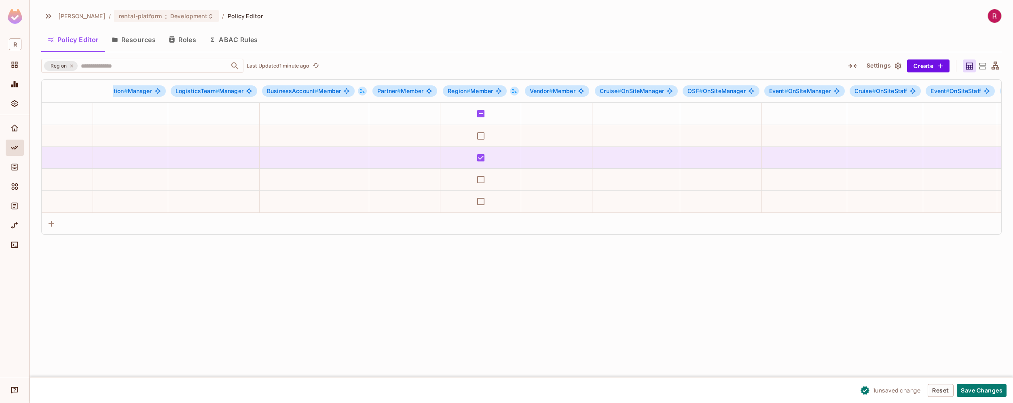
scroll to position [0, 2576]
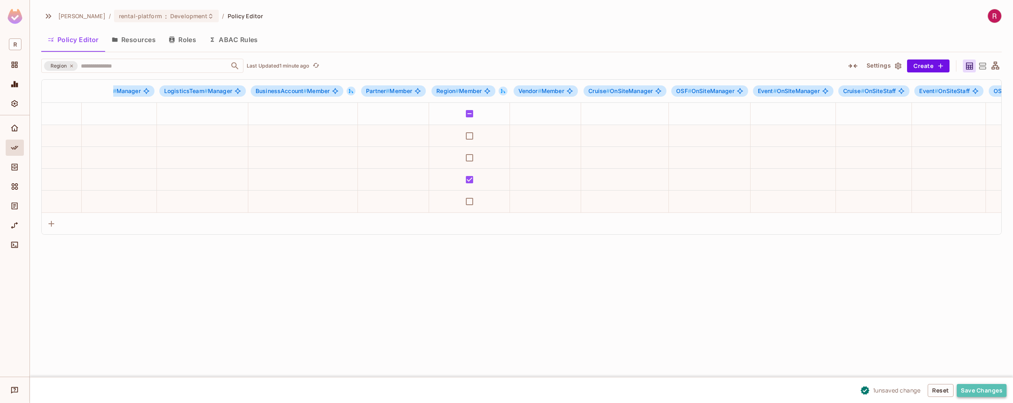
click at [985, 390] on button "Save Changes" at bounding box center [982, 390] width 50 height 13
click at [987, 391] on button "Save Changes" at bounding box center [982, 390] width 50 height 13
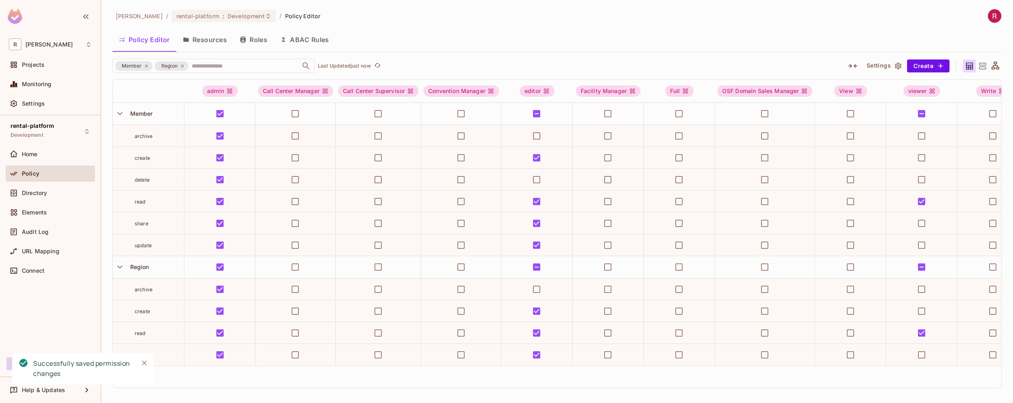
scroll to position [2, 2613]
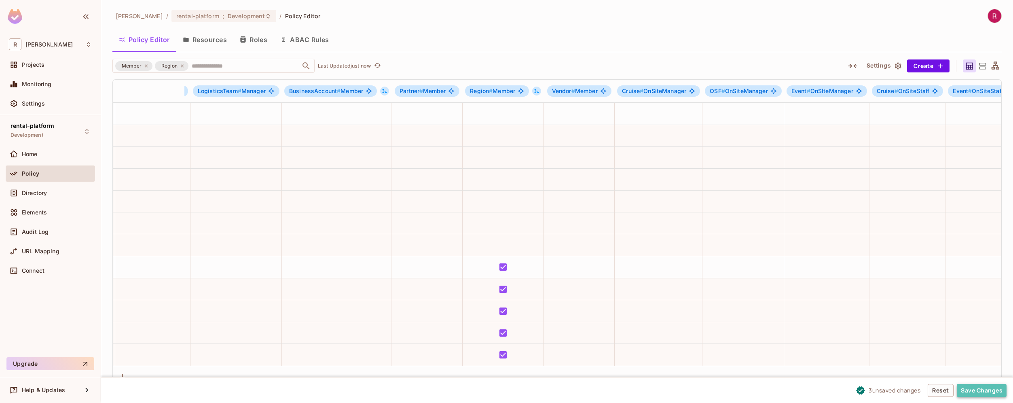
click at [993, 391] on button "Save Changes" at bounding box center [982, 390] width 50 height 13
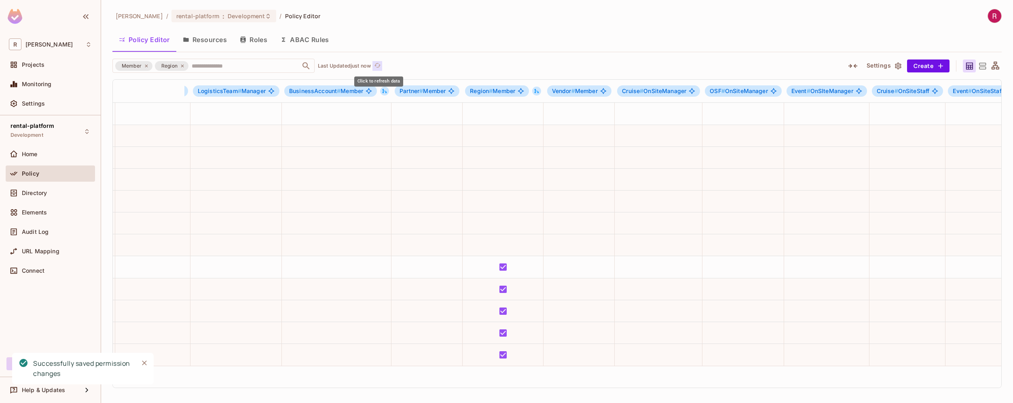
click at [375, 66] on button "Click to refresh data" at bounding box center [378, 66] width 10 height 10
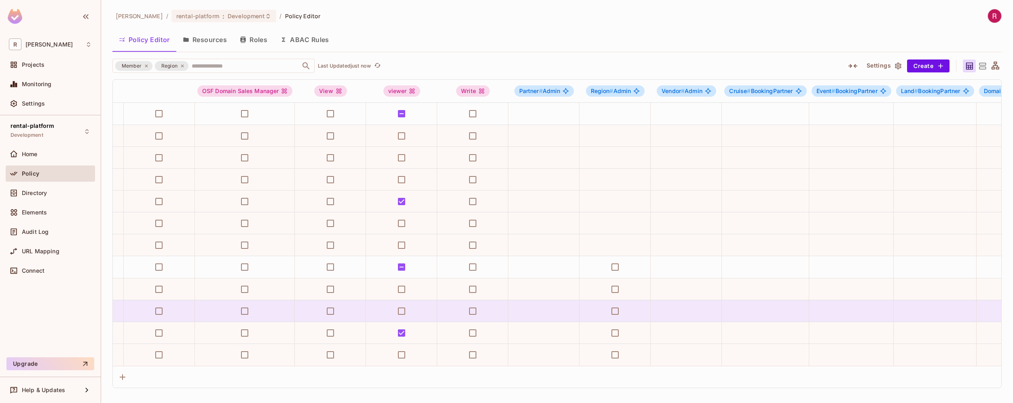
scroll to position [2, 0]
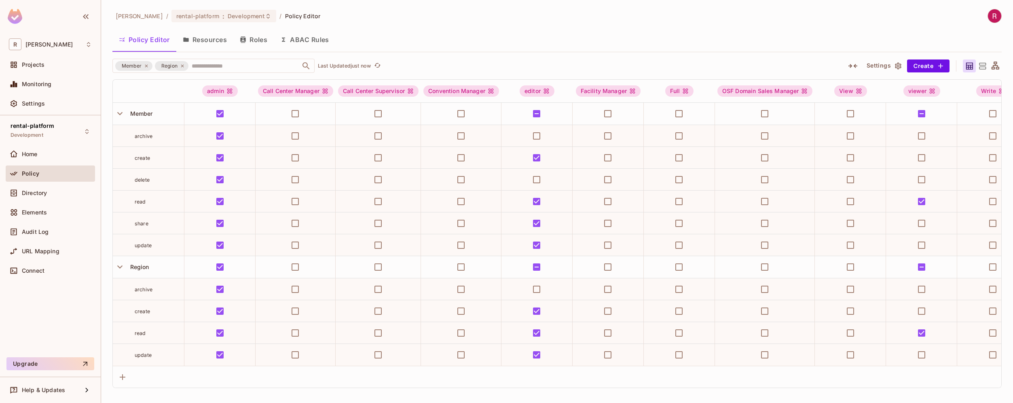
click at [141, 330] on span "read" at bounding box center [140, 333] width 11 height 6
copy span "read"
click at [62, 81] on div "Monitoring" at bounding box center [50, 84] width 83 height 10
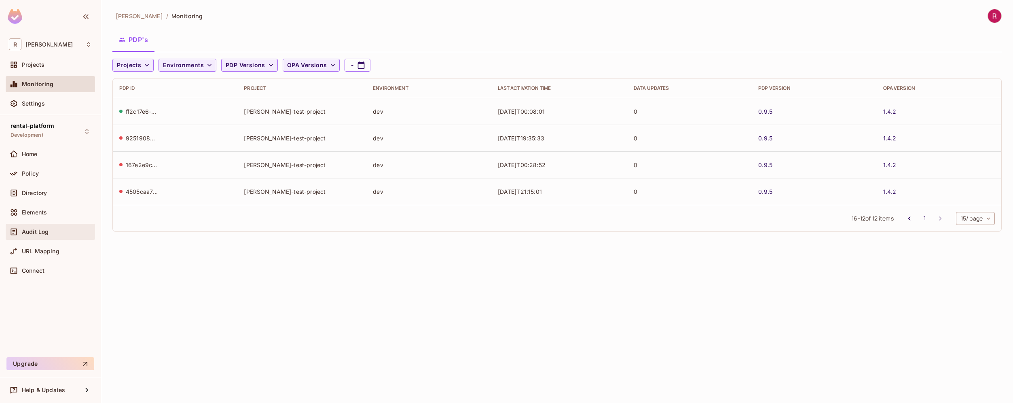
click at [49, 232] on div "Audit Log" at bounding box center [57, 232] width 70 height 6
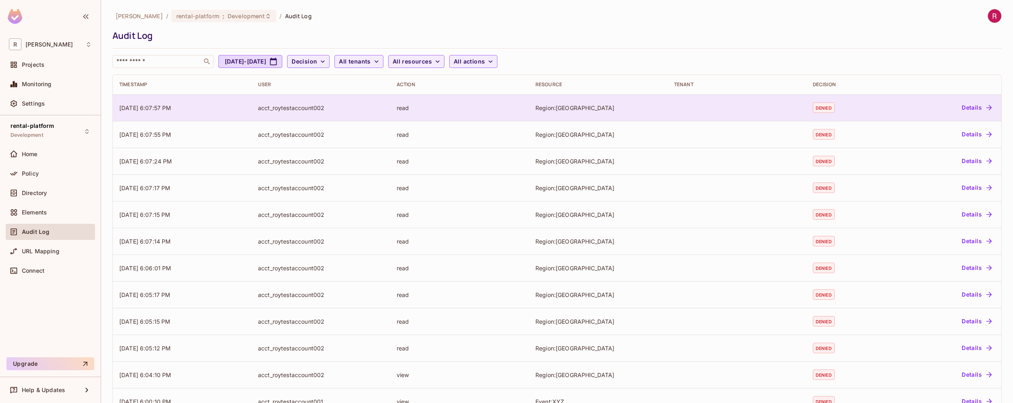
click at [245, 107] on td "[DATE] 6:07:57 PM" at bounding box center [182, 107] width 139 height 27
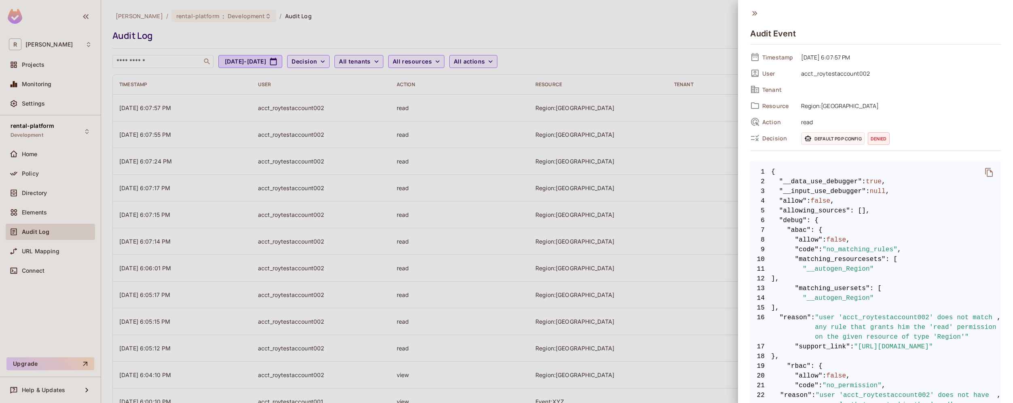
click at [713, 121] on div at bounding box center [506, 201] width 1013 height 403
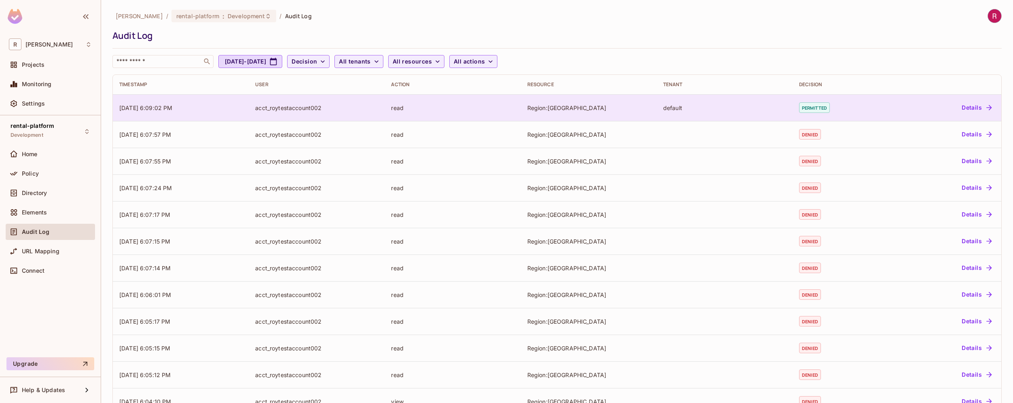
click at [970, 108] on button "Details" at bounding box center [977, 107] width 36 height 13
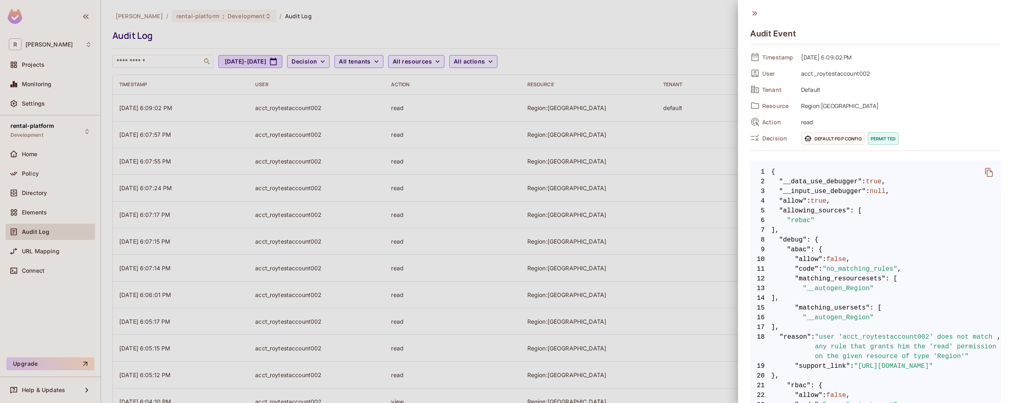
click at [815, 89] on span "Default" at bounding box center [899, 90] width 204 height 10
click at [197, 39] on div at bounding box center [506, 201] width 1013 height 403
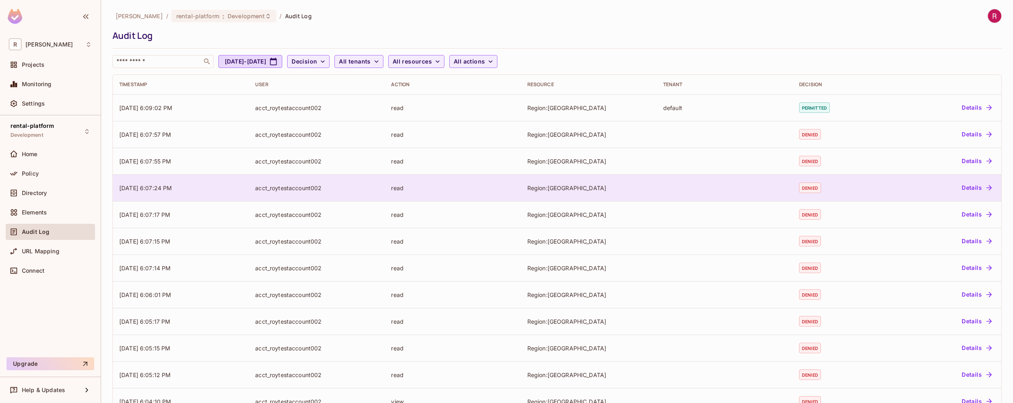
scroll to position [130, 0]
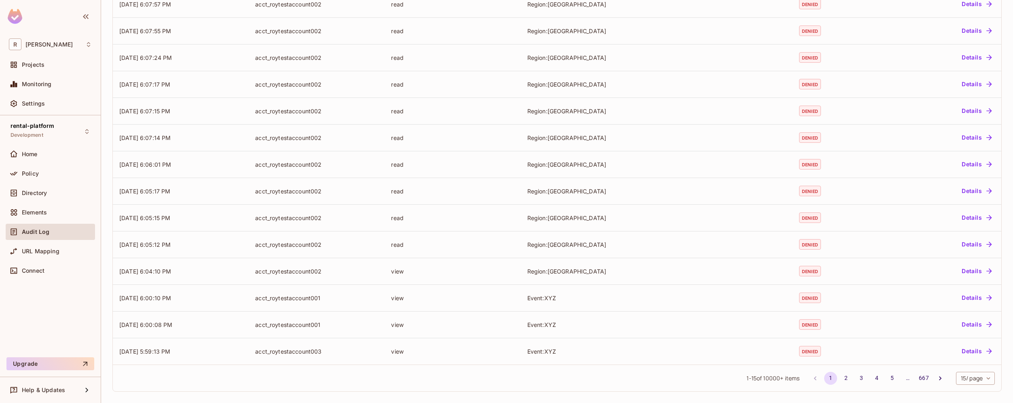
click at [973, 377] on body "R [PERSON_NAME]-poc Projects Monitoring Settings rental-platform Development Ho…" at bounding box center [506, 201] width 1013 height 403
click at [970, 383] on li "100 / page" at bounding box center [969, 384] width 40 height 17
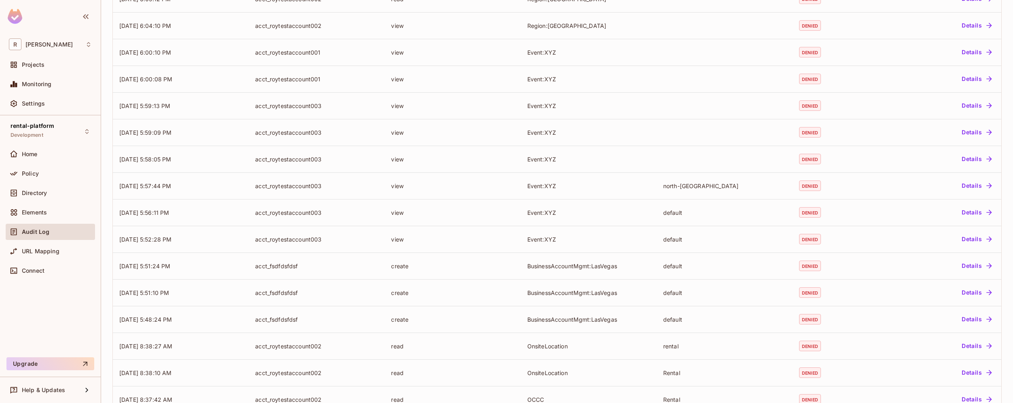
scroll to position [376, 0]
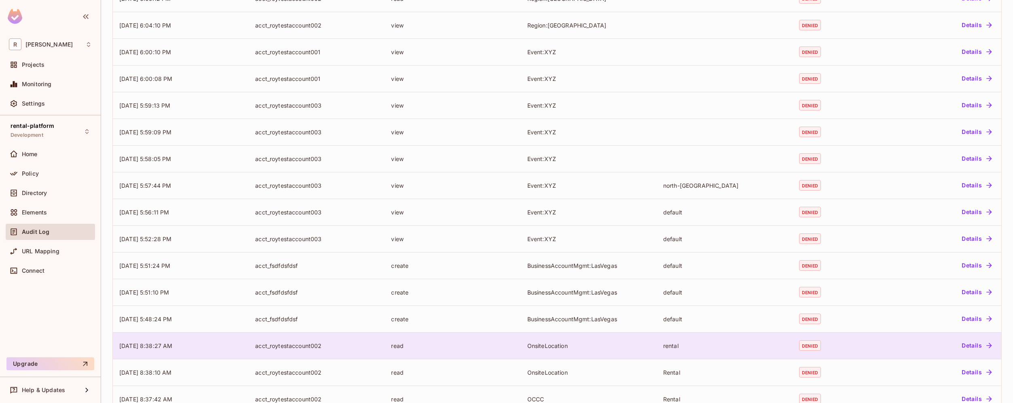
click at [967, 347] on button "Details" at bounding box center [977, 345] width 36 height 13
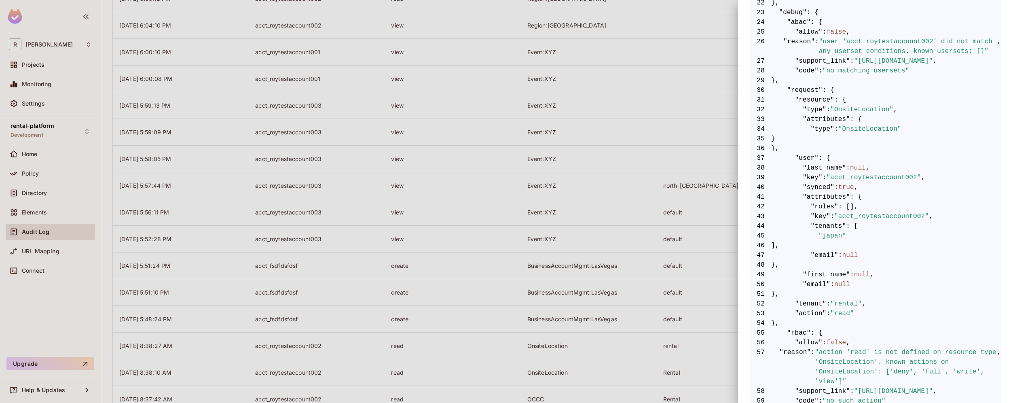
scroll to position [444, 0]
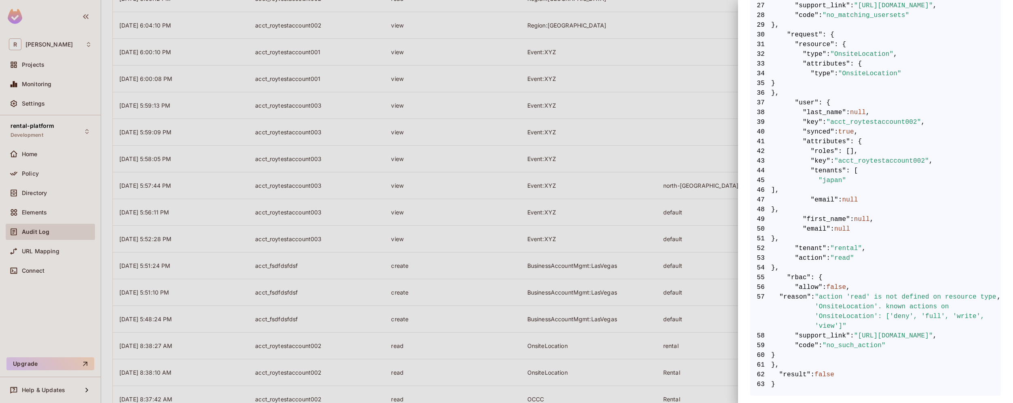
click at [652, 313] on div at bounding box center [506, 201] width 1013 height 403
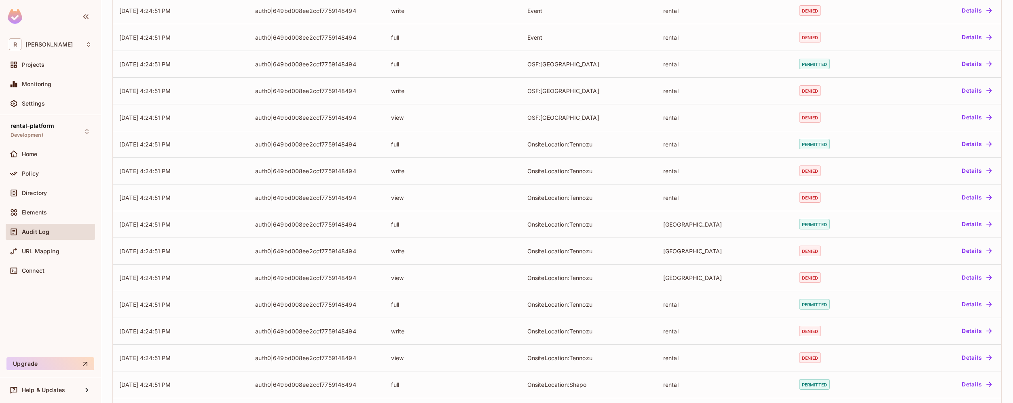
scroll to position [2210, 0]
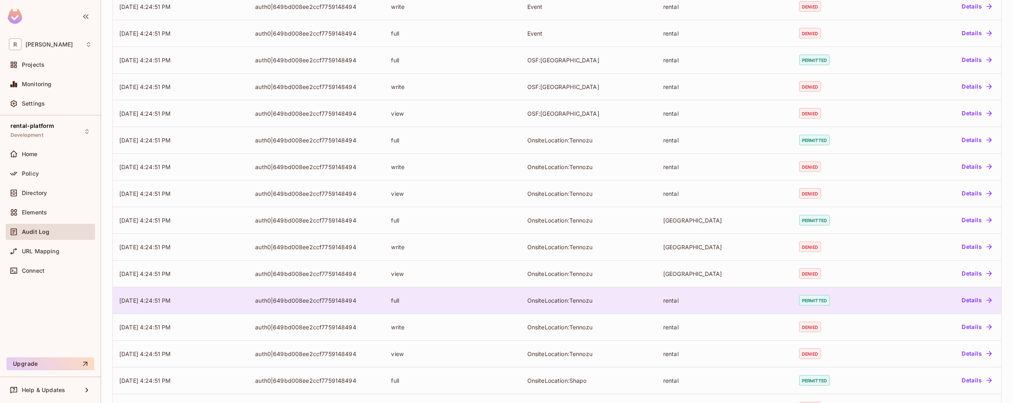
click at [742, 295] on td "rental" at bounding box center [725, 300] width 136 height 27
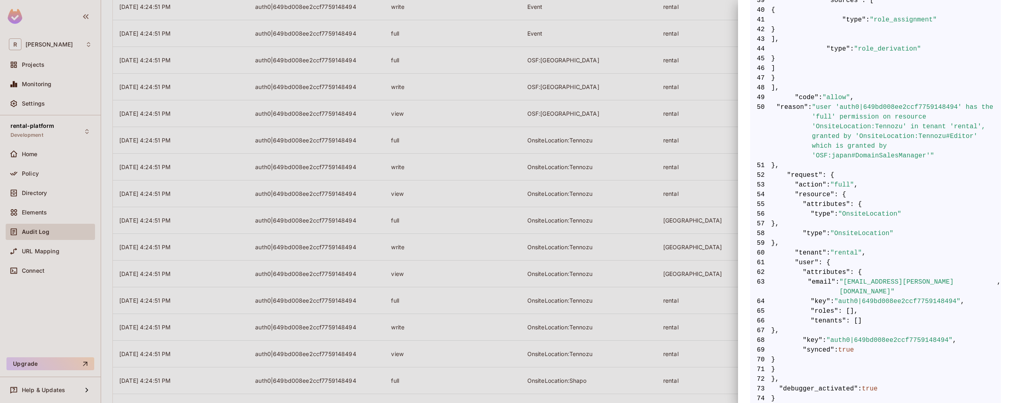
scroll to position [619, 0]
